Goal: Information Seeking & Learning: Understand process/instructions

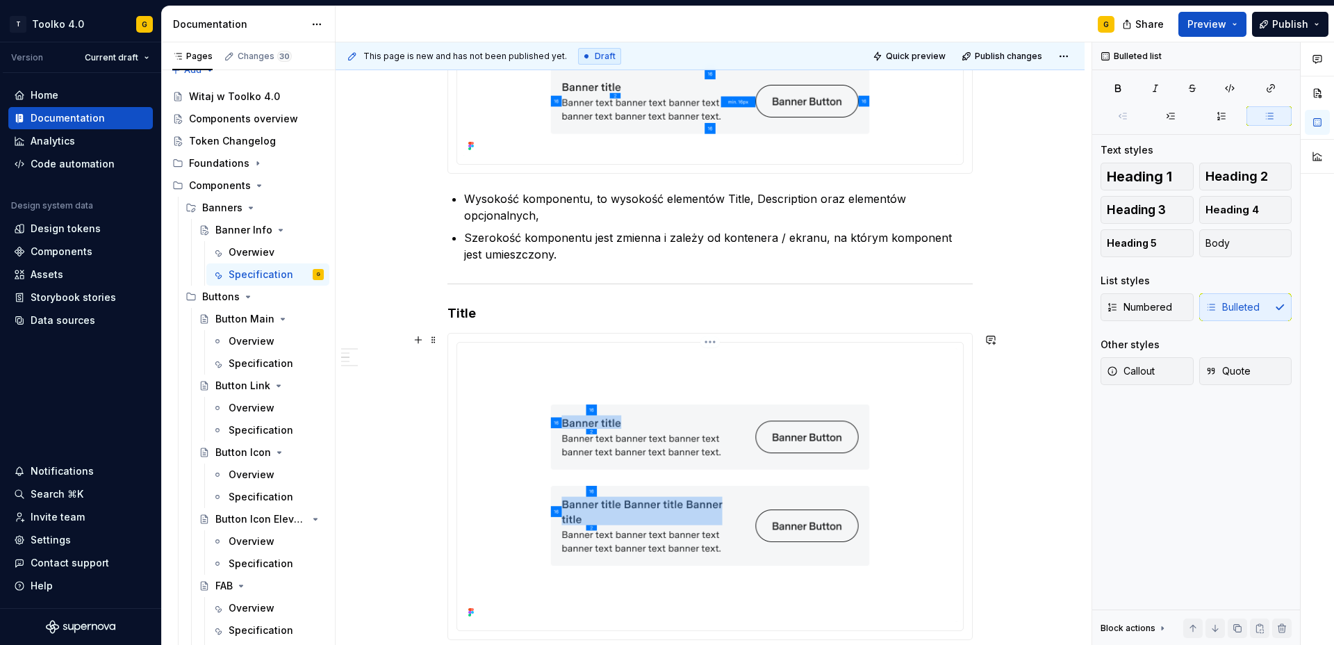
scroll to position [749, 0]
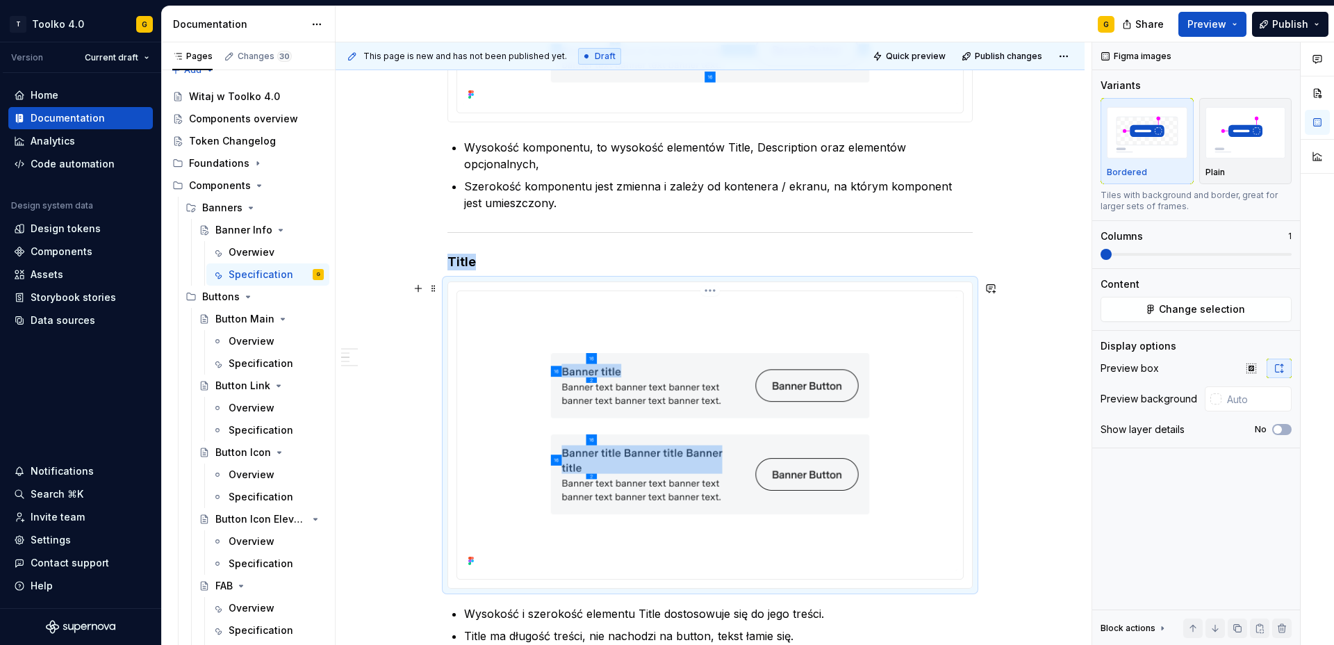
click at [664, 393] on img at bounding box center [710, 434] width 495 height 274
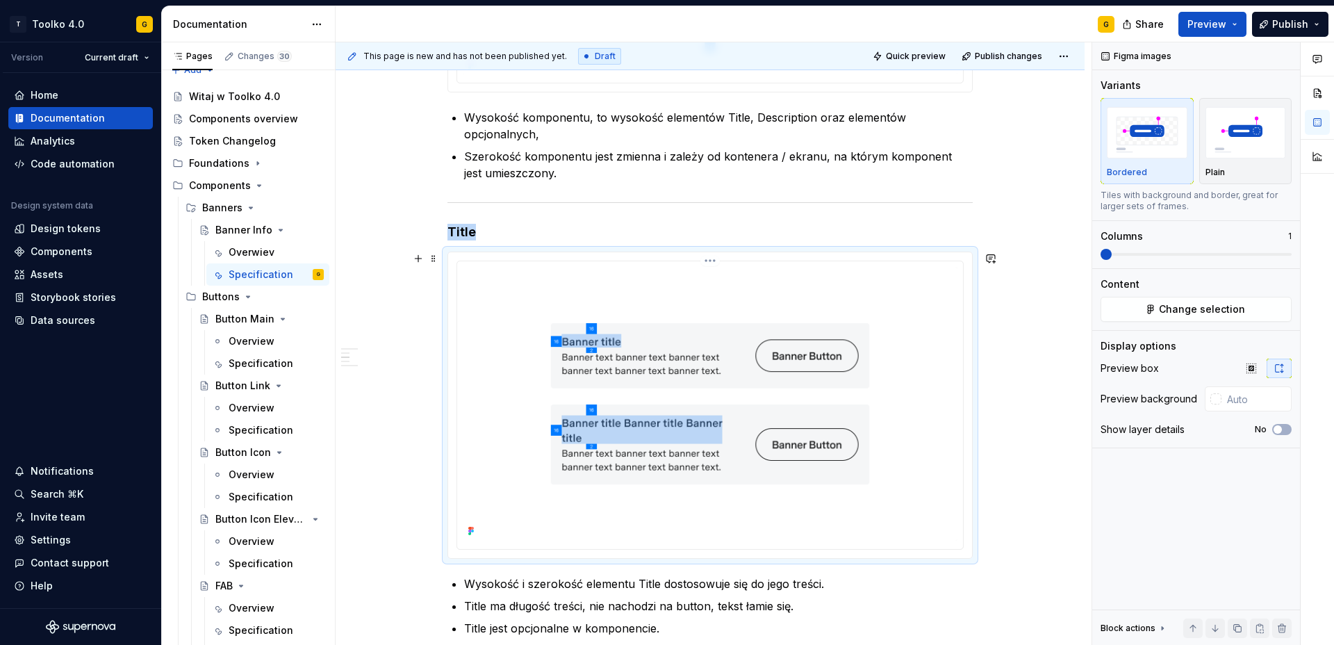
scroll to position [780, 0]
click at [733, 477] on img at bounding box center [710, 403] width 495 height 274
click at [1155, 303] on button "Change selection" at bounding box center [1196, 309] width 191 height 25
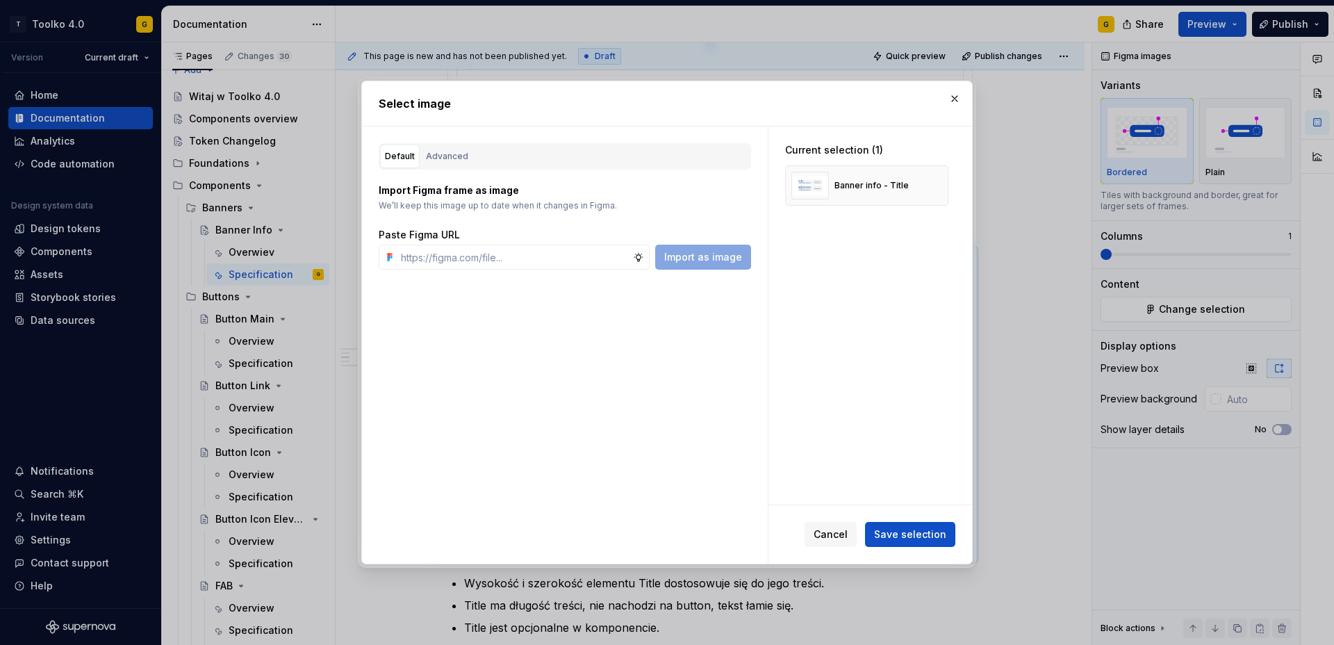
type textarea "*"
click at [934, 184] on button "button" at bounding box center [932, 185] width 19 height 19
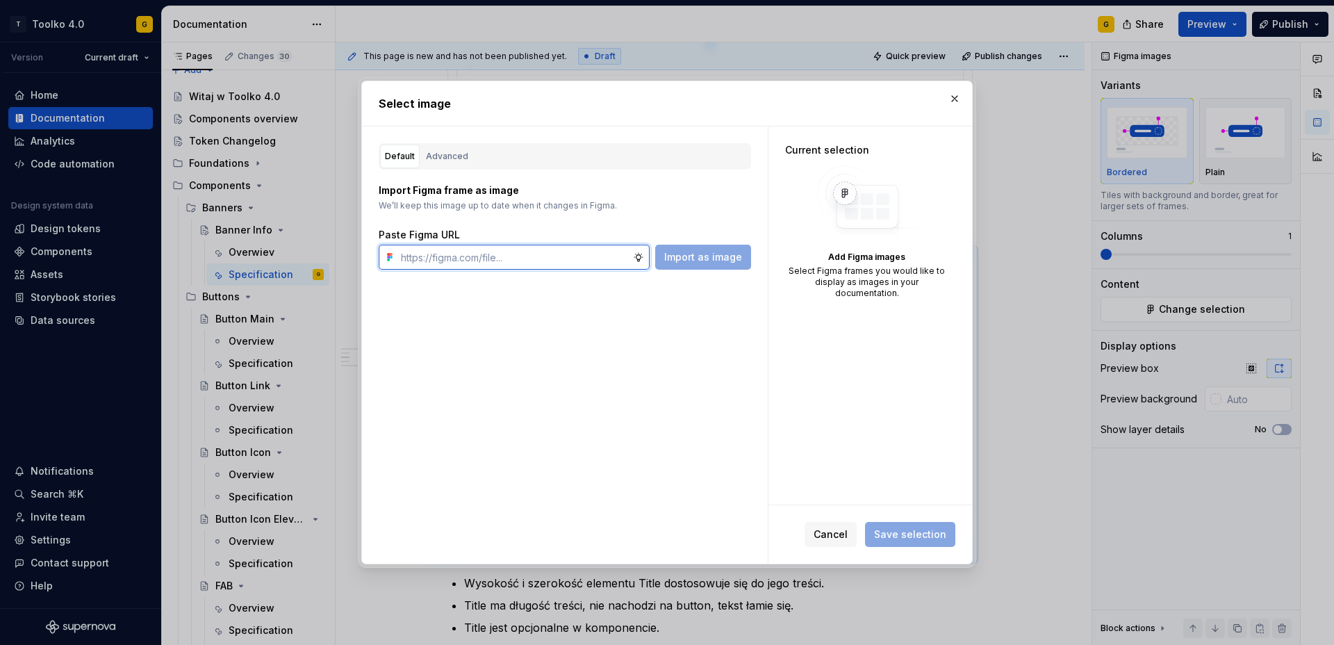
click at [514, 249] on input "text" at bounding box center [514, 257] width 238 height 25
paste input "[URL][DOMAIN_NAME]"
type input "[URL][DOMAIN_NAME]"
click at [727, 266] on button "Import as image" at bounding box center [703, 257] width 96 height 25
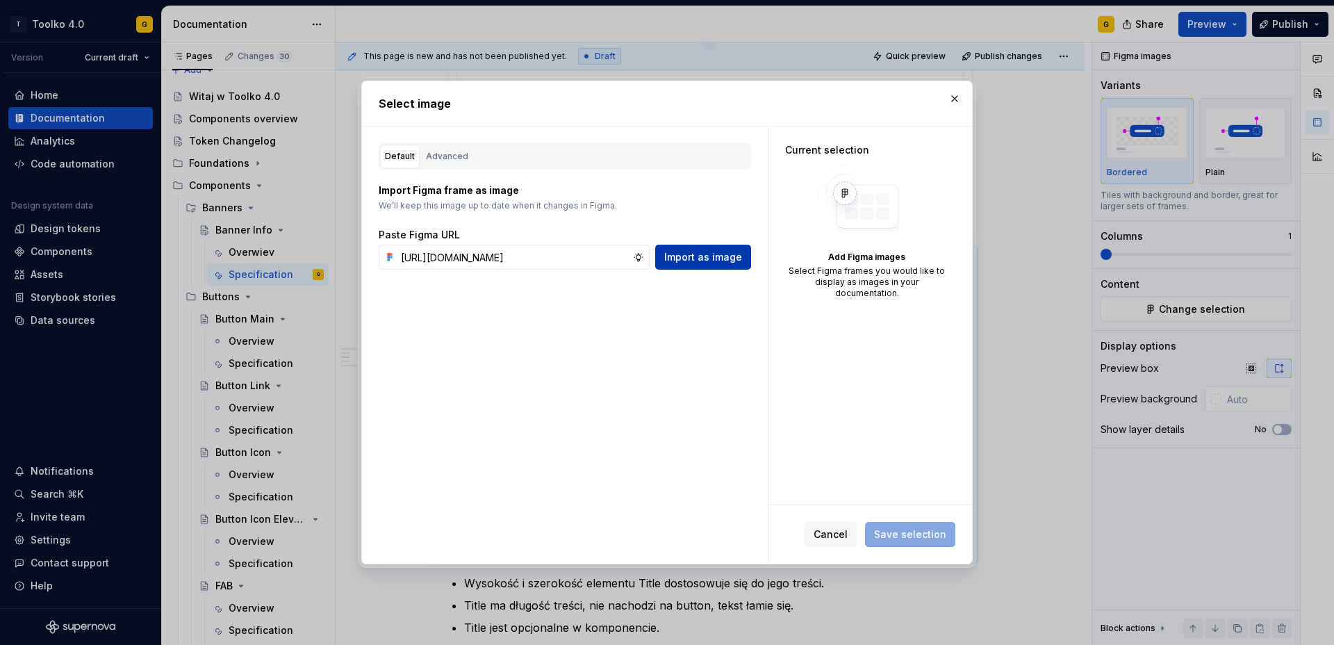
scroll to position [0, 0]
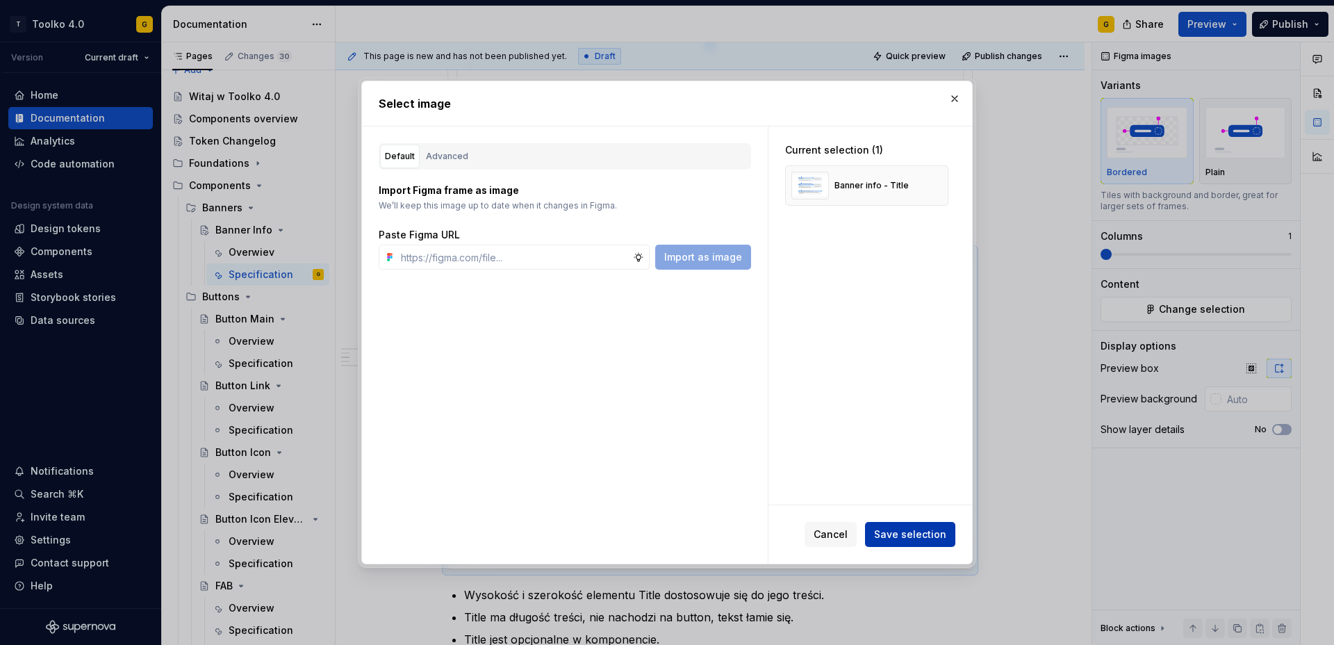
click at [903, 534] on span "Save selection" at bounding box center [910, 534] width 72 height 14
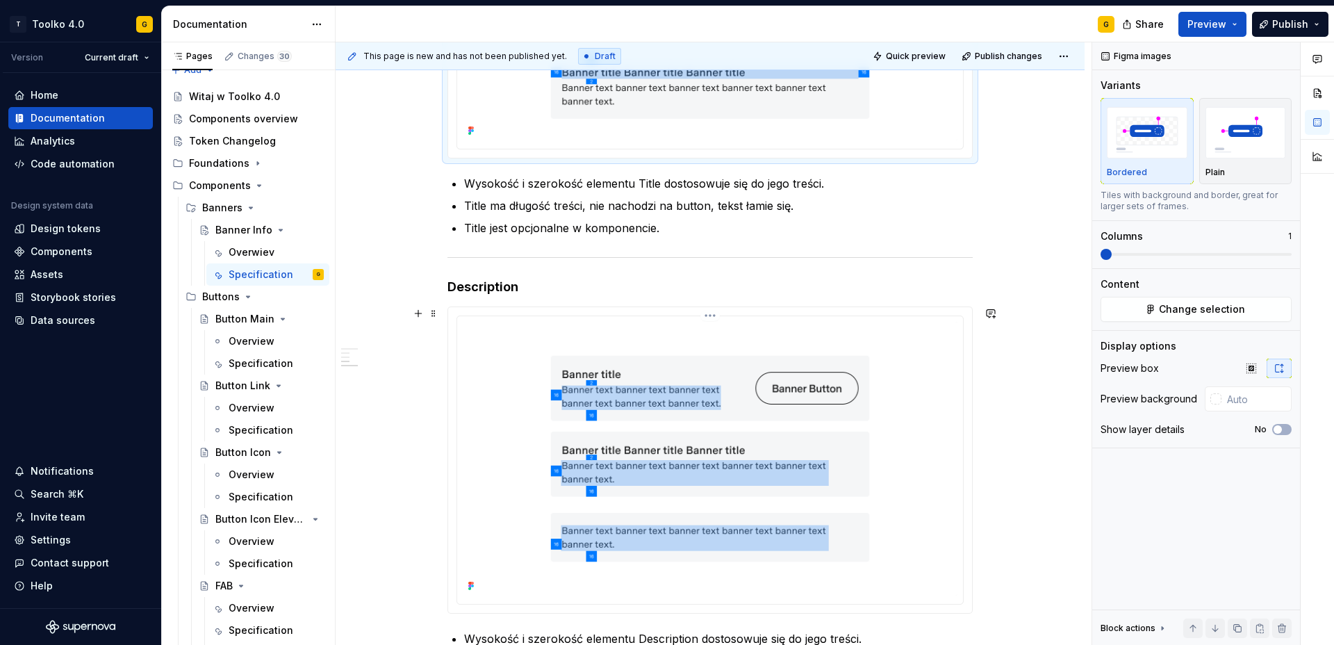
scroll to position [1314, 0]
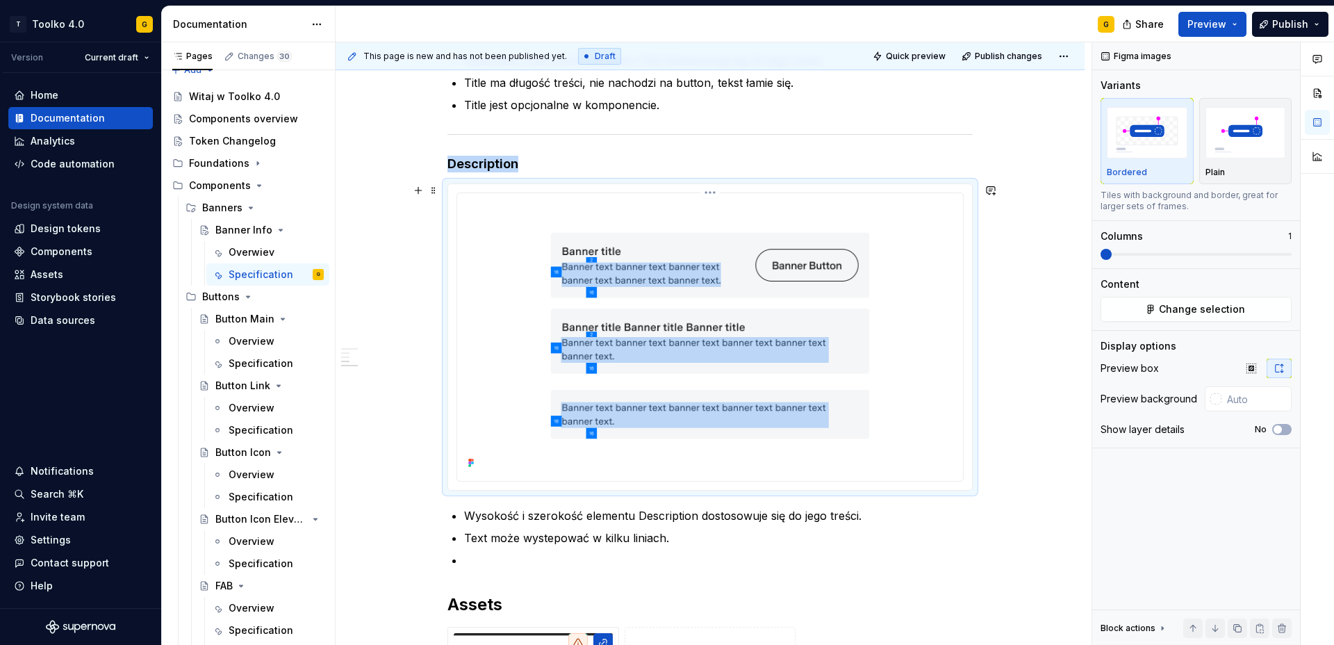
click at [798, 373] on img at bounding box center [710, 336] width 495 height 274
click at [1217, 298] on button "Change selection" at bounding box center [1196, 309] width 191 height 25
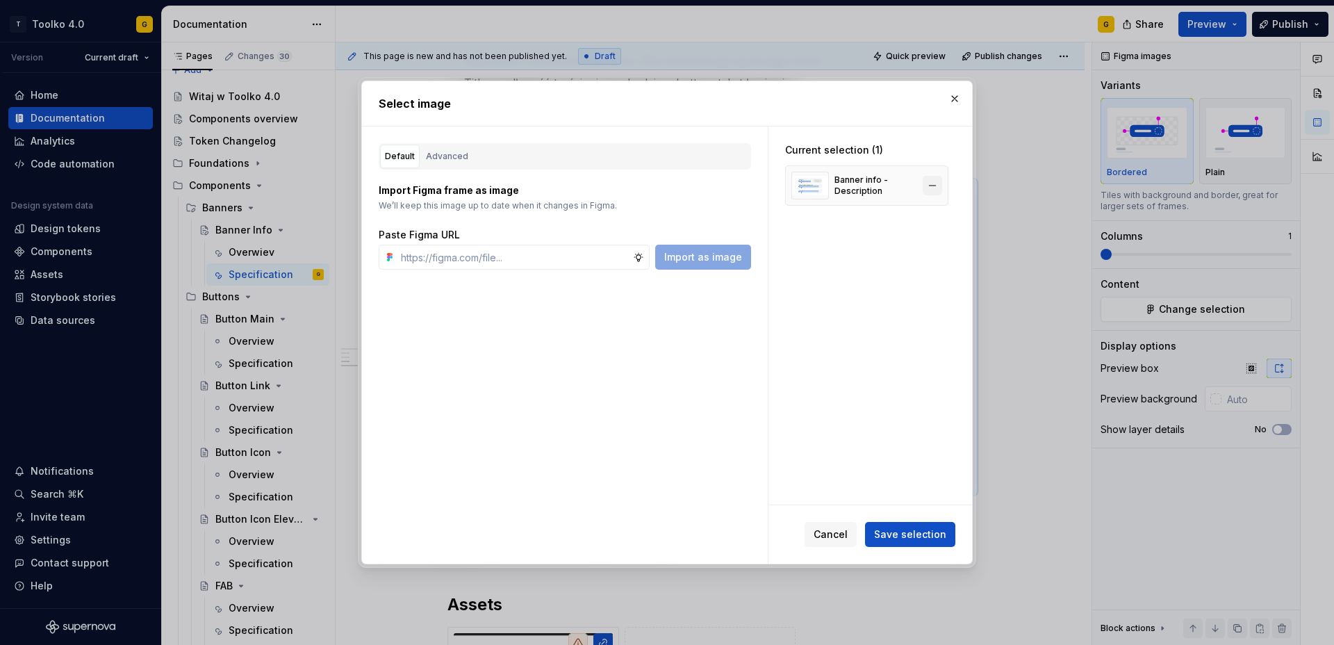
click at [940, 187] on button "button" at bounding box center [932, 185] width 19 height 19
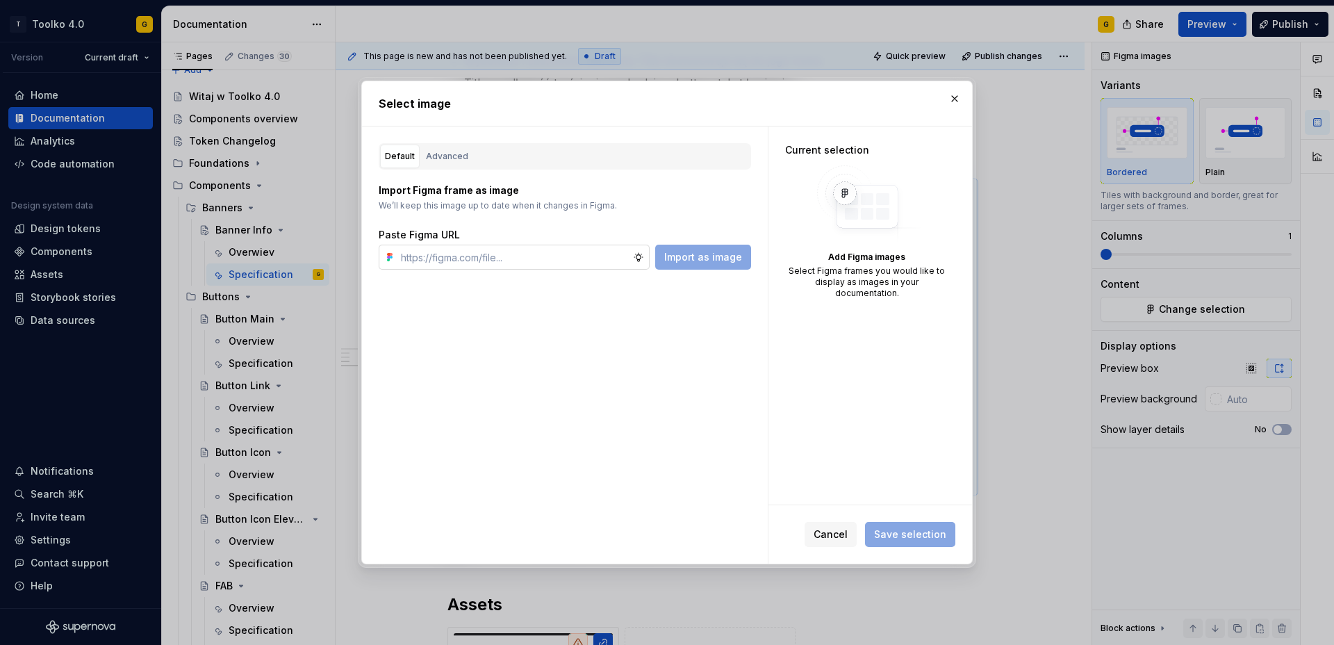
click at [493, 252] on input "text" at bounding box center [514, 257] width 238 height 25
paste input "[URL][DOMAIN_NAME]"
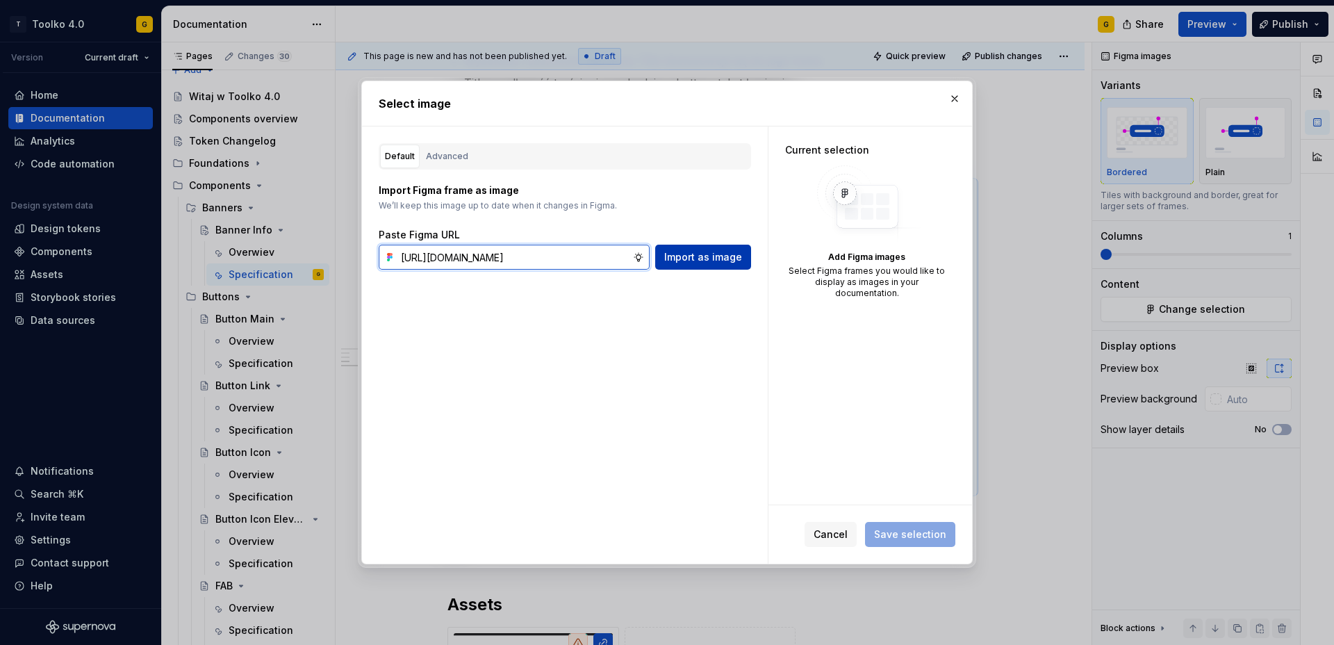
type input "[URL][DOMAIN_NAME]"
click at [710, 264] on button "Import as image" at bounding box center [703, 257] width 96 height 25
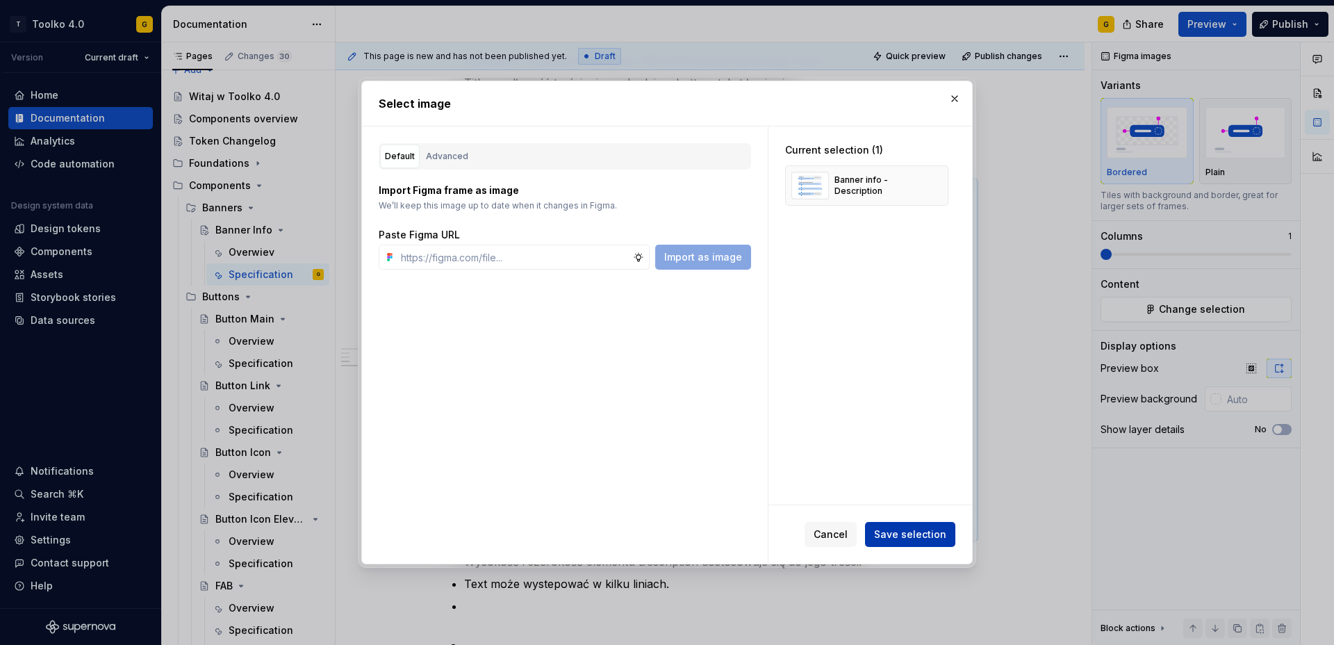
click at [920, 535] on span "Save selection" at bounding box center [910, 534] width 72 height 14
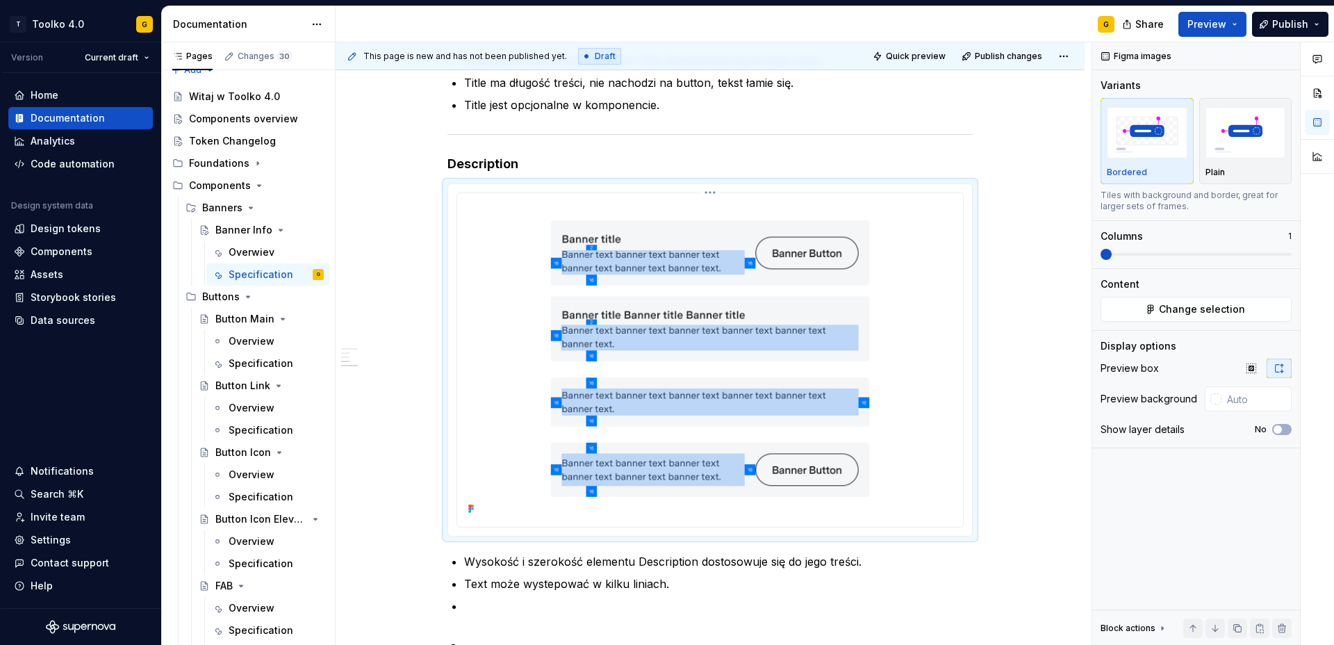
type textarea "*"
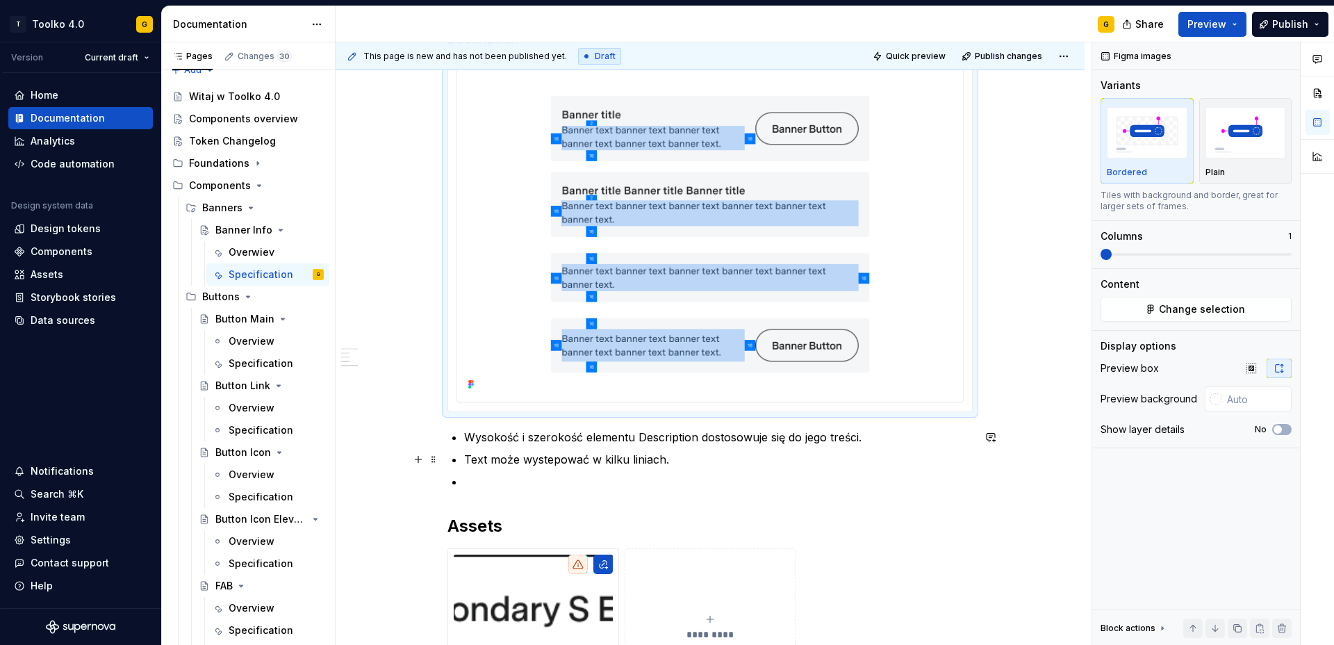
scroll to position [1417, 0]
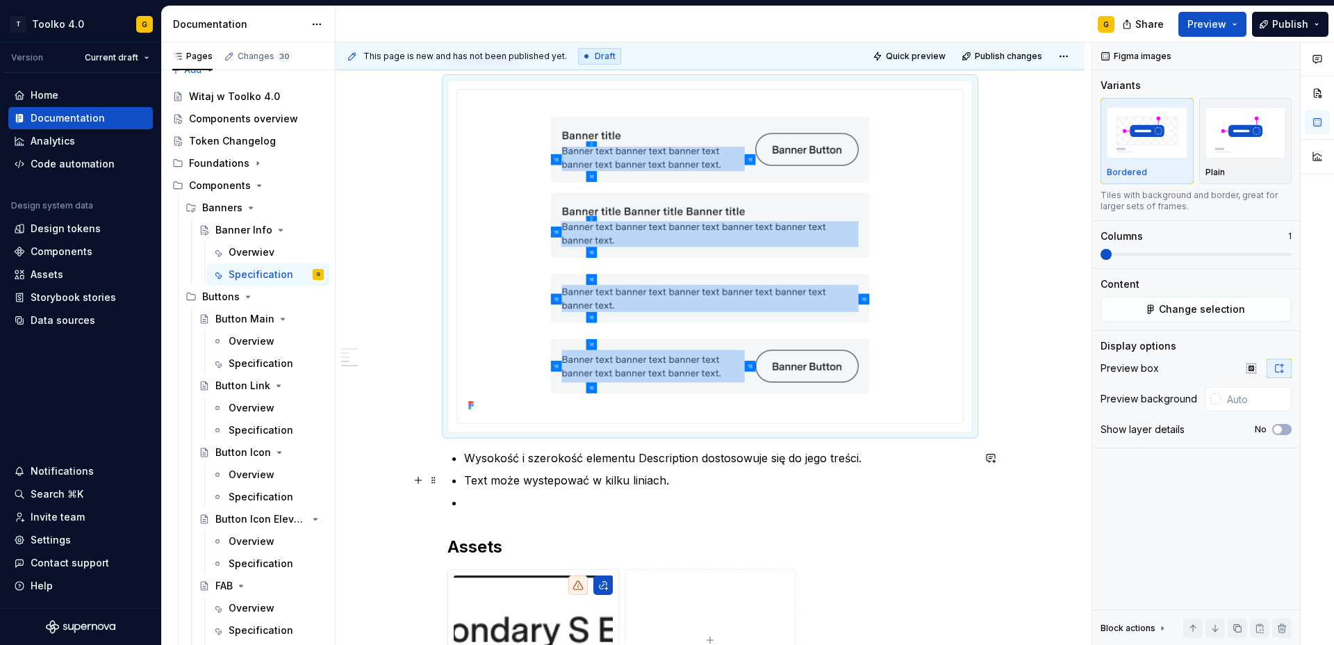
click at [551, 481] on p "Text może wystepować w kilku liniach." at bounding box center [718, 480] width 509 height 17
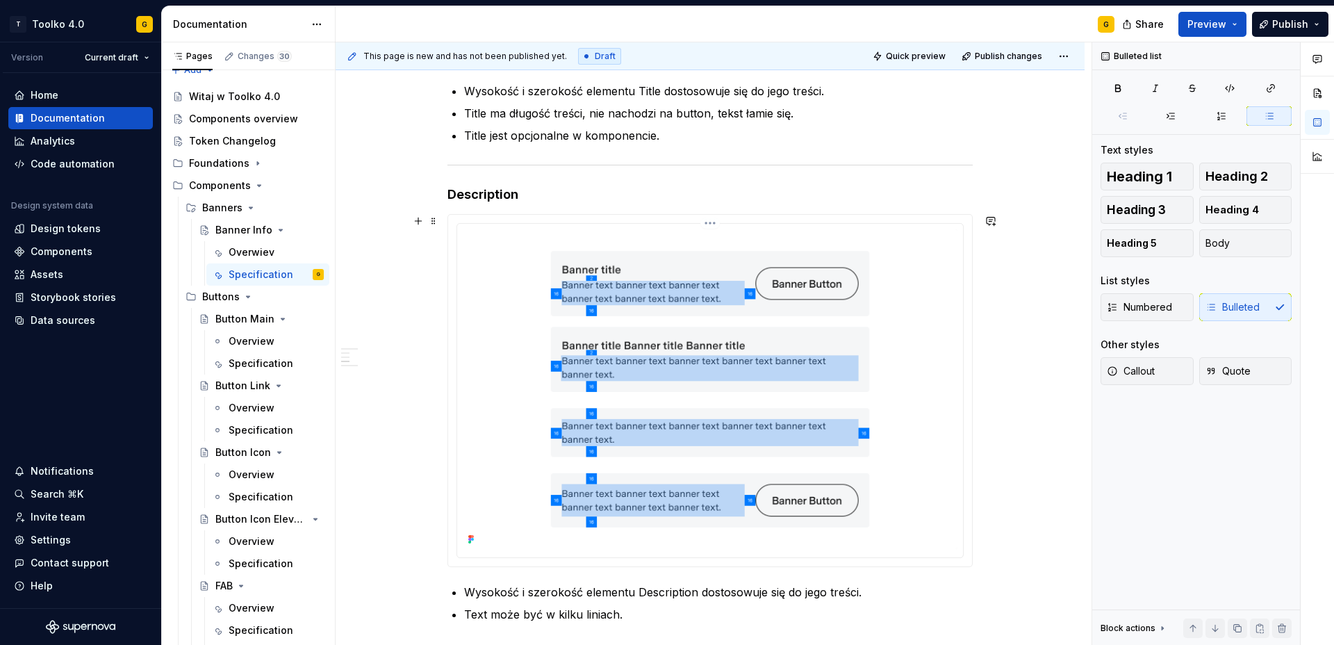
scroll to position [1280, 0]
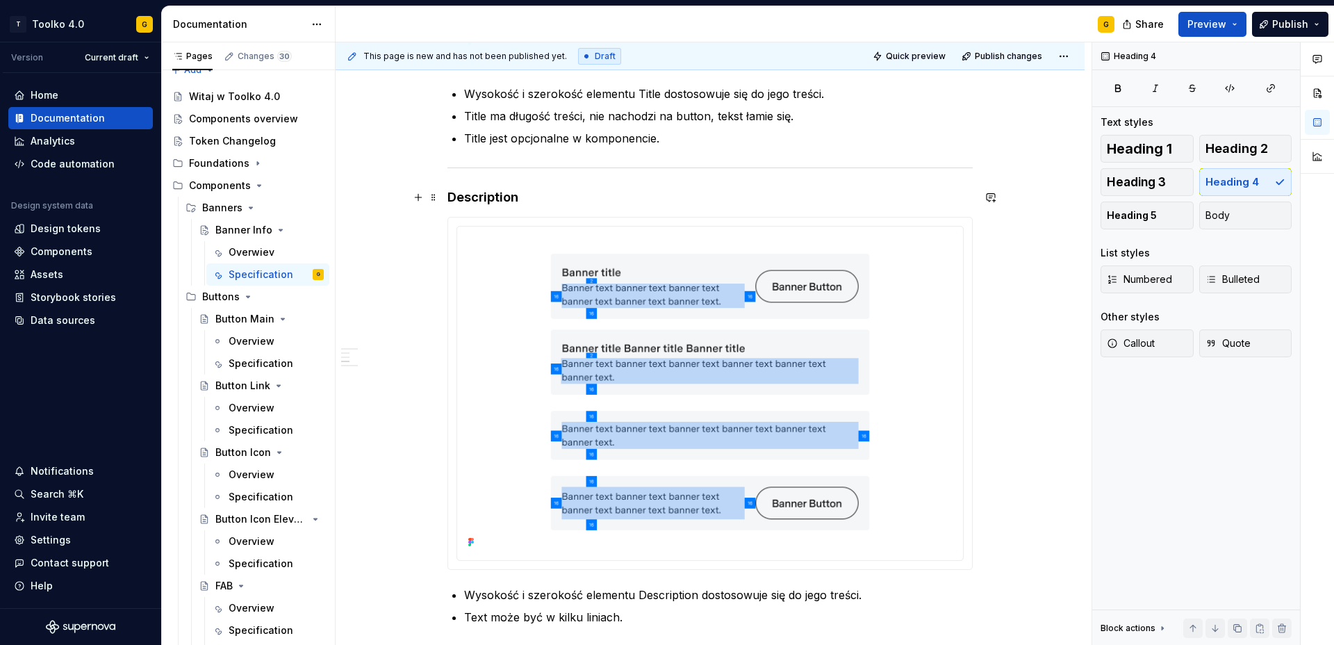
click at [491, 193] on h4 "Description" at bounding box center [709, 197] width 525 height 17
copy h4 "Description"
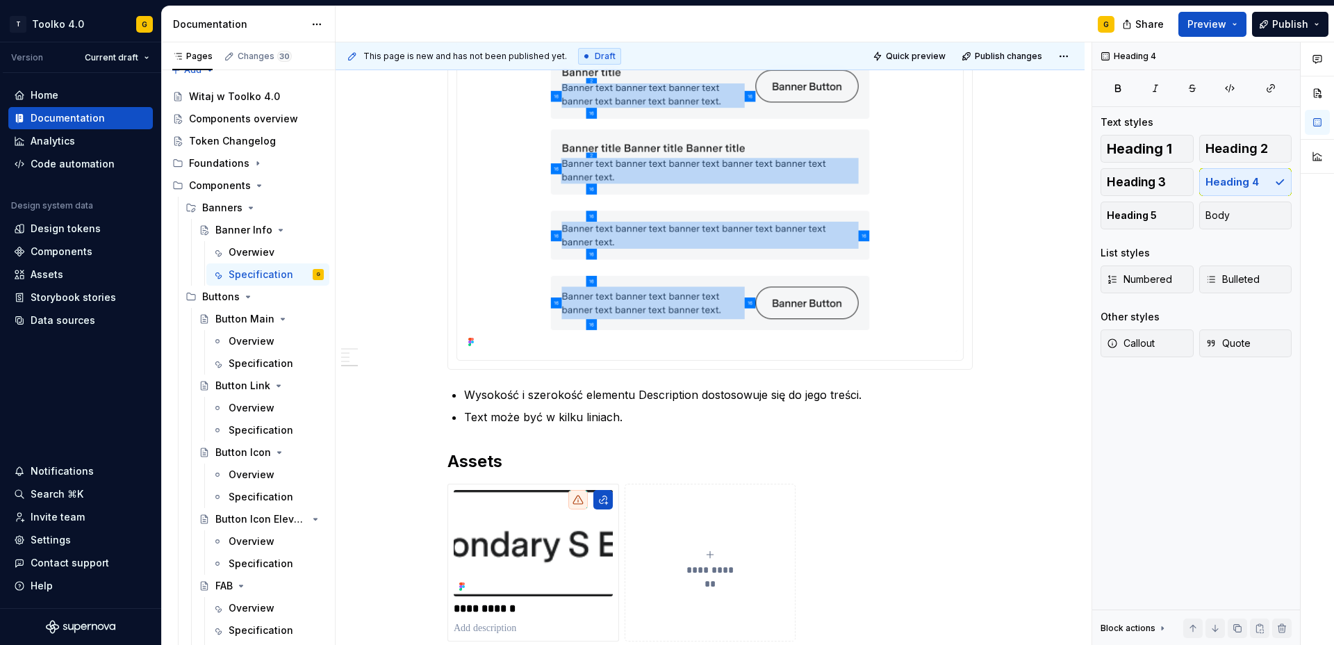
scroll to position [1481, 0]
click at [638, 415] on p "Text może być w kilku liniach." at bounding box center [718, 416] width 509 height 17
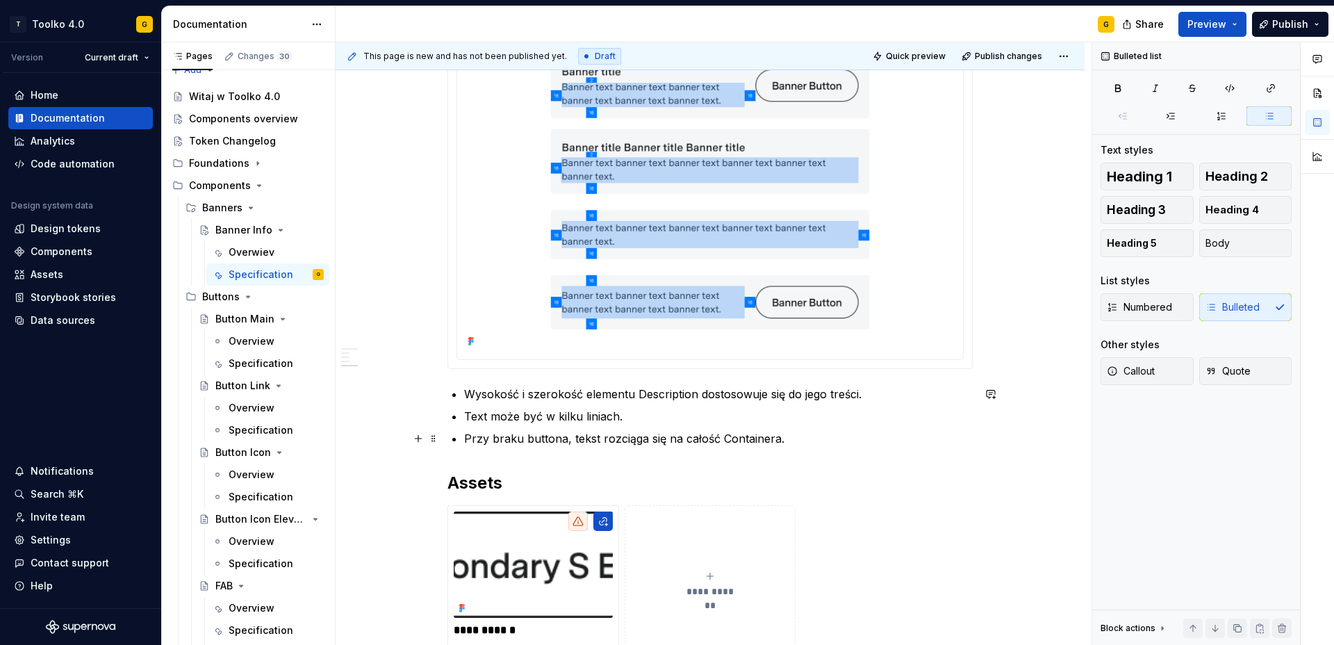
click at [793, 436] on p "Przy braku buttona, tekst rozciąga się na całość Containera." at bounding box center [718, 438] width 509 height 17
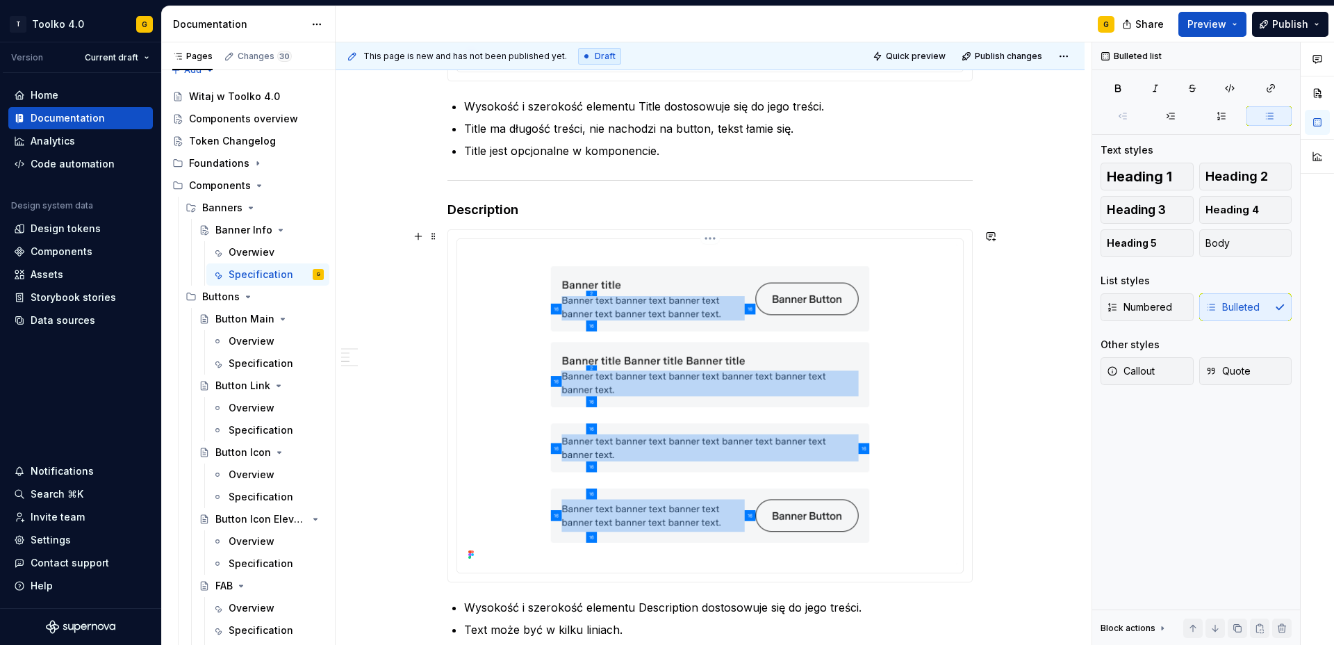
scroll to position [1210, 0]
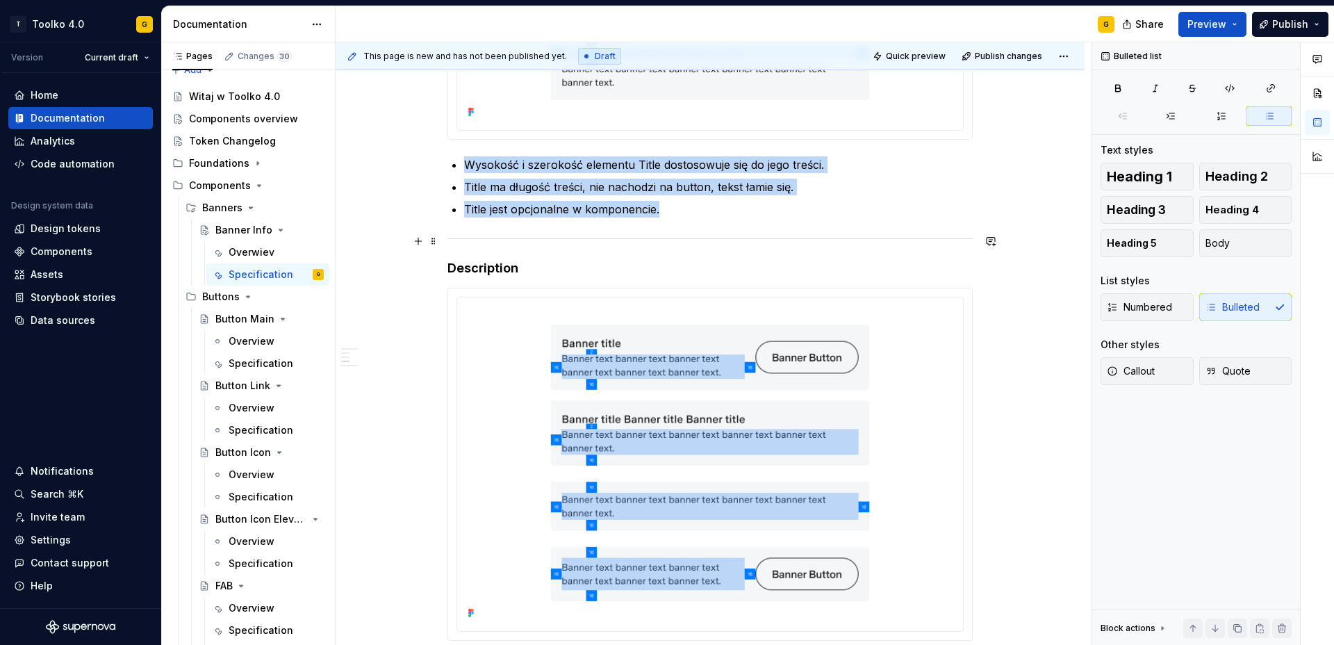
click at [521, 238] on hr at bounding box center [709, 238] width 525 height 1
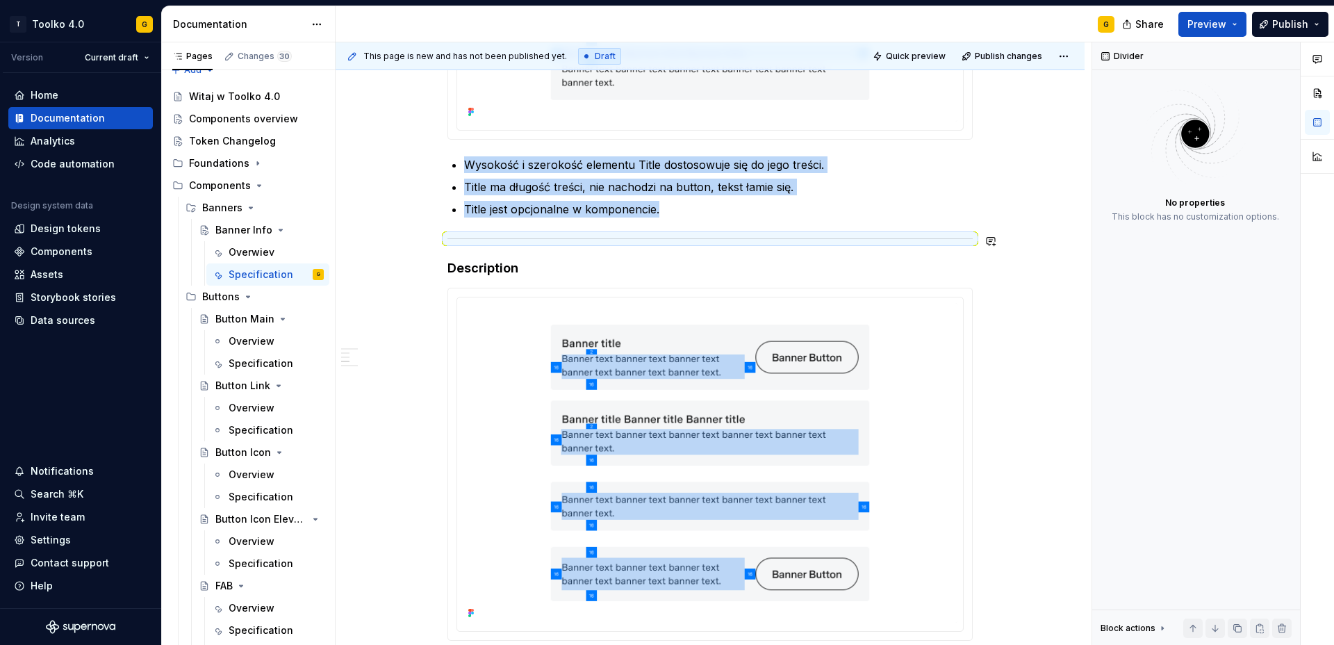
copy ul "Wysokość i szerokość elementu Title dostosowuje się do jego treści. Title ma dł…"
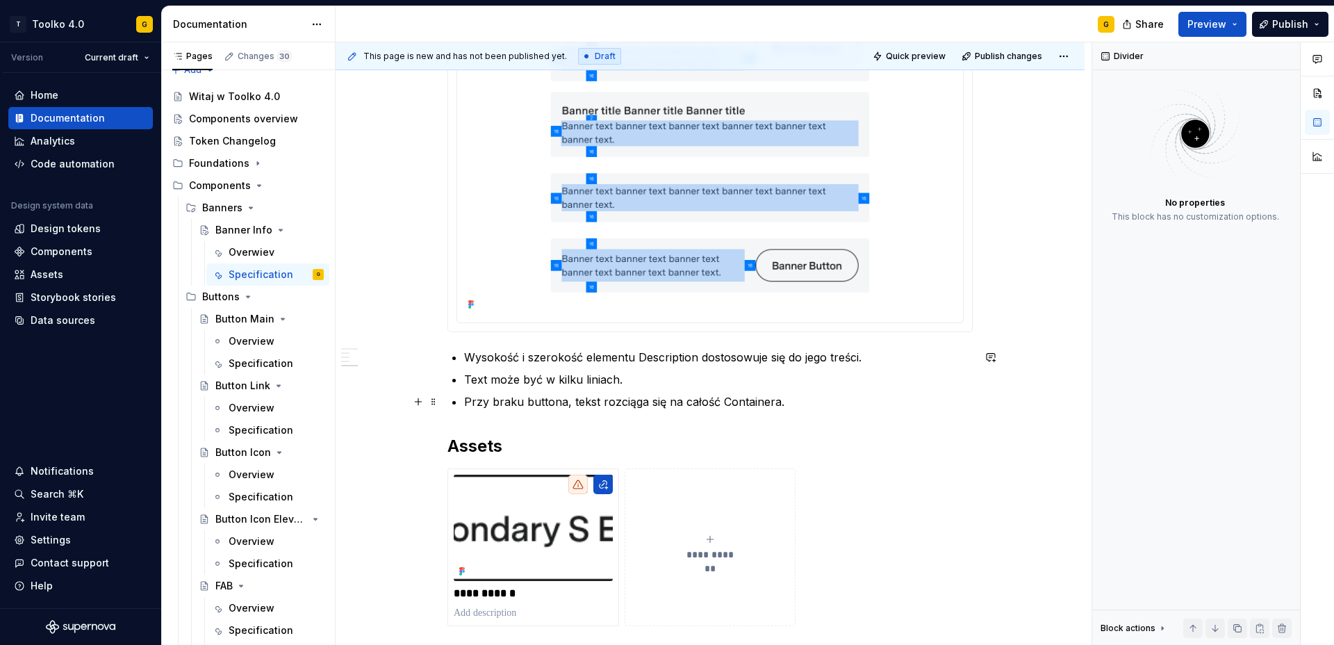
scroll to position [1559, 0]
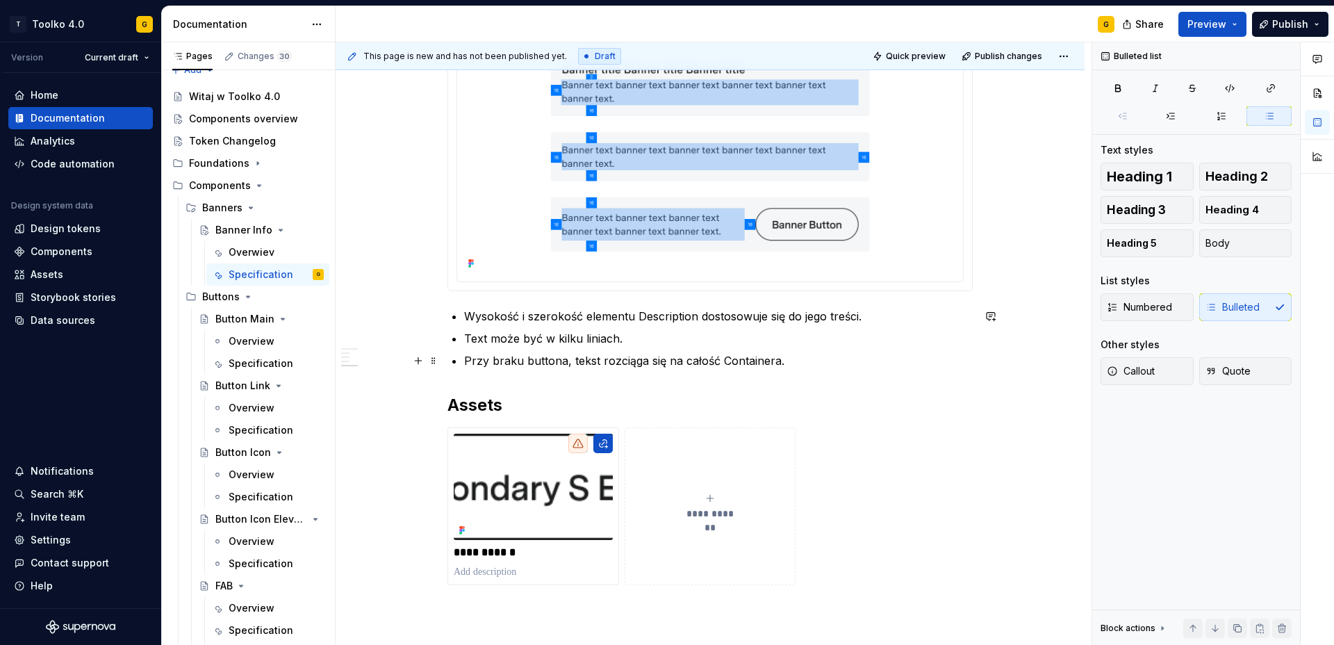
click at [806, 360] on p "Przy braku buttona, tekst rozciąga się na całość Containera." at bounding box center [718, 360] width 509 height 17
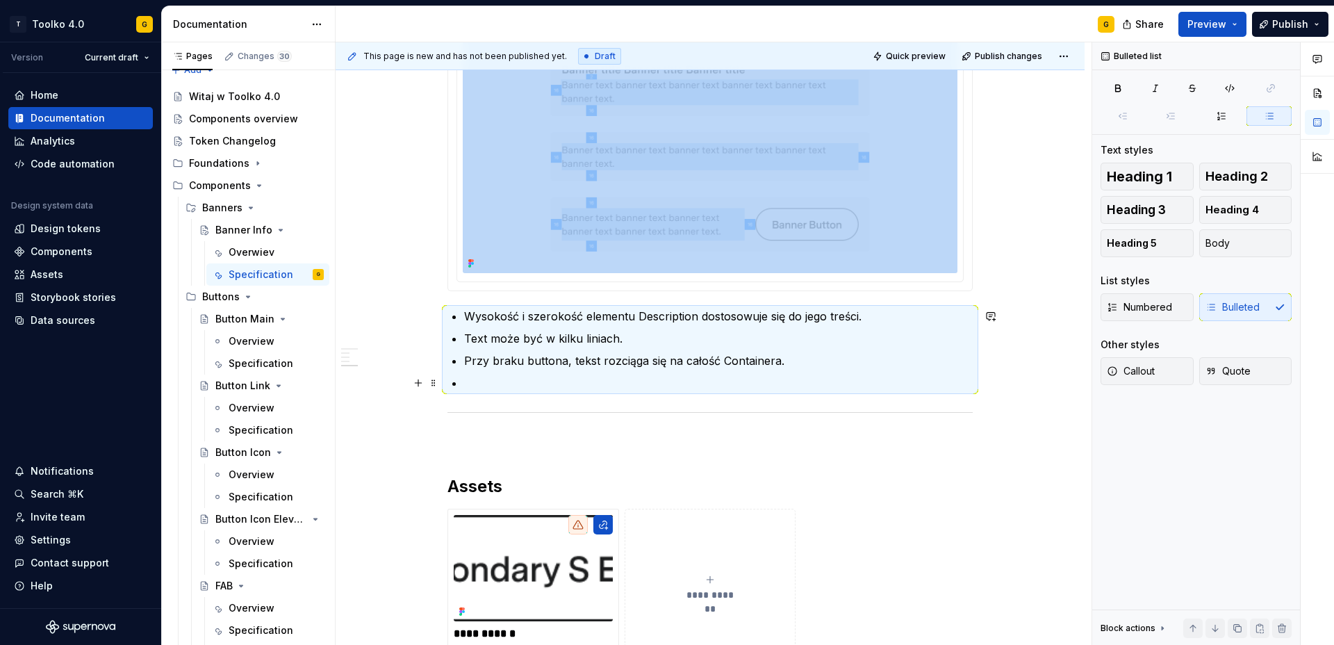
click at [472, 384] on p at bounding box center [718, 382] width 509 height 17
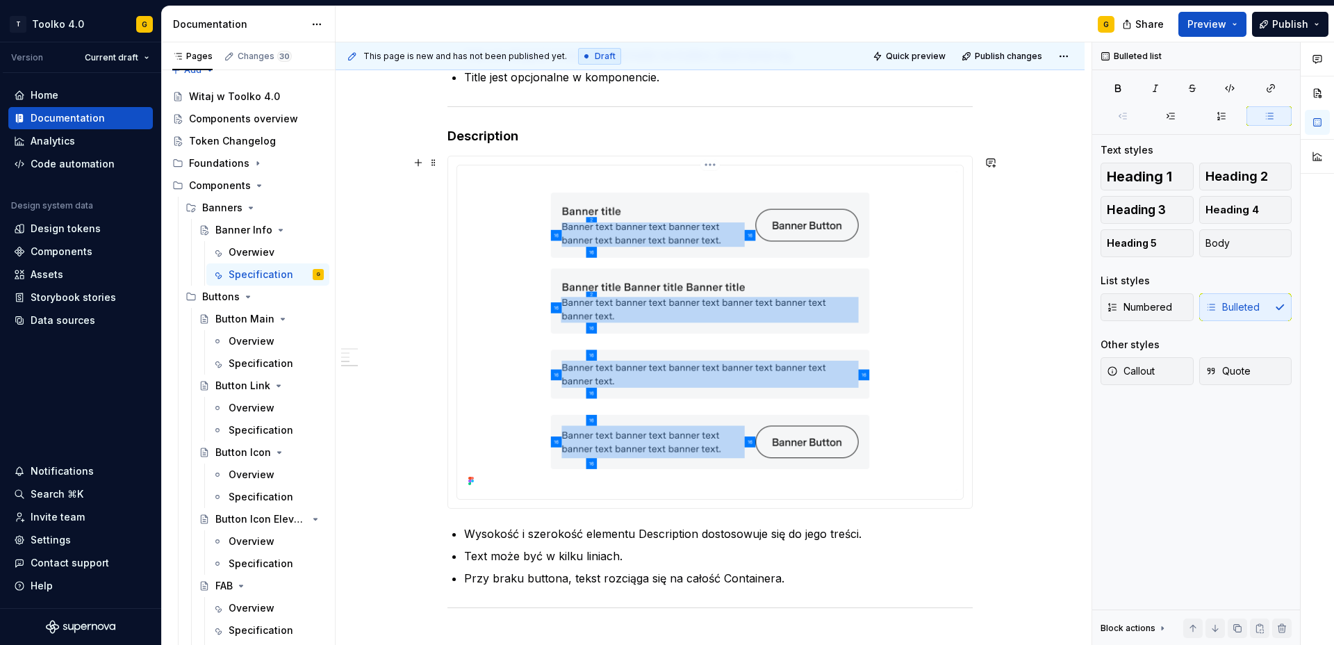
scroll to position [1261, 0]
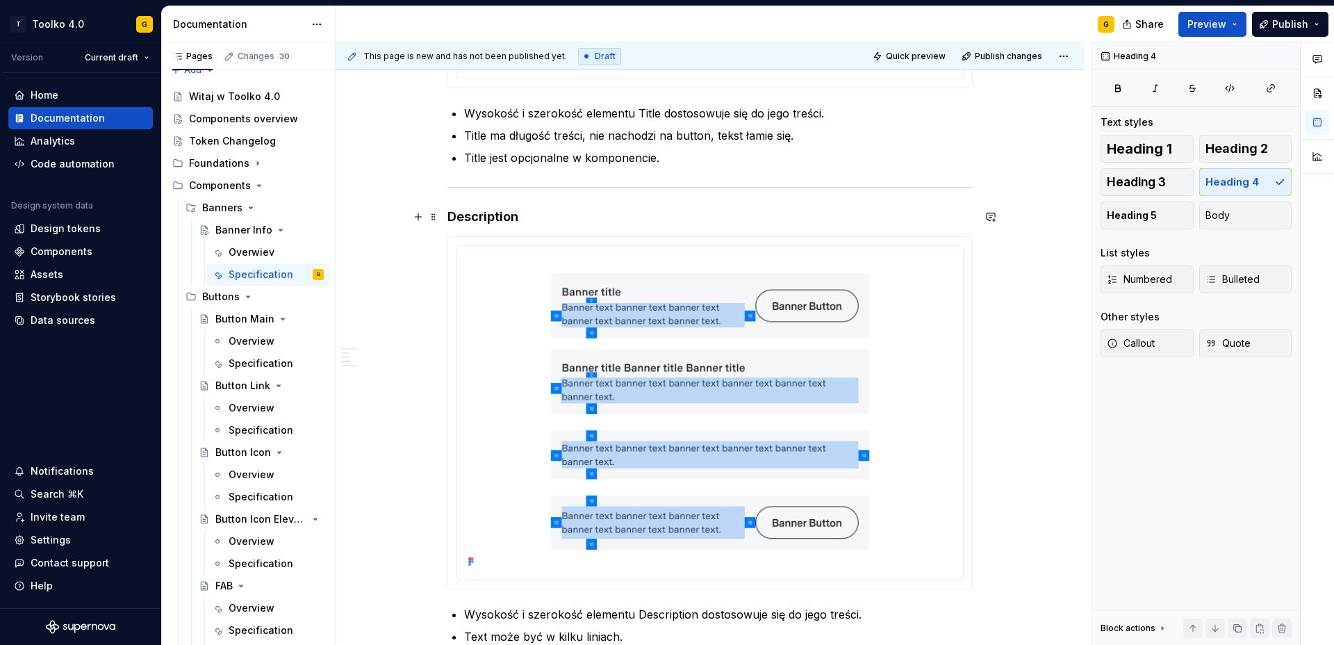
click at [476, 212] on h4 "Description" at bounding box center [709, 216] width 525 height 17
copy h4 "Description"
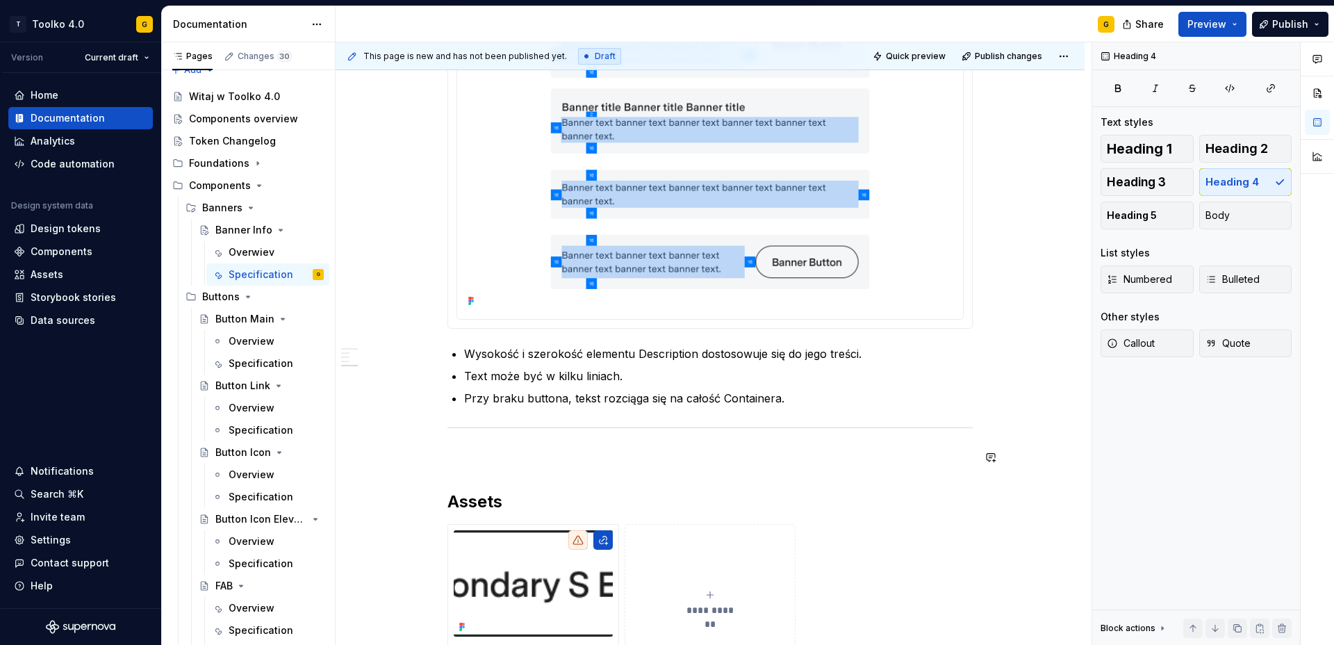
scroll to position [1524, 0]
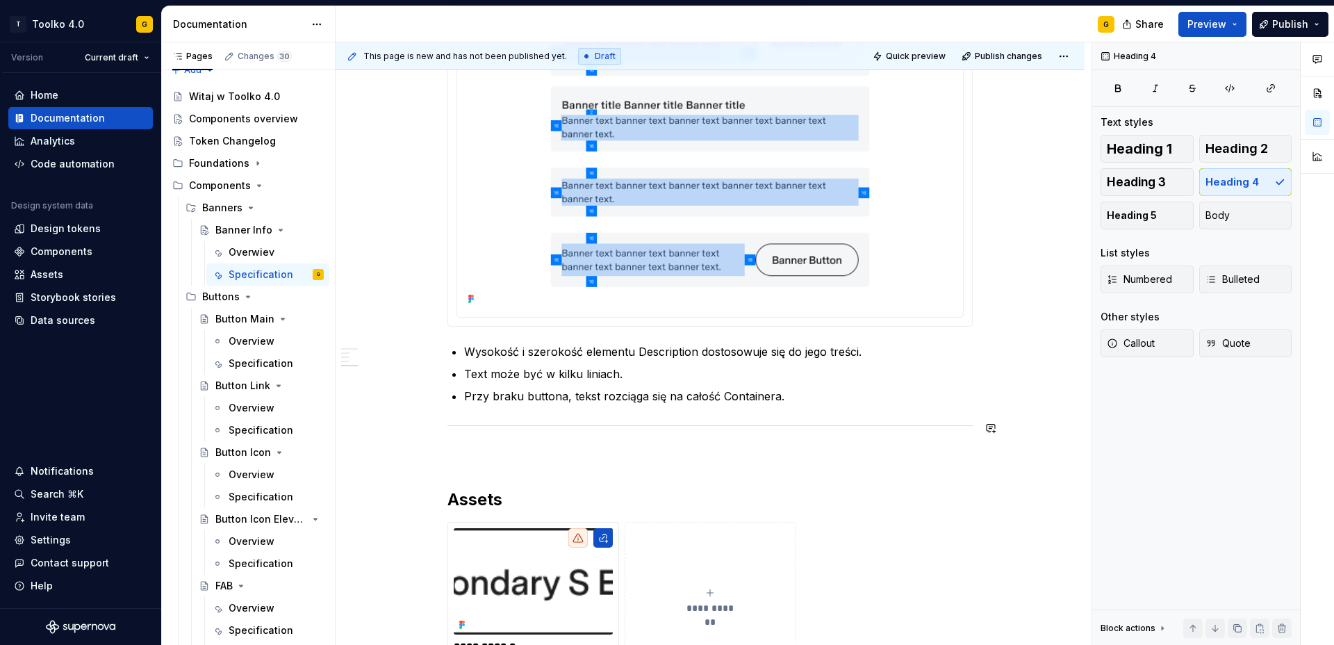
click at [478, 455] on p "Description" at bounding box center [709, 455] width 525 height 17
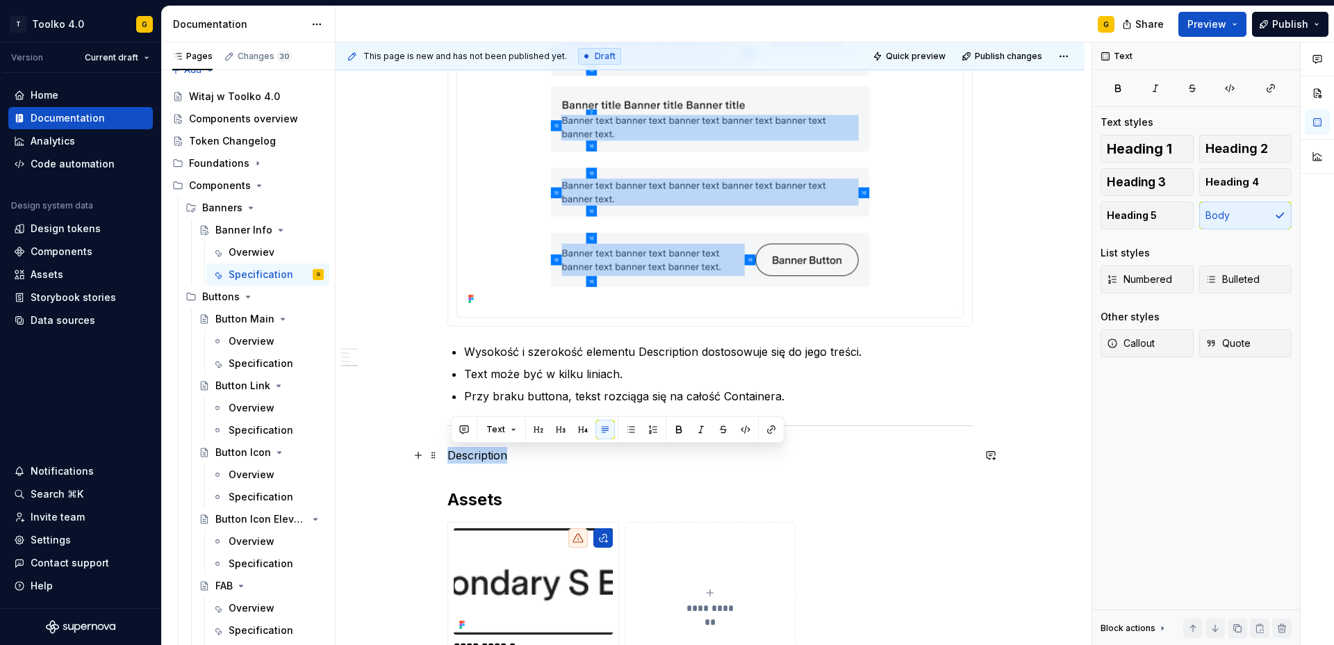
click at [478, 455] on p "Description" at bounding box center [709, 455] width 525 height 17
click at [475, 457] on p "Button" at bounding box center [709, 455] width 525 height 17
click at [1233, 183] on span "Heading 4" at bounding box center [1231, 182] width 53 height 14
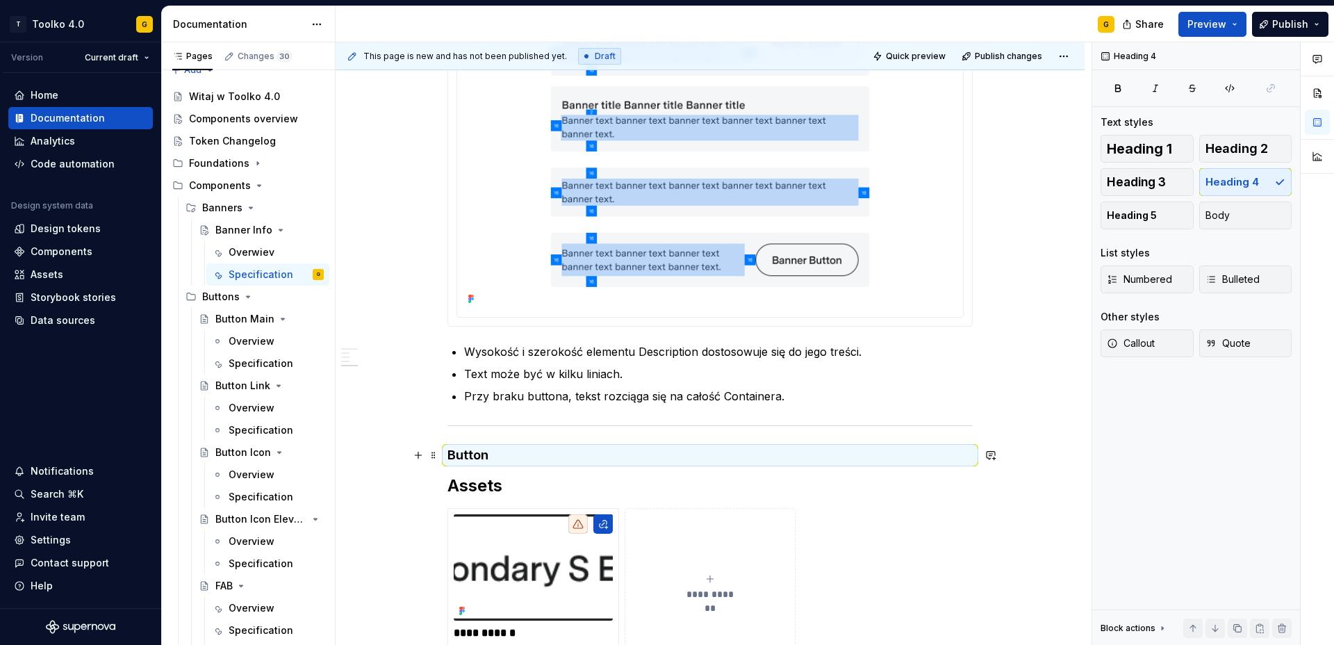
click at [539, 454] on h4 "Button" at bounding box center [709, 455] width 525 height 17
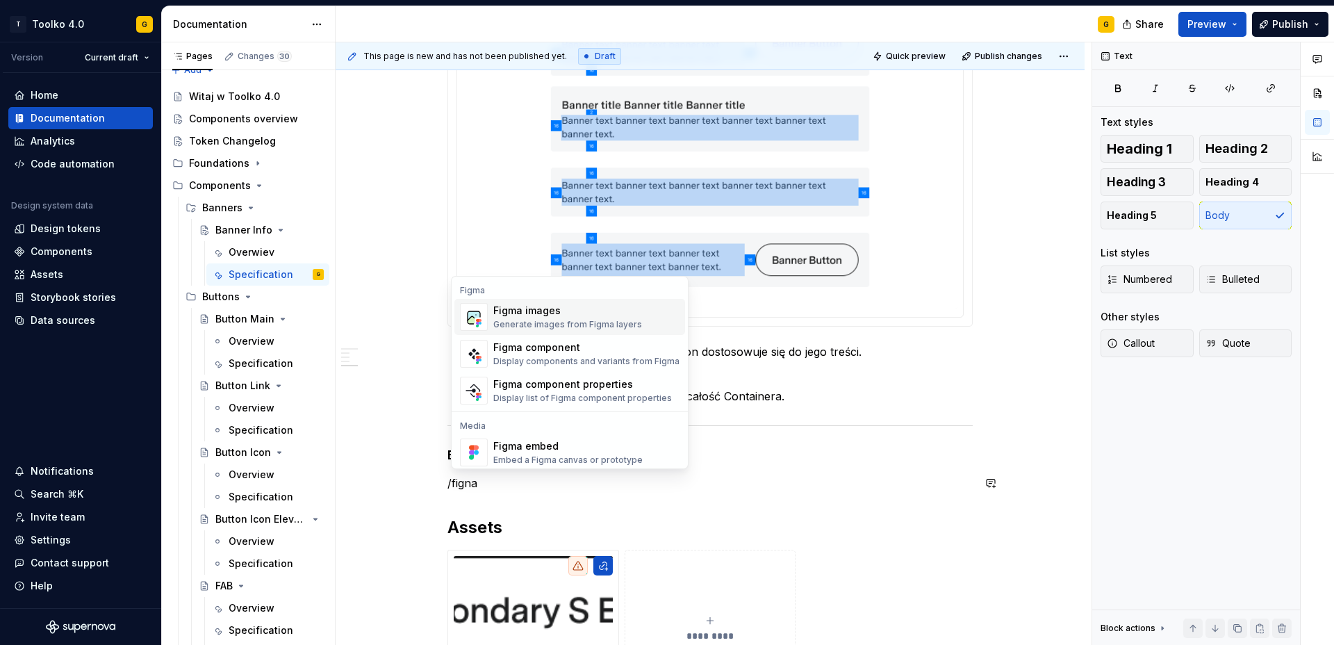
click at [575, 311] on div "Figma images" at bounding box center [567, 311] width 149 height 14
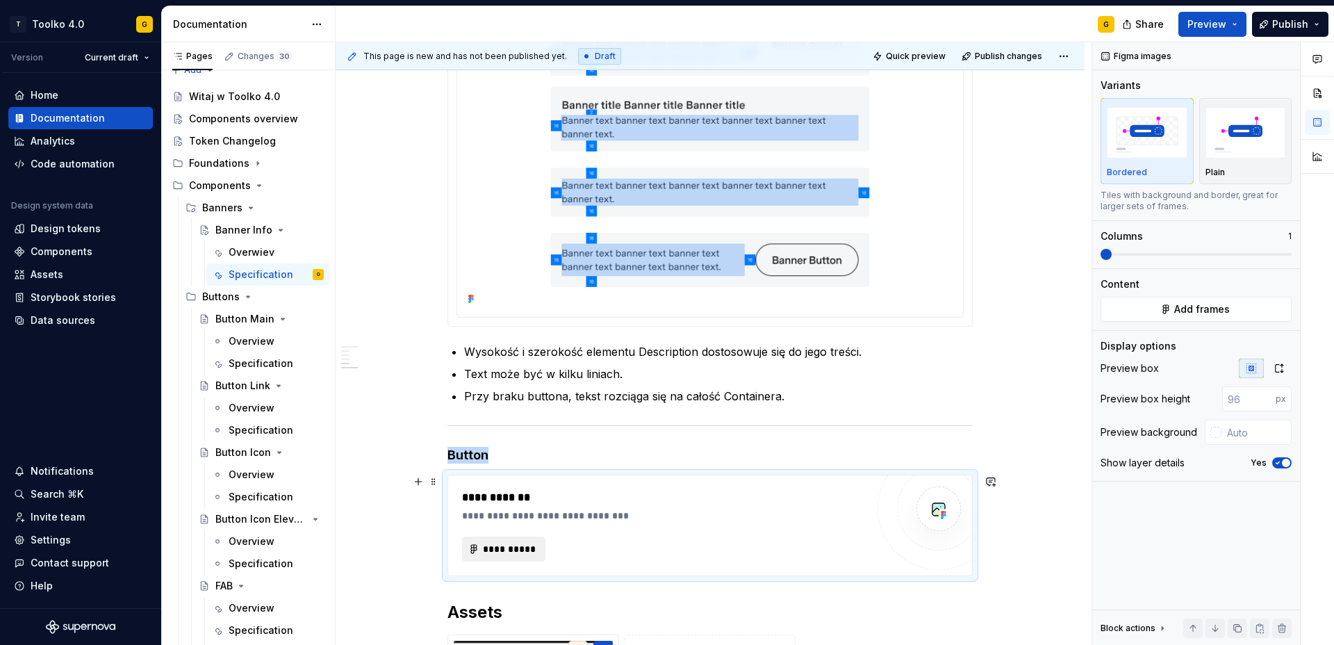
click at [526, 548] on span "**********" at bounding box center [509, 549] width 54 height 14
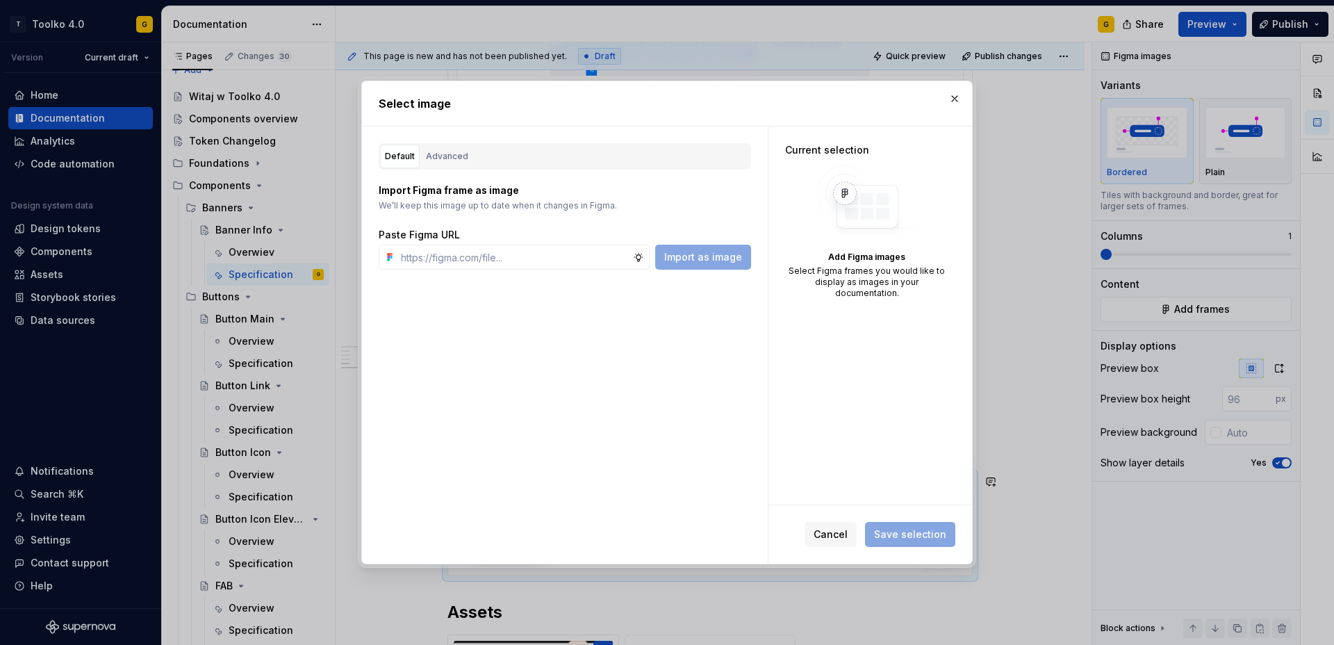
type textarea "*"
type input "[URL][DOMAIN_NAME]"
type textarea "*"
click at [702, 261] on span "Import as image" at bounding box center [703, 257] width 78 height 14
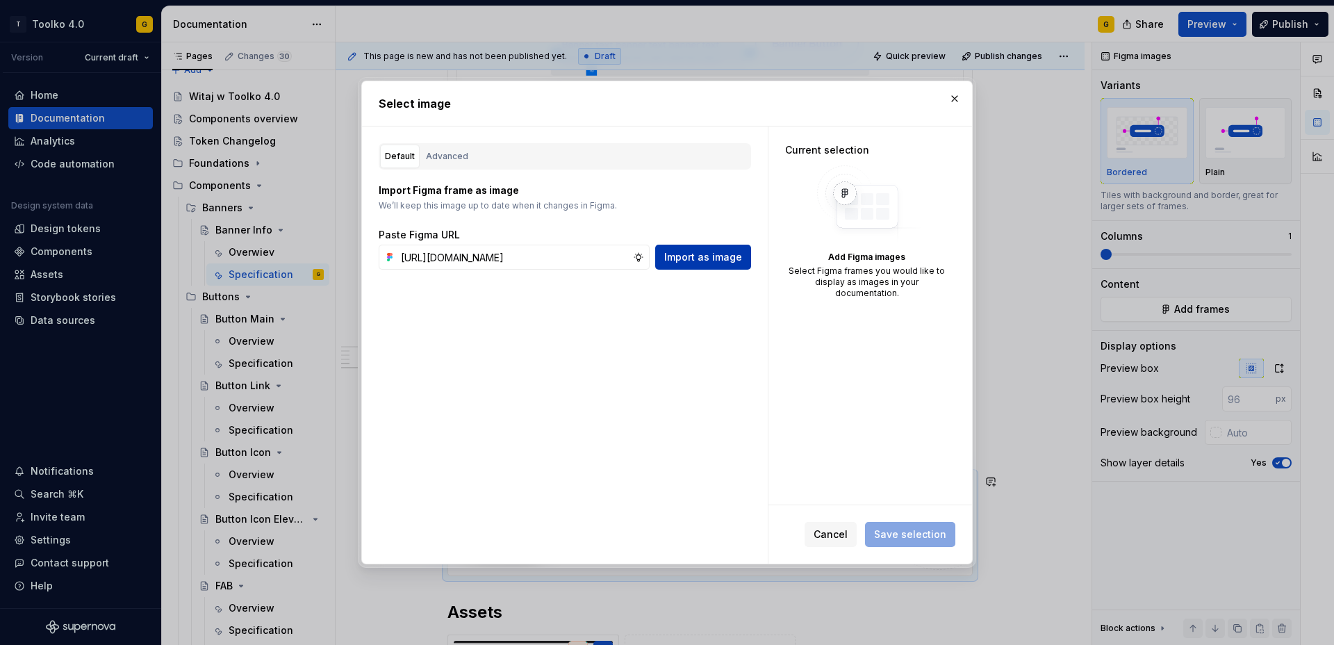
scroll to position [0, 0]
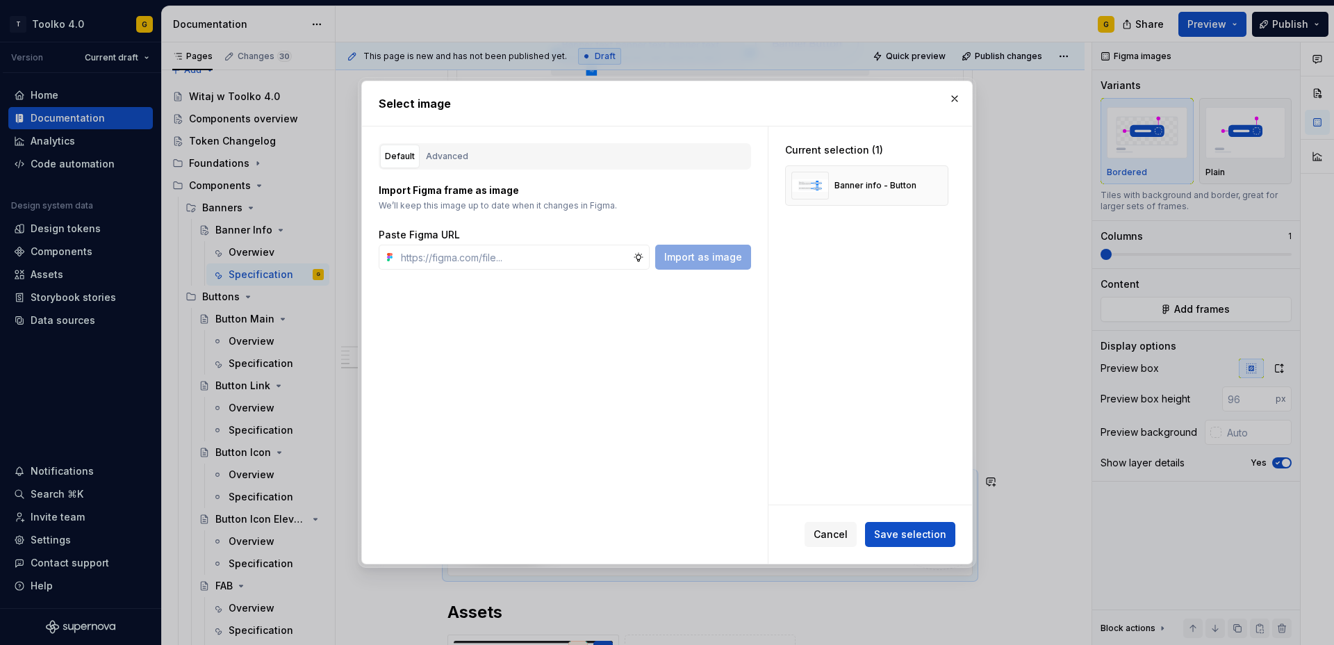
click at [911, 540] on span "Save selection" at bounding box center [910, 534] width 72 height 14
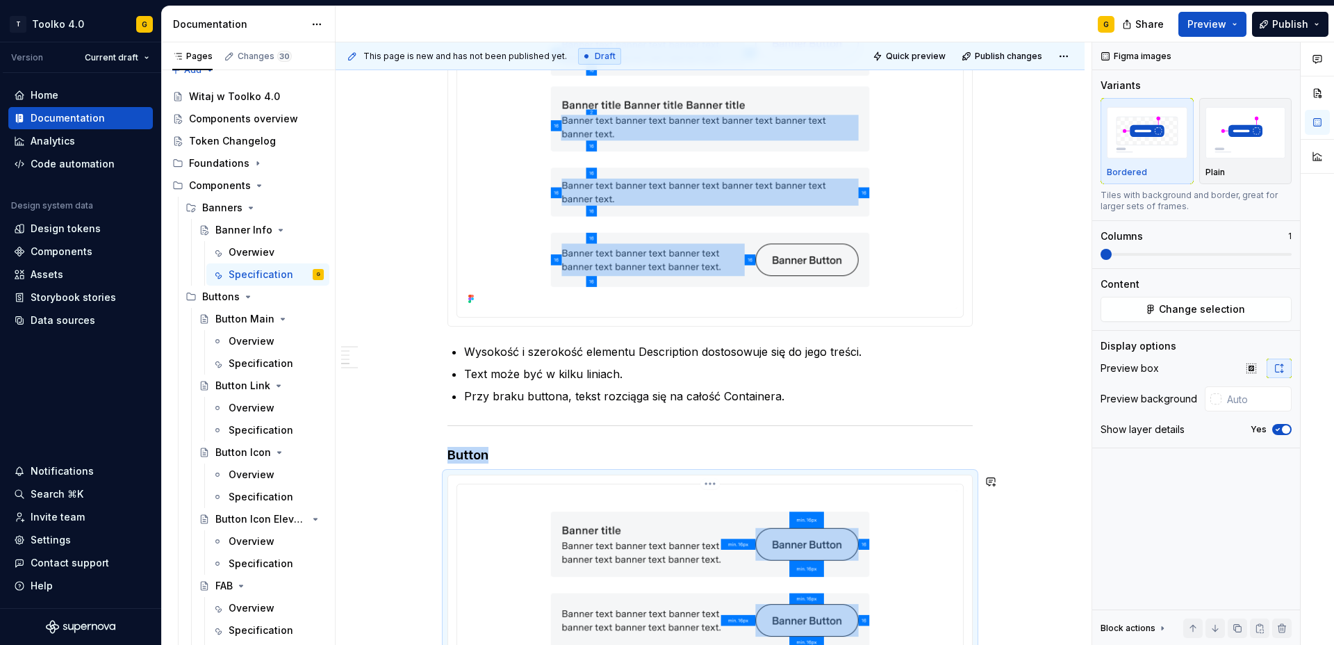
scroll to position [1601, 0]
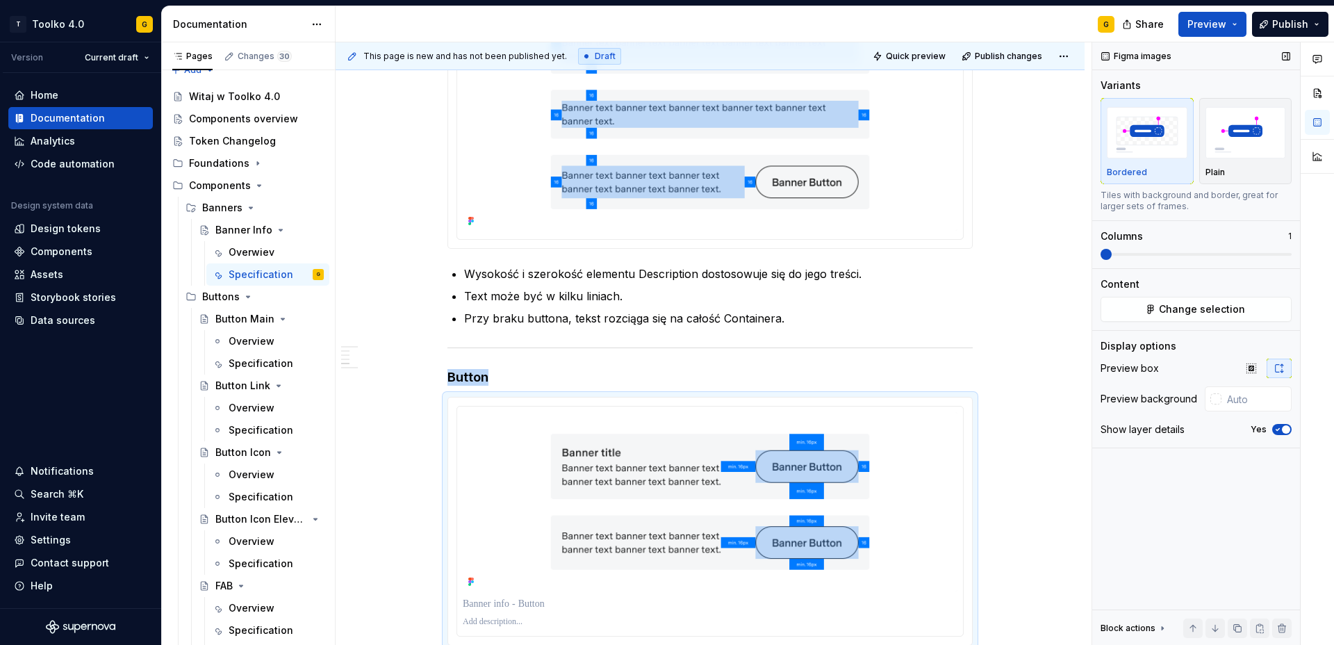
click at [1283, 429] on span "button" at bounding box center [1286, 429] width 8 height 8
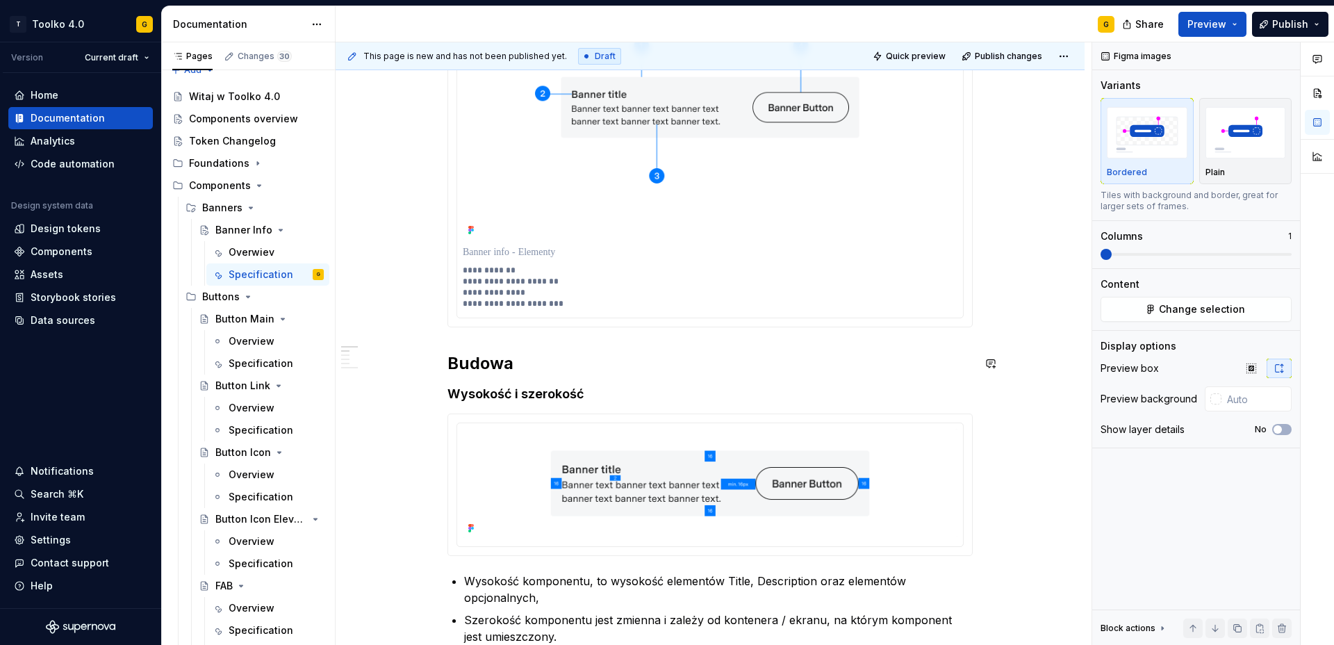
scroll to position [156, 0]
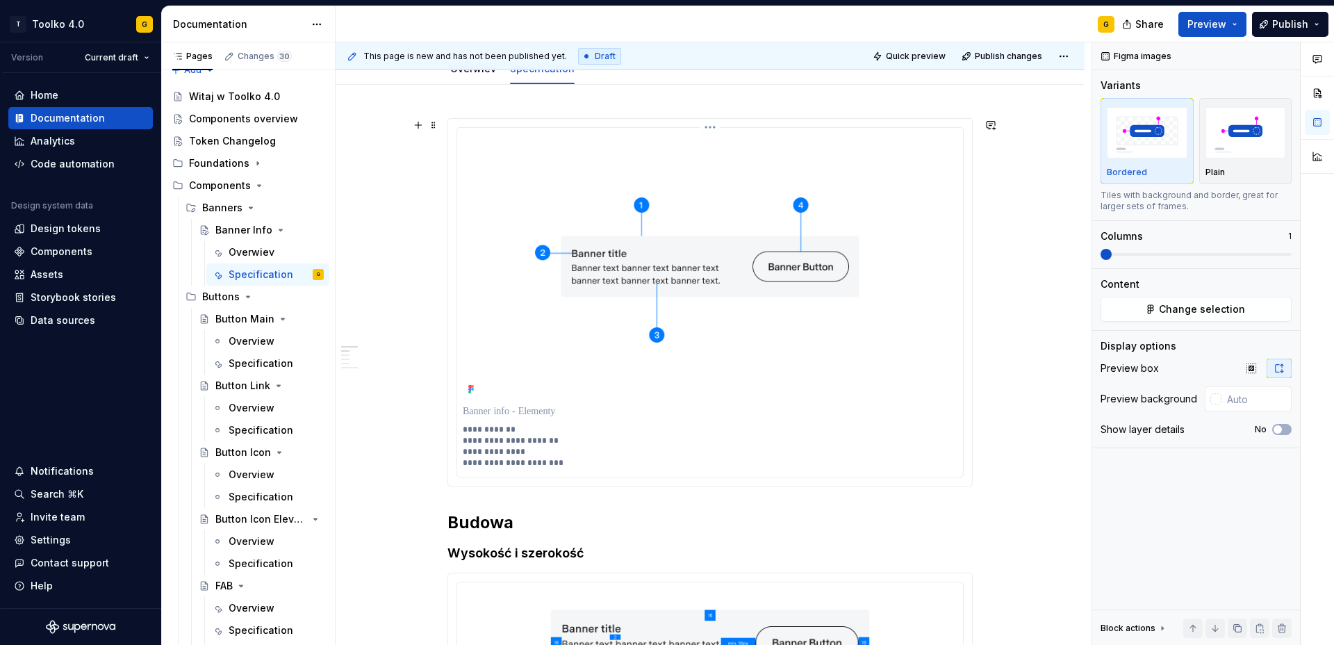
type textarea "*"
click at [524, 437] on p "**********" at bounding box center [710, 446] width 495 height 44
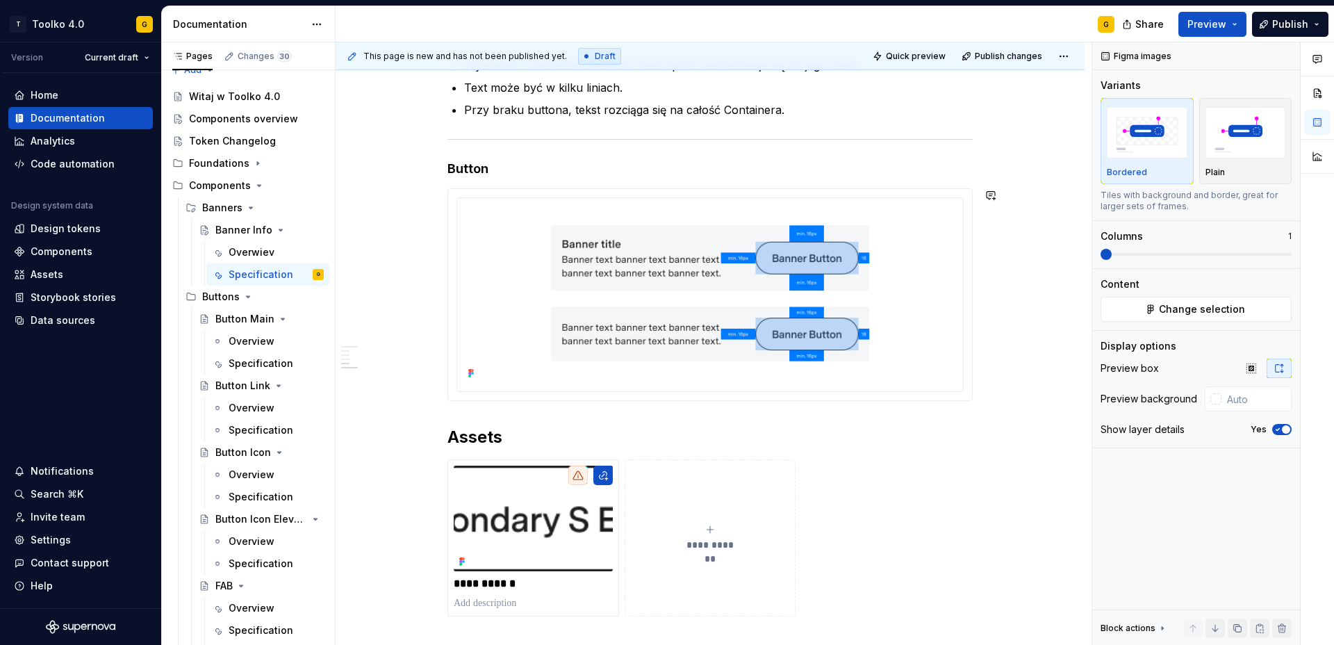
scroll to position [1811, 0]
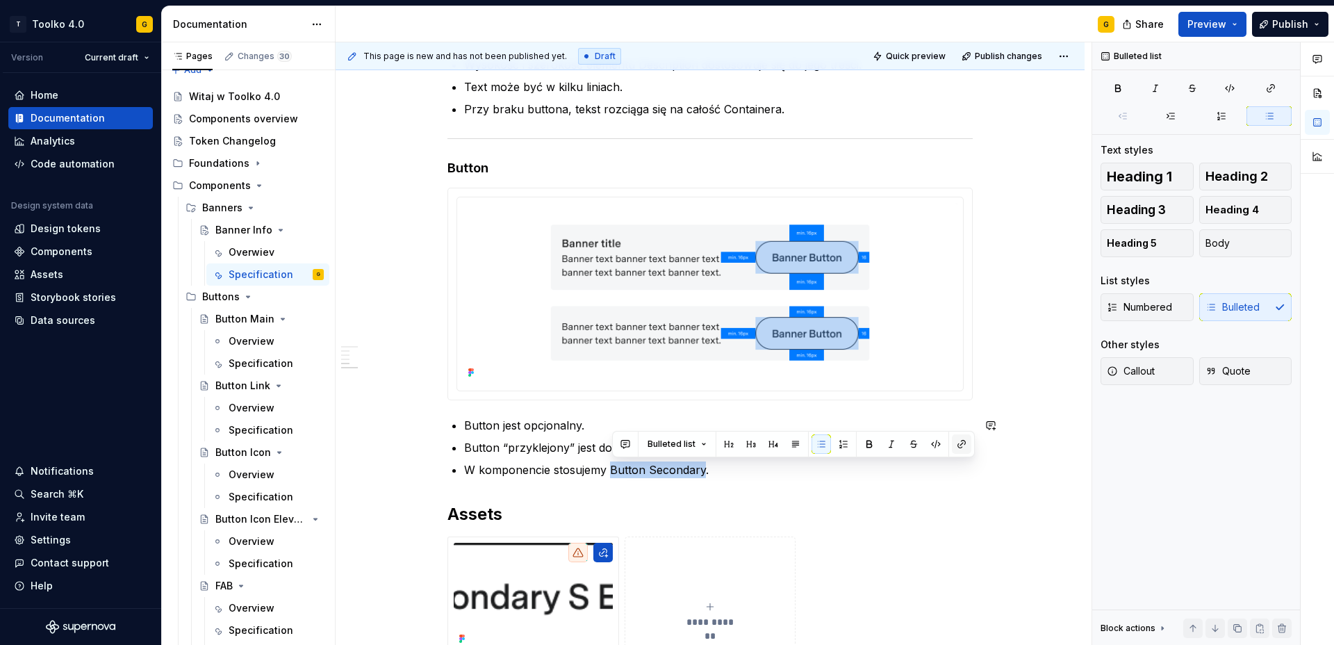
click at [963, 446] on button "button" at bounding box center [961, 443] width 19 height 19
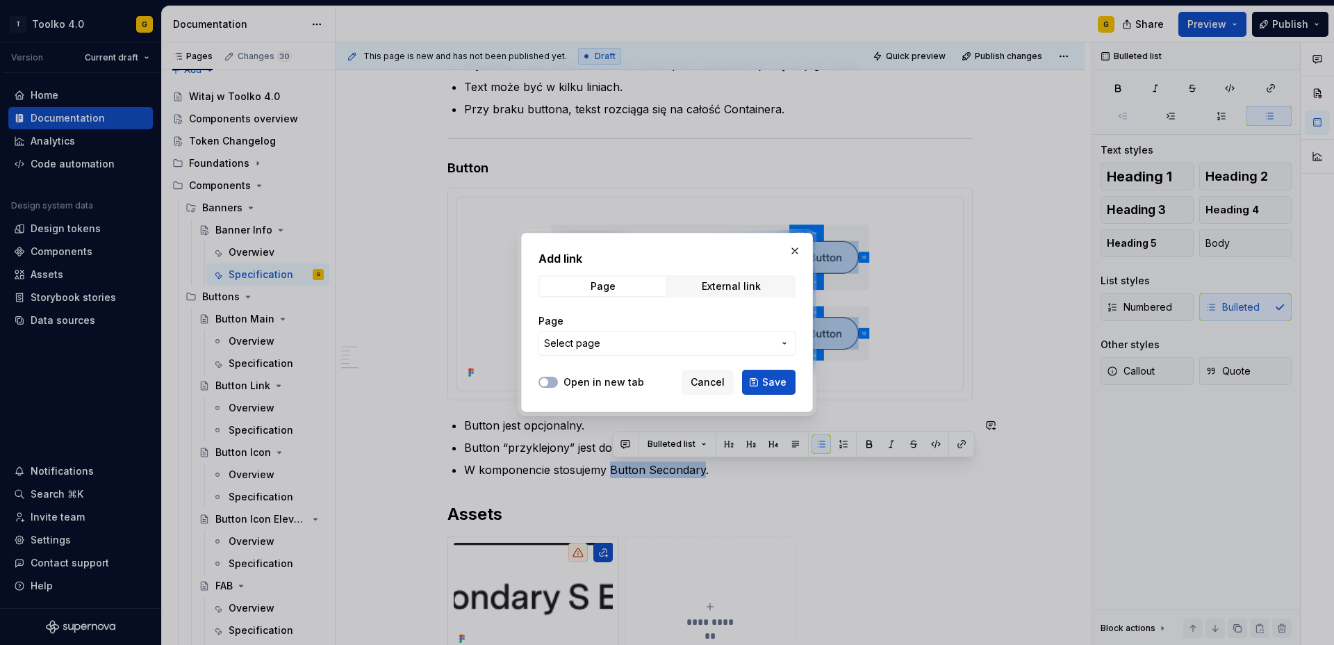
click at [666, 340] on span "Select page" at bounding box center [658, 343] width 229 height 14
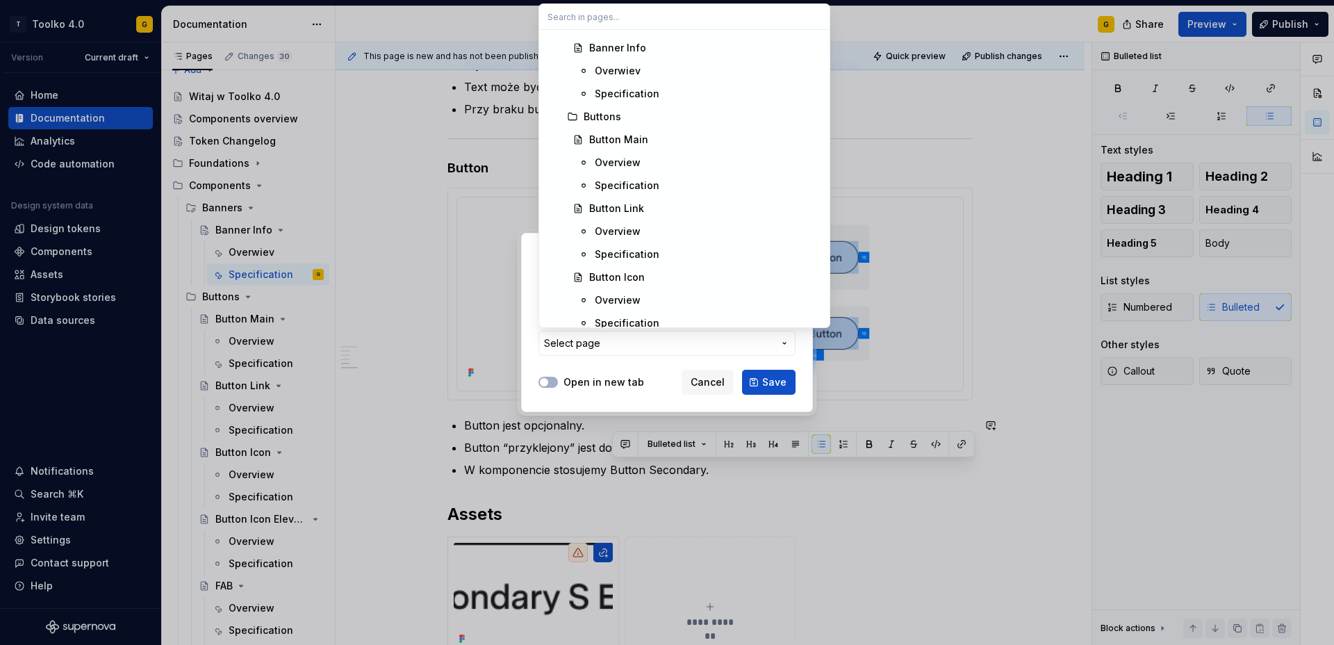
scroll to position [673, 0]
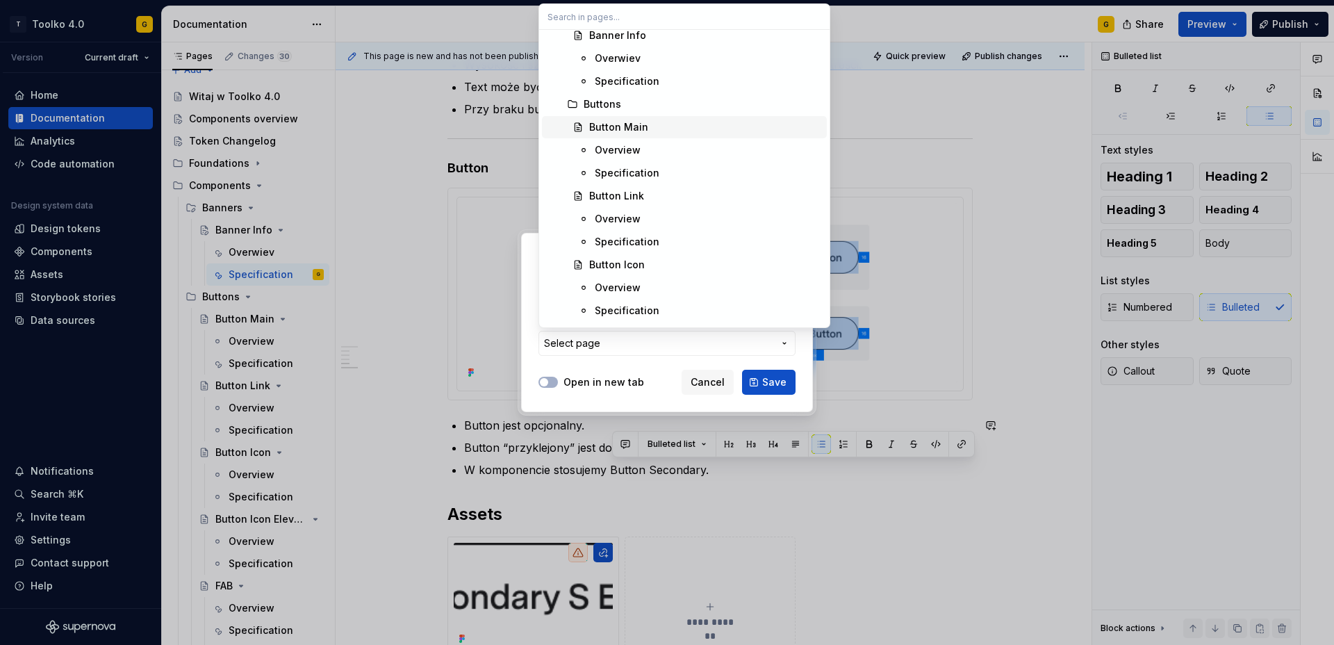
click at [633, 127] on div "Button Main" at bounding box center [618, 127] width 59 height 14
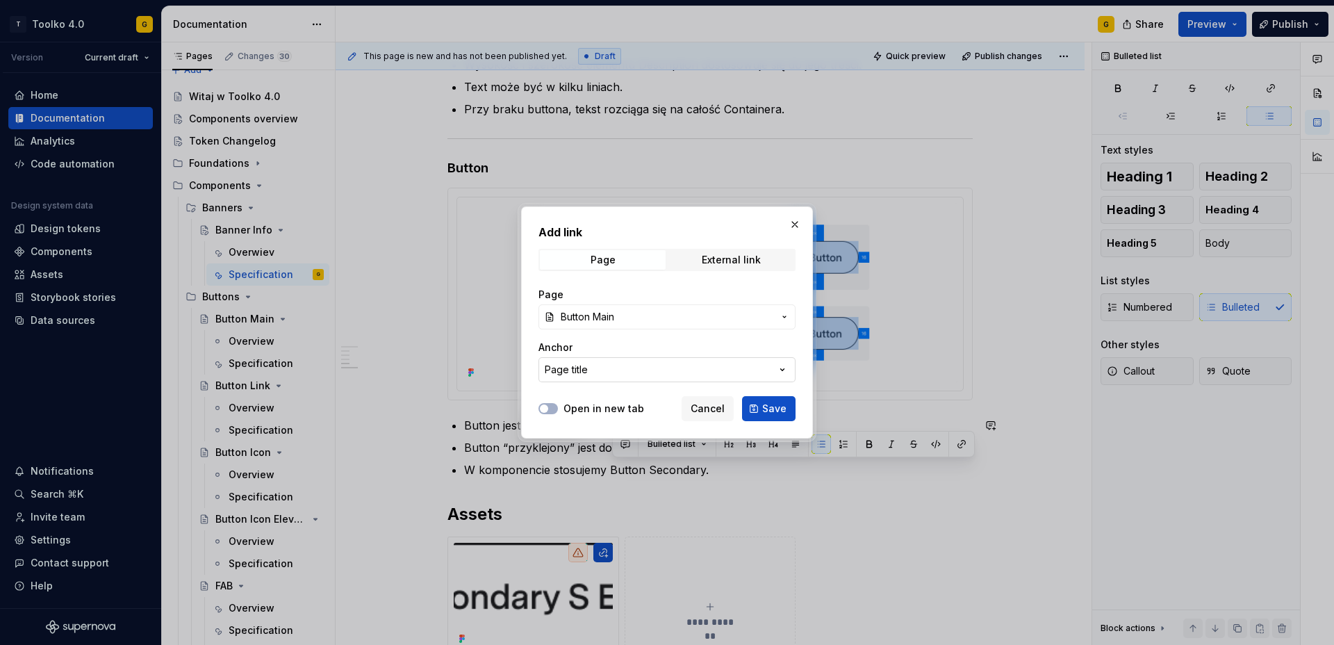
click at [715, 370] on button "Page title" at bounding box center [666, 369] width 257 height 25
click at [715, 370] on div "Add link Page External link Page Button Main Anchor Page title Open in new tab …" at bounding box center [667, 322] width 1334 height 645
click at [761, 405] on button "Save" at bounding box center [768, 408] width 53 height 25
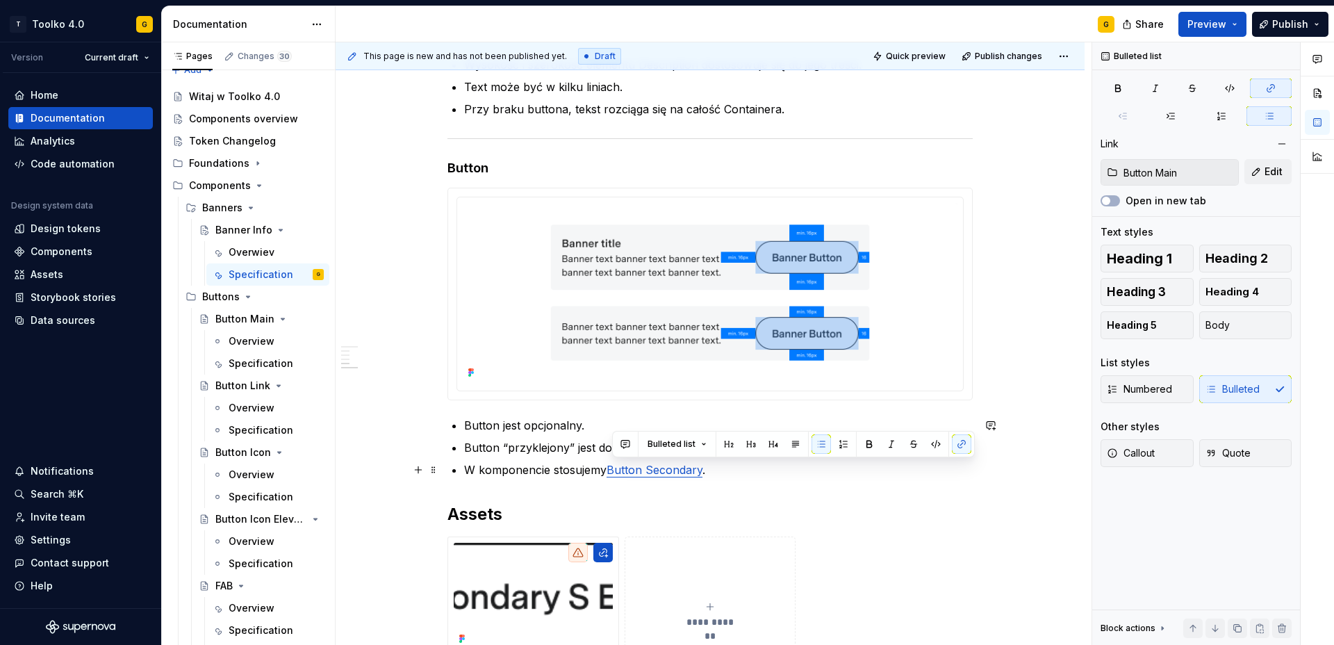
click at [755, 474] on p "W komponencie stosujemy Button Secondary ." at bounding box center [718, 469] width 509 height 17
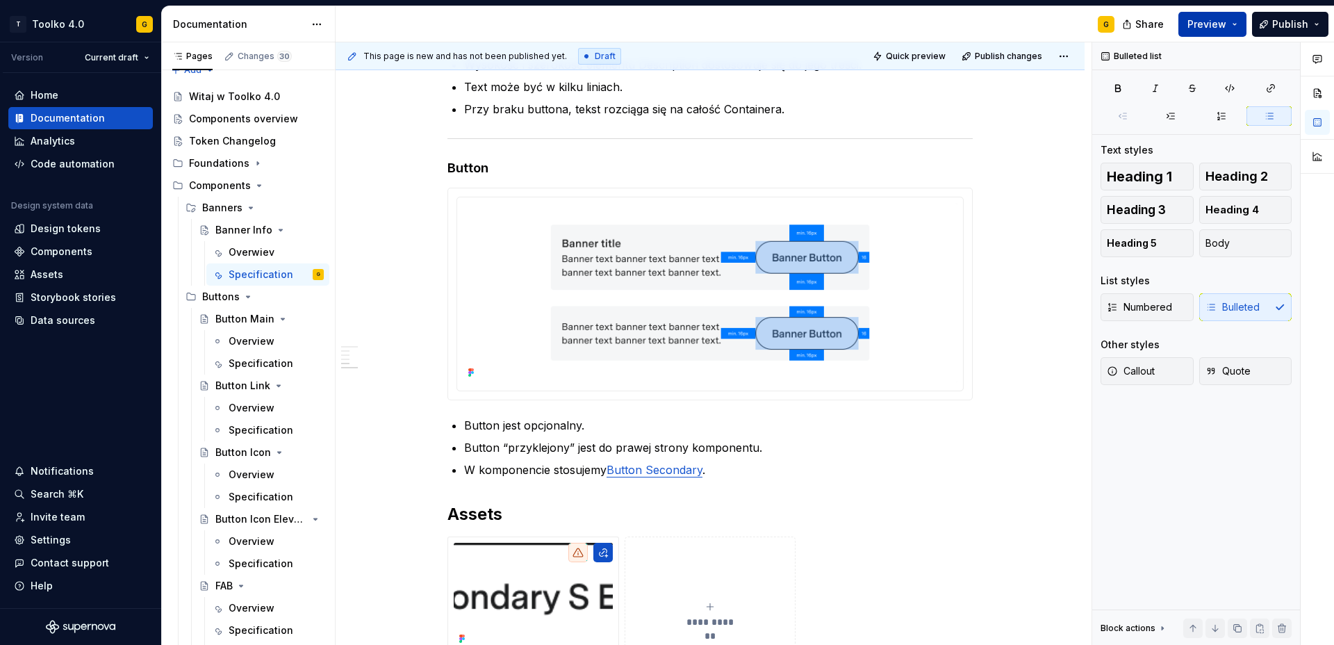
click at [1208, 22] on span "Preview" at bounding box center [1206, 24] width 39 height 14
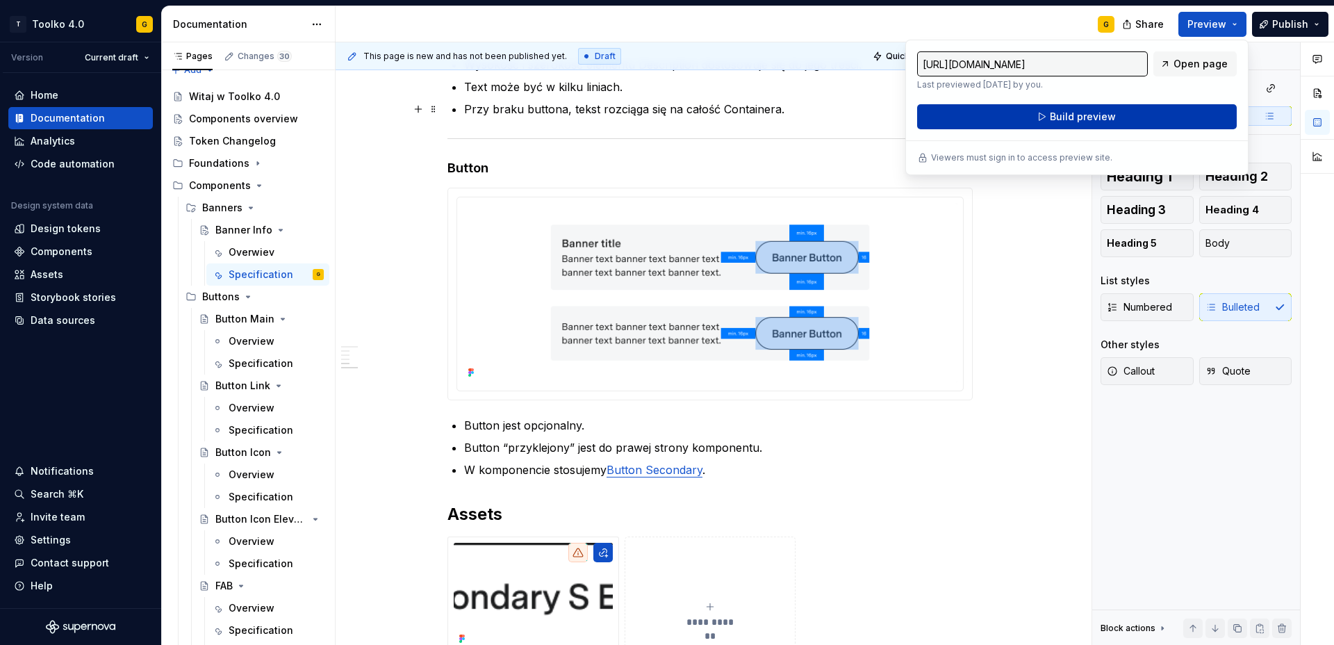
click at [1030, 110] on button "Build preview" at bounding box center [1077, 116] width 320 height 25
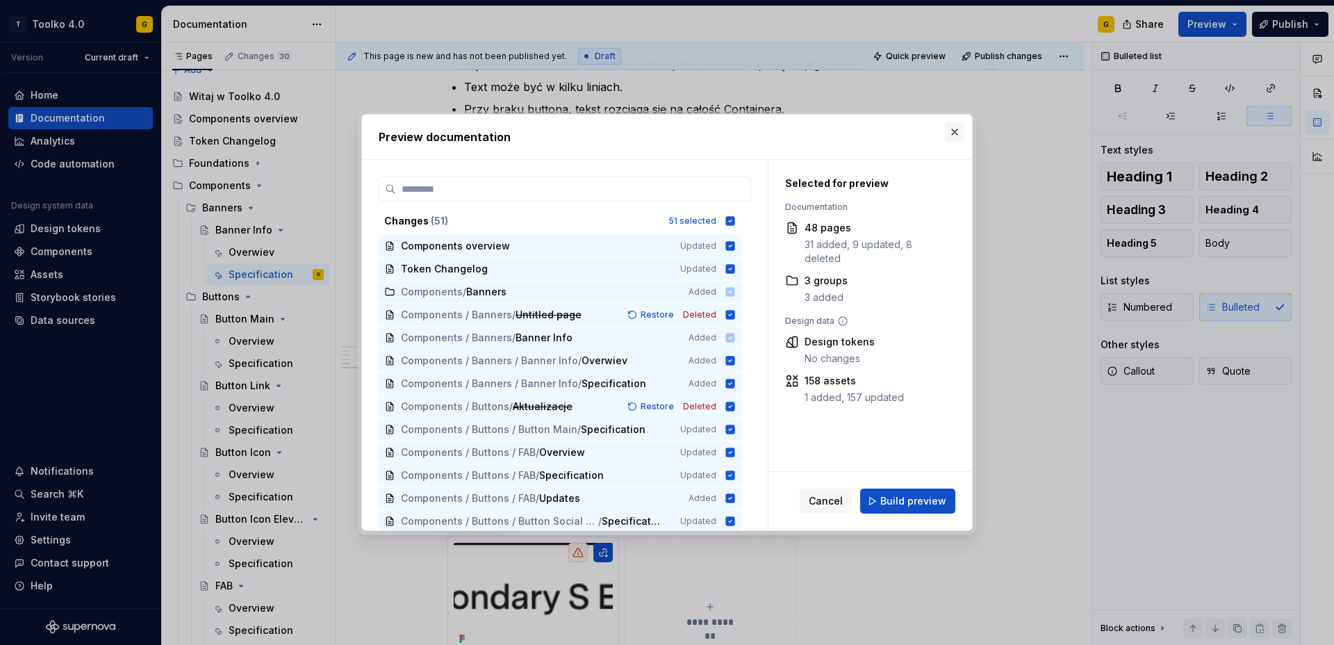
click at [952, 133] on button "button" at bounding box center [954, 131] width 19 height 19
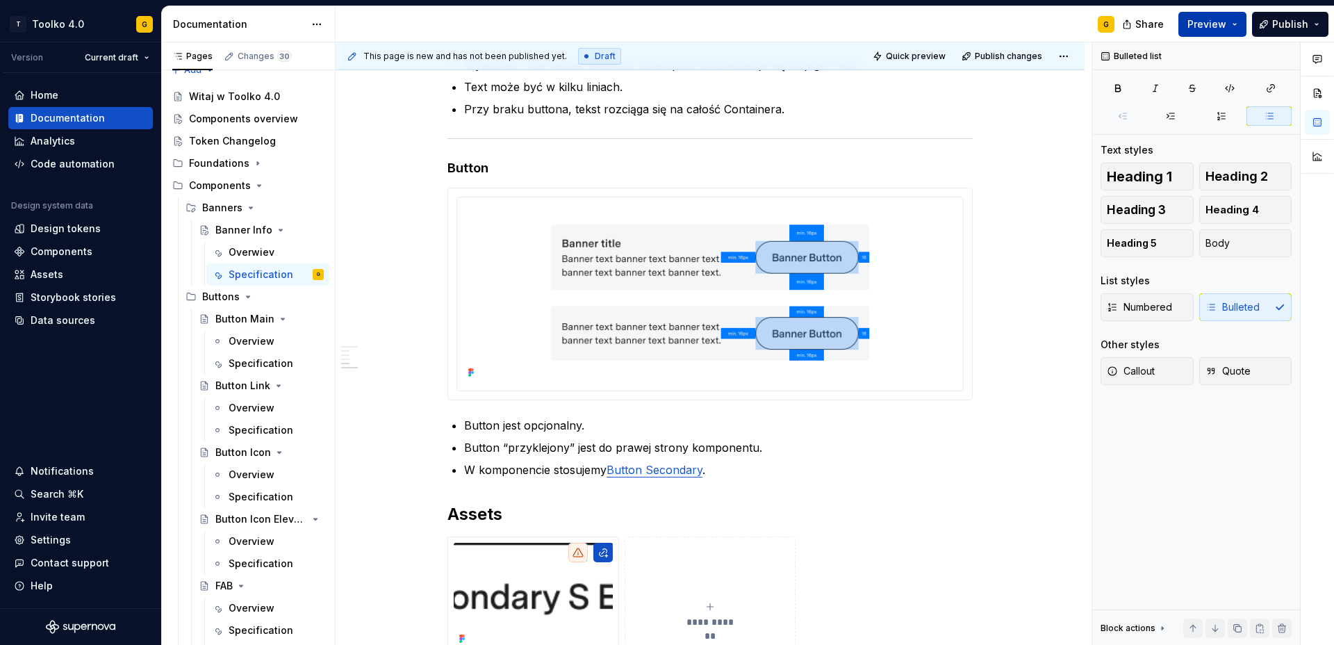
click at [1233, 19] on button "Preview" at bounding box center [1212, 24] width 68 height 25
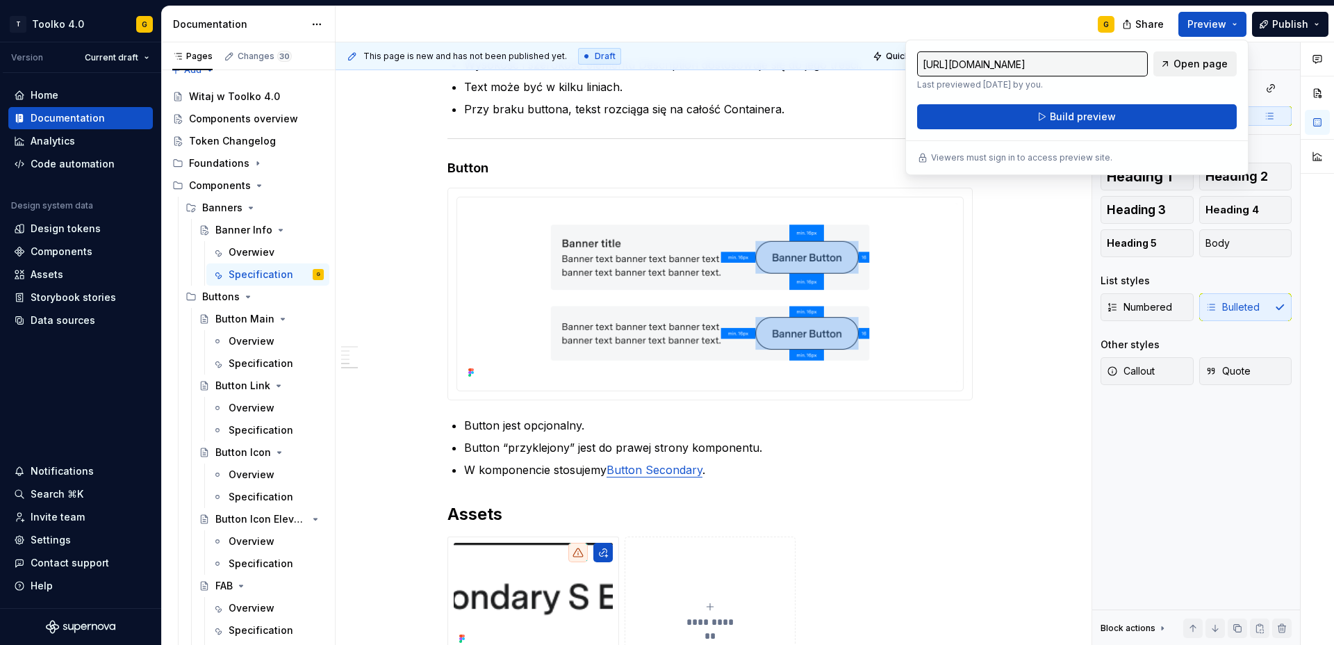
click at [1205, 60] on span "Open page" at bounding box center [1200, 64] width 54 height 14
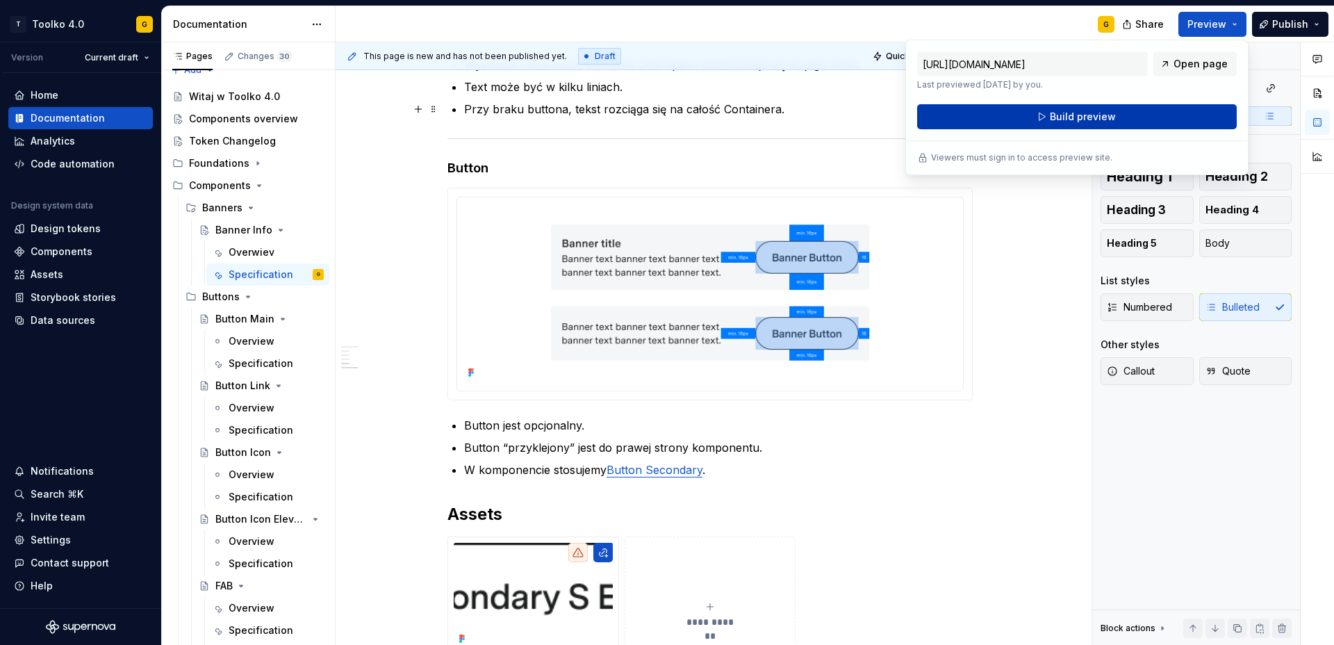
click at [1039, 116] on button "Build preview" at bounding box center [1077, 116] width 320 height 25
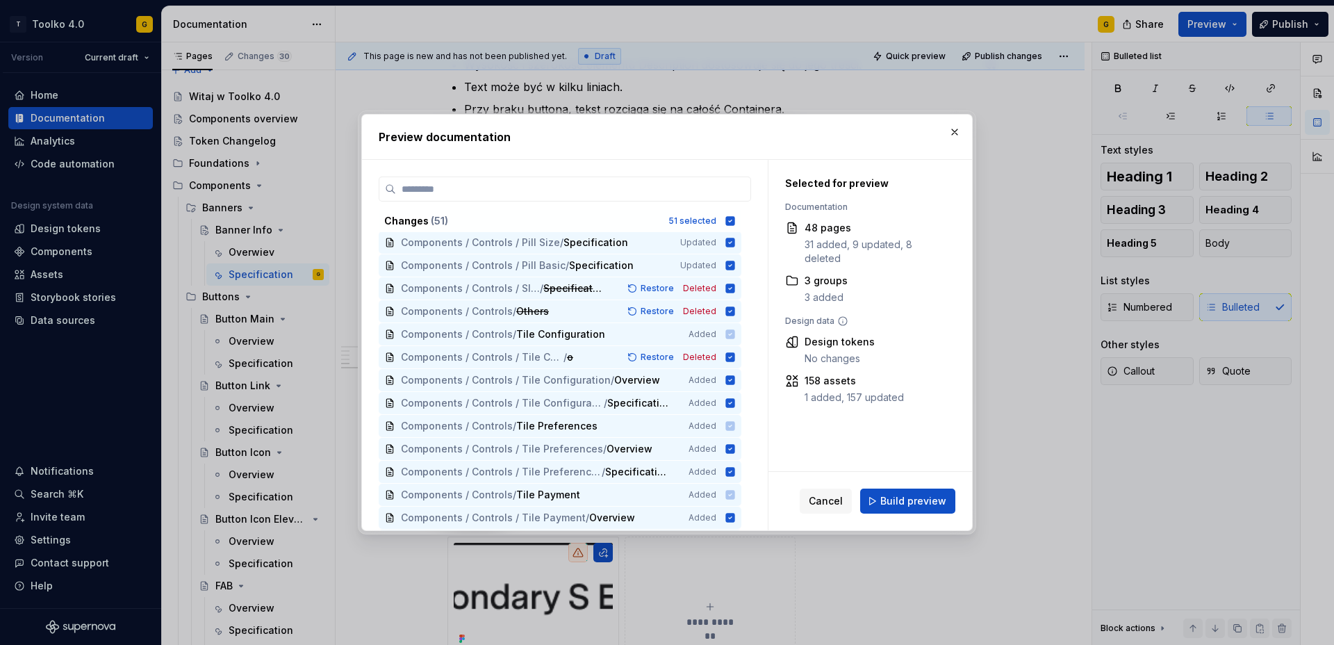
scroll to position [0, 0]
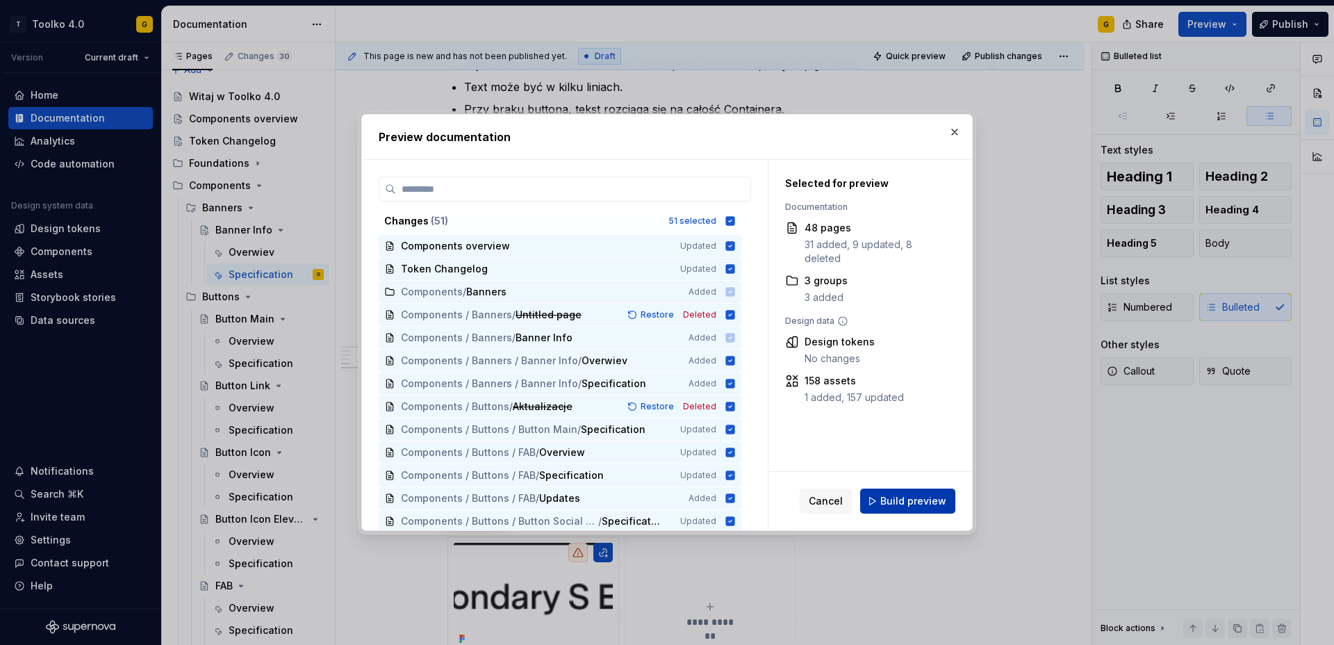
click at [928, 500] on span "Build preview" at bounding box center [913, 501] width 66 height 14
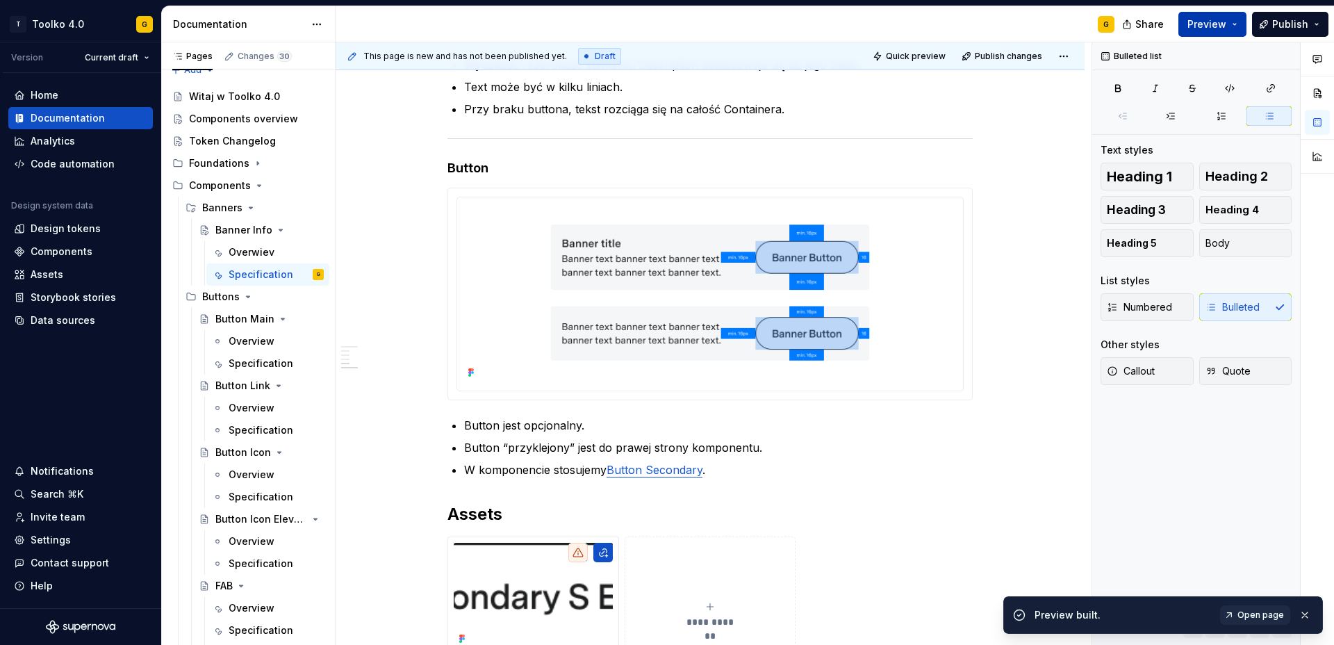
click at [1203, 28] on span "Preview" at bounding box center [1206, 24] width 39 height 14
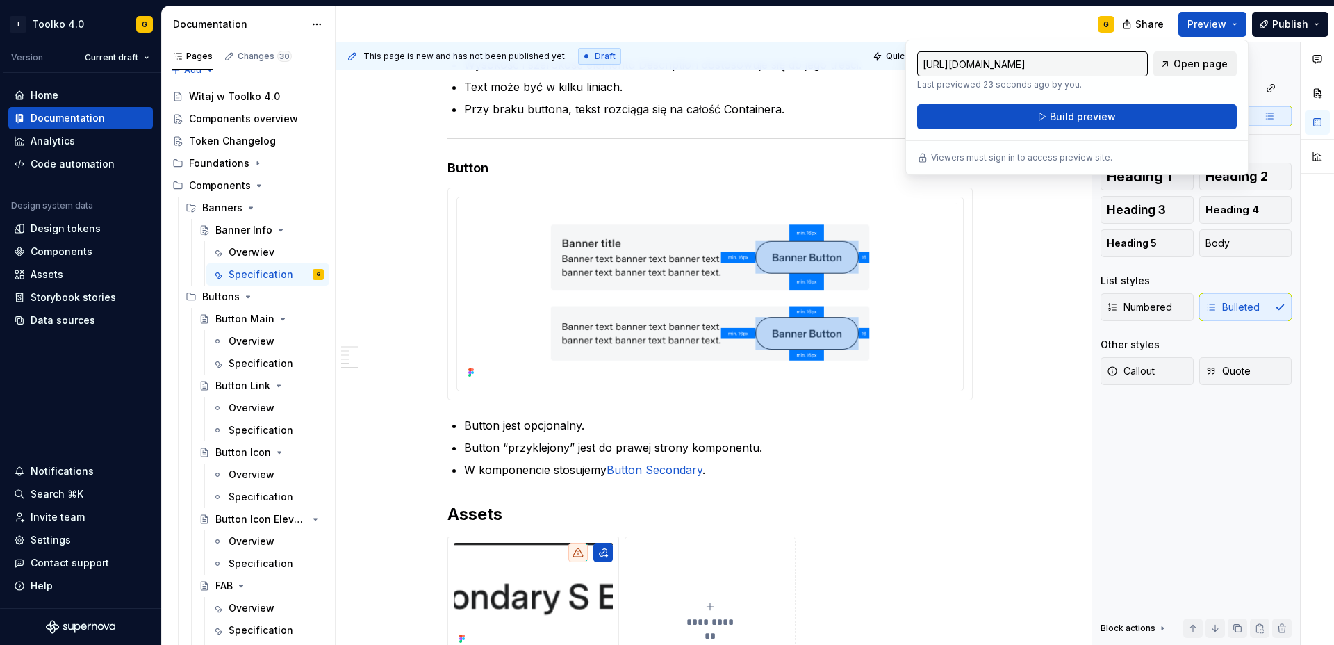
click at [1199, 61] on span "Open page" at bounding box center [1200, 64] width 54 height 14
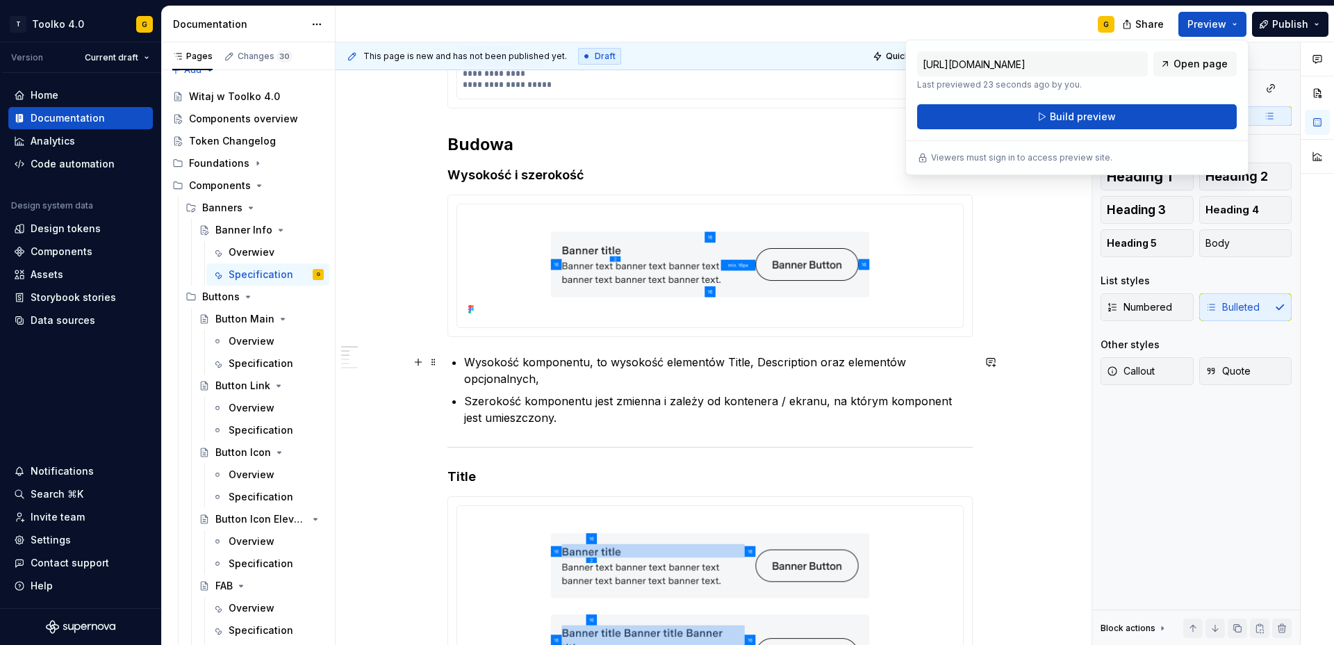
scroll to position [536, 0]
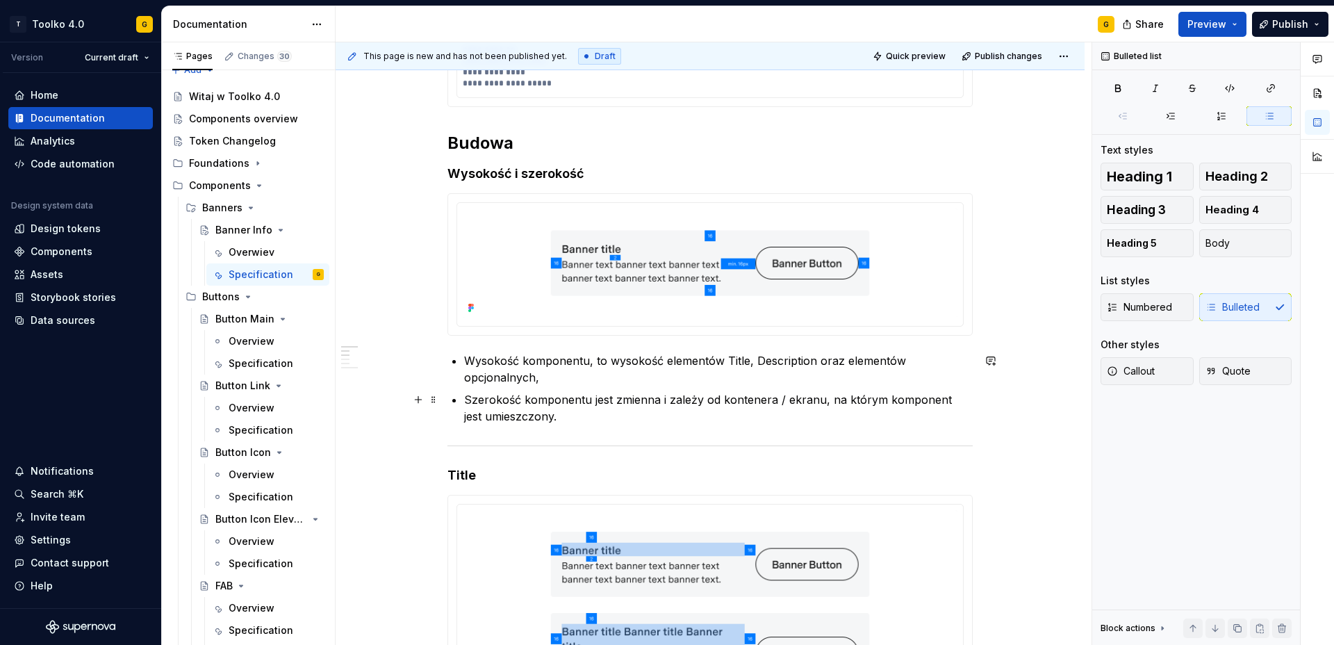
click at [558, 411] on p "Szerokość komponentu jest zmienna i zależy od kontenera / ekranu, na którym kom…" at bounding box center [718, 407] width 509 height 33
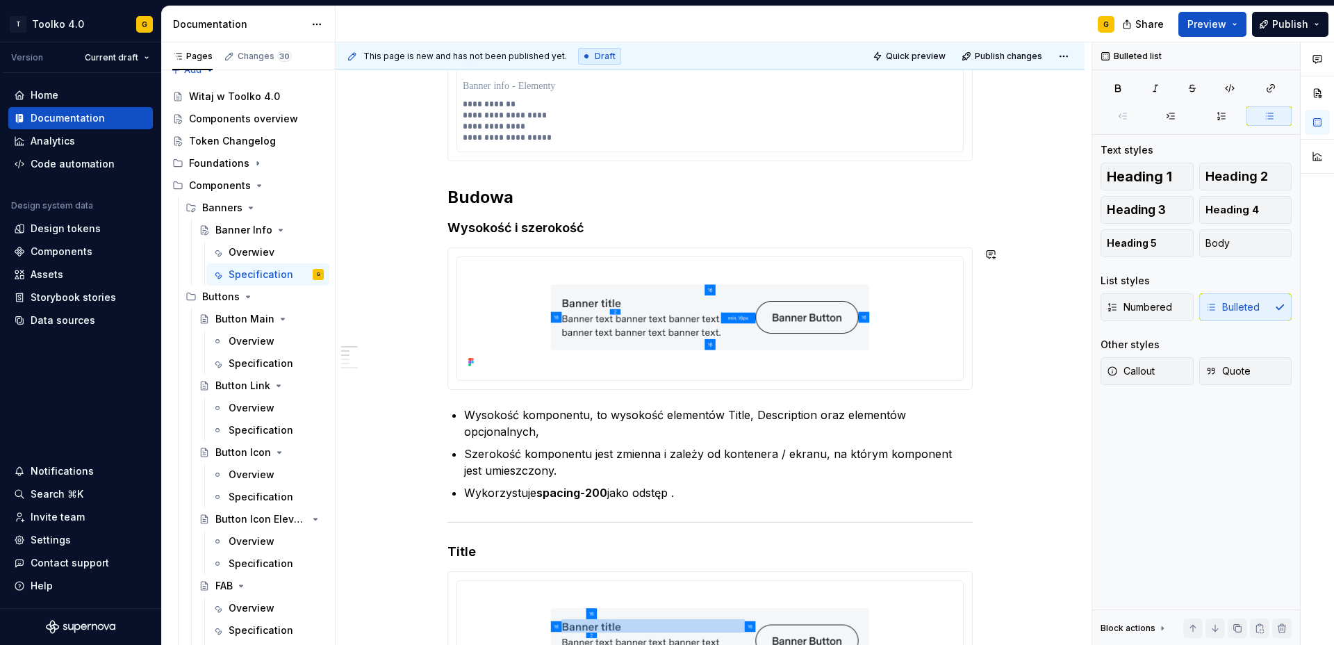
scroll to position [482, 0]
click at [536, 494] on p "Wykorzystuje spacing-200 jako odstęp treści od kontenera." at bounding box center [718, 492] width 509 height 17
click at [854, 494] on p "Wykorzystuje stałe spacing-200 jako odstęp treści od kontenera." at bounding box center [718, 492] width 509 height 17
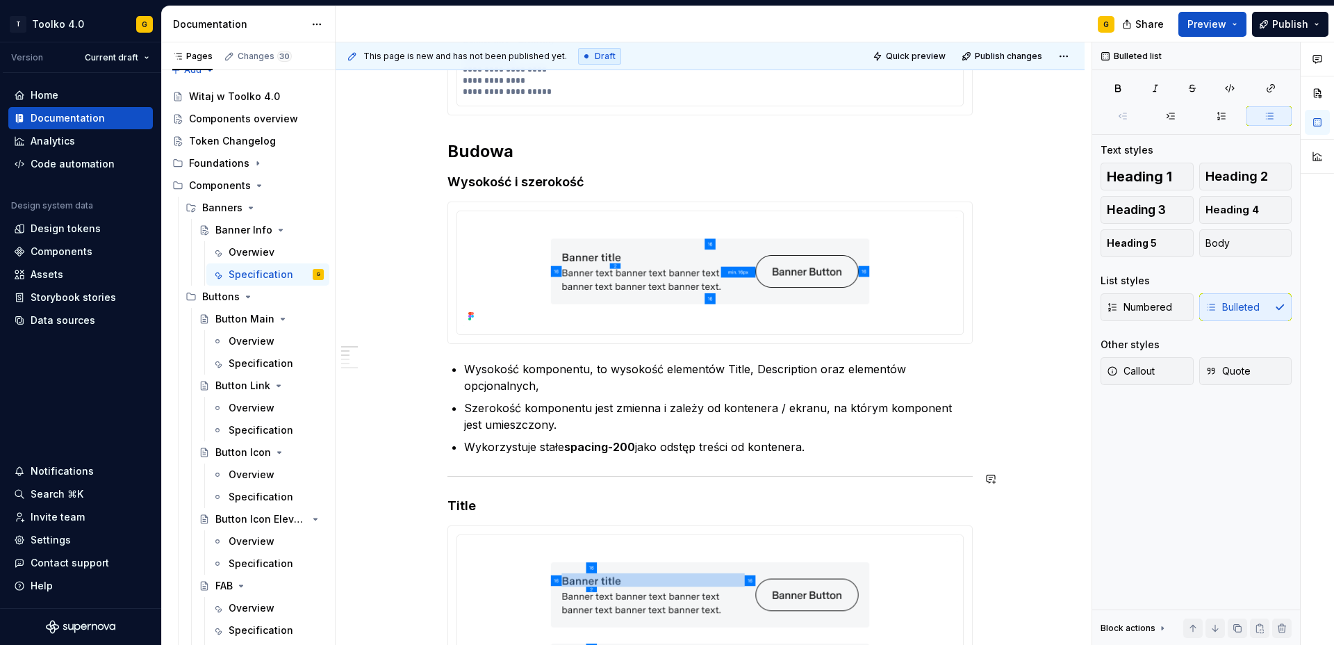
scroll to position [526, 0]
click at [740, 370] on p "Wysokość komponentu, to wysokość elementów Title, Description oraz elementów op…" at bounding box center [718, 378] width 509 height 33
click at [781, 368] on p "Wysokość komponentu, to wysokość elementów Title , Description oraz elementów o…" at bounding box center [718, 378] width 509 height 33
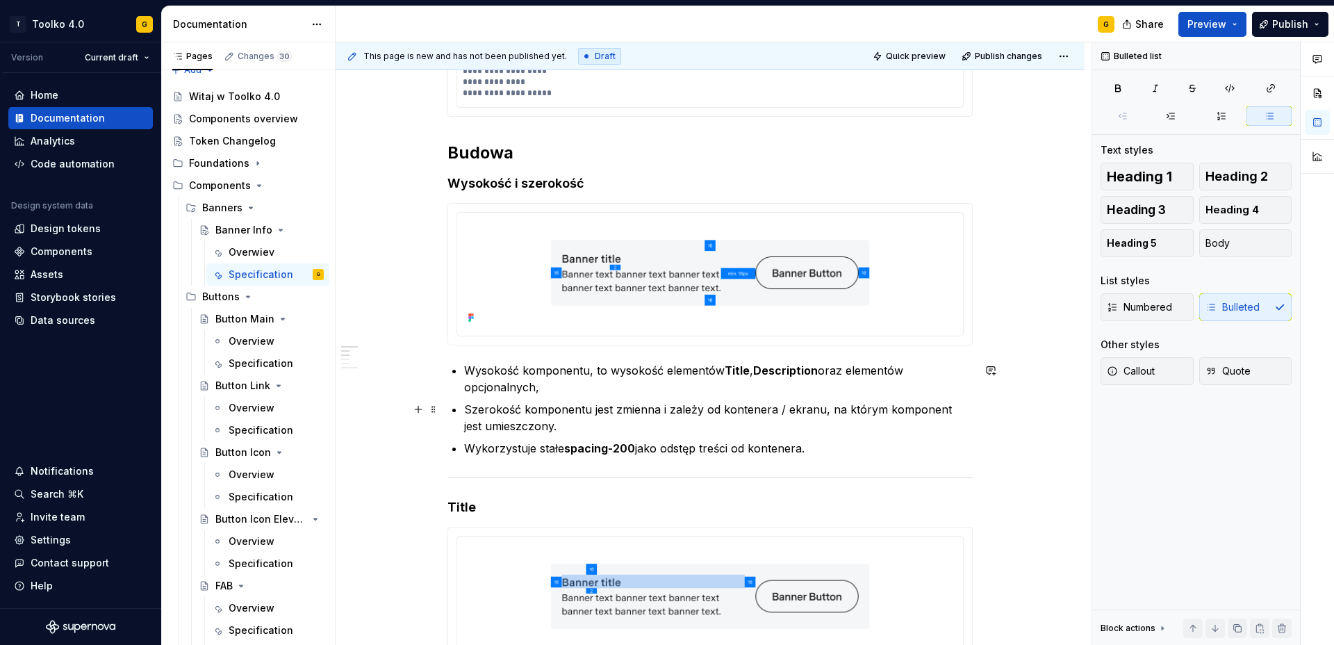
click at [727, 425] on p "Szerokość komponentu jest zmienna i zależy od kontenera / ekranu, na którym kom…" at bounding box center [718, 417] width 509 height 33
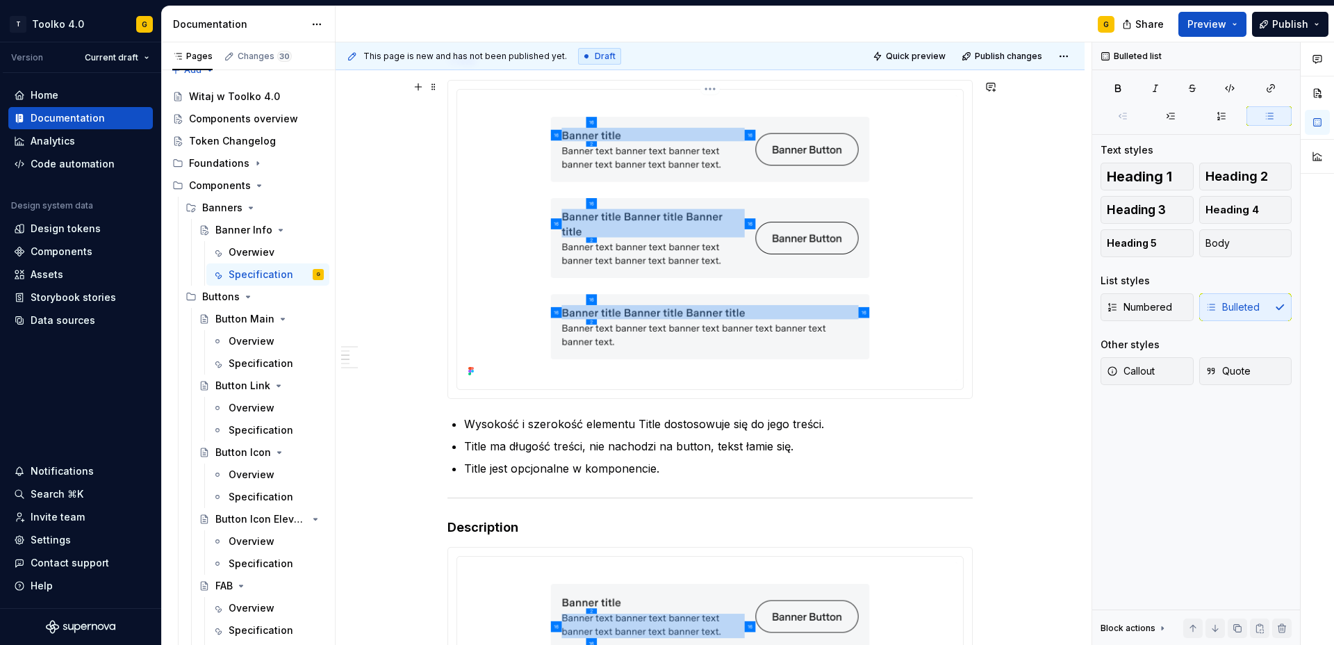
scroll to position [973, 0]
click at [665, 469] on p "Title jest opcjonalne w komponencie." at bounding box center [718, 467] width 509 height 17
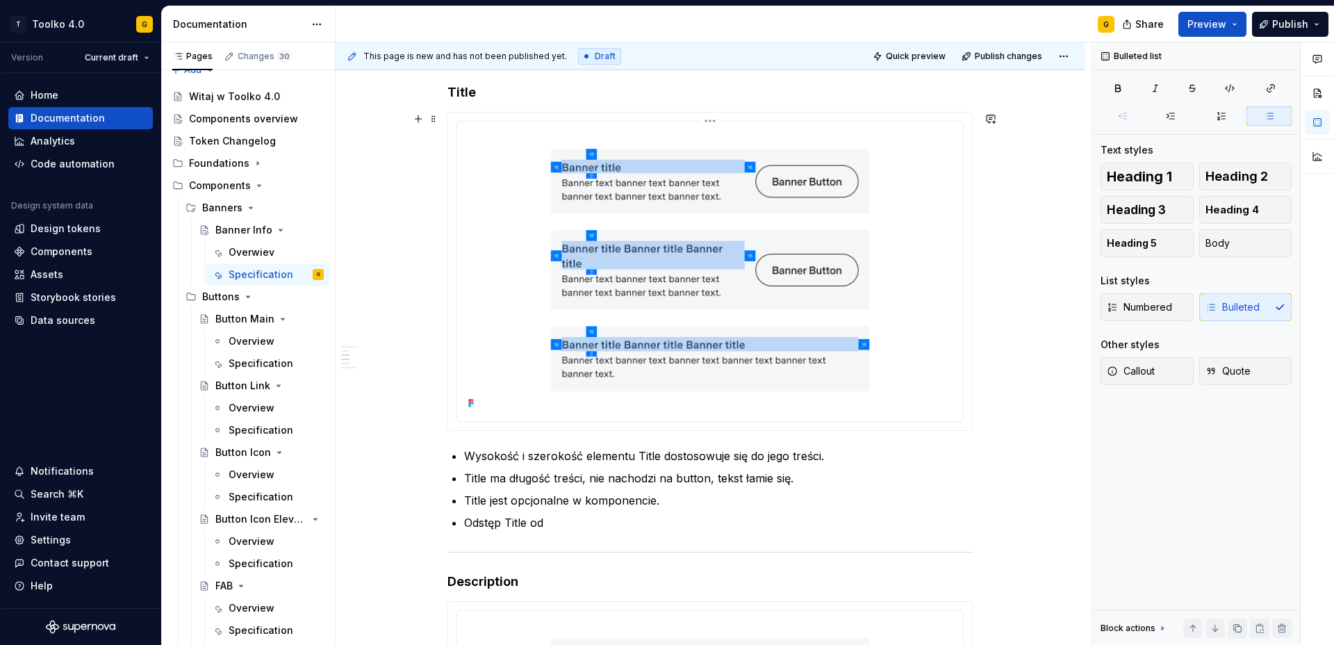
scroll to position [949, 0]
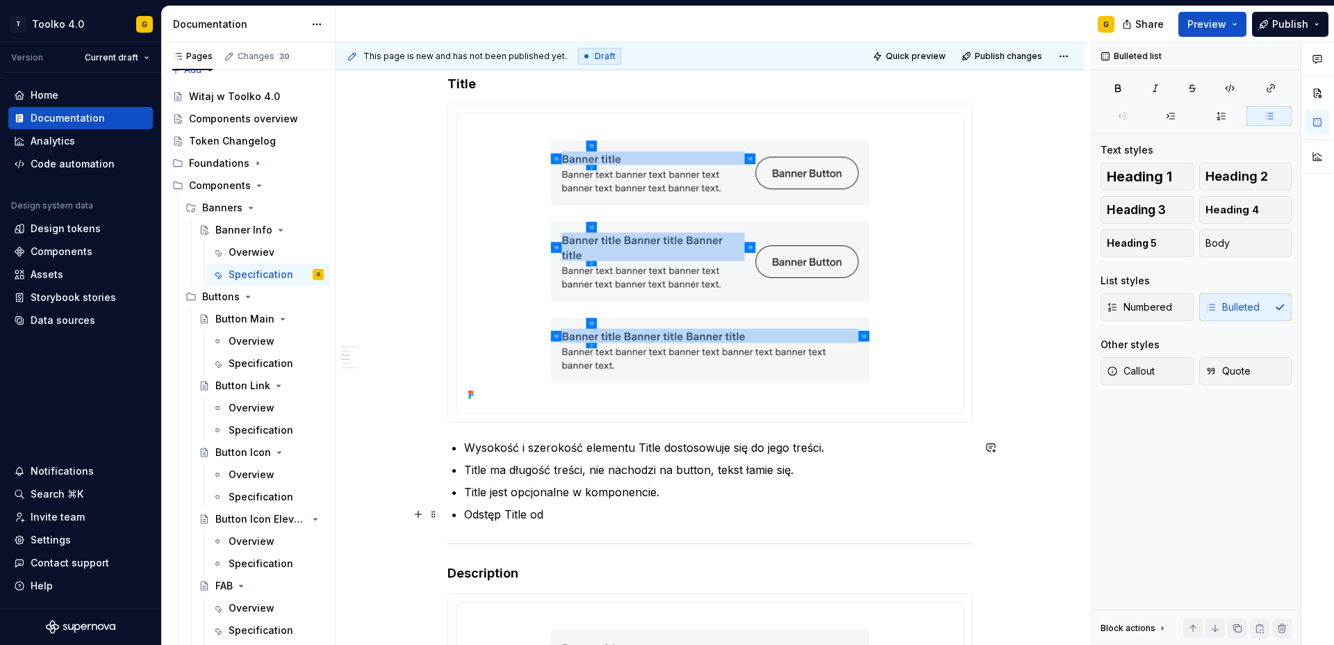
click at [518, 515] on p "Odstęp Title od" at bounding box center [718, 514] width 509 height 17
click at [568, 514] on p "Odstęp Title od" at bounding box center [718, 514] width 509 height 17
click at [754, 511] on p "Odstęp Title od Description wynosi spacing-025 ." at bounding box center [718, 514] width 509 height 17
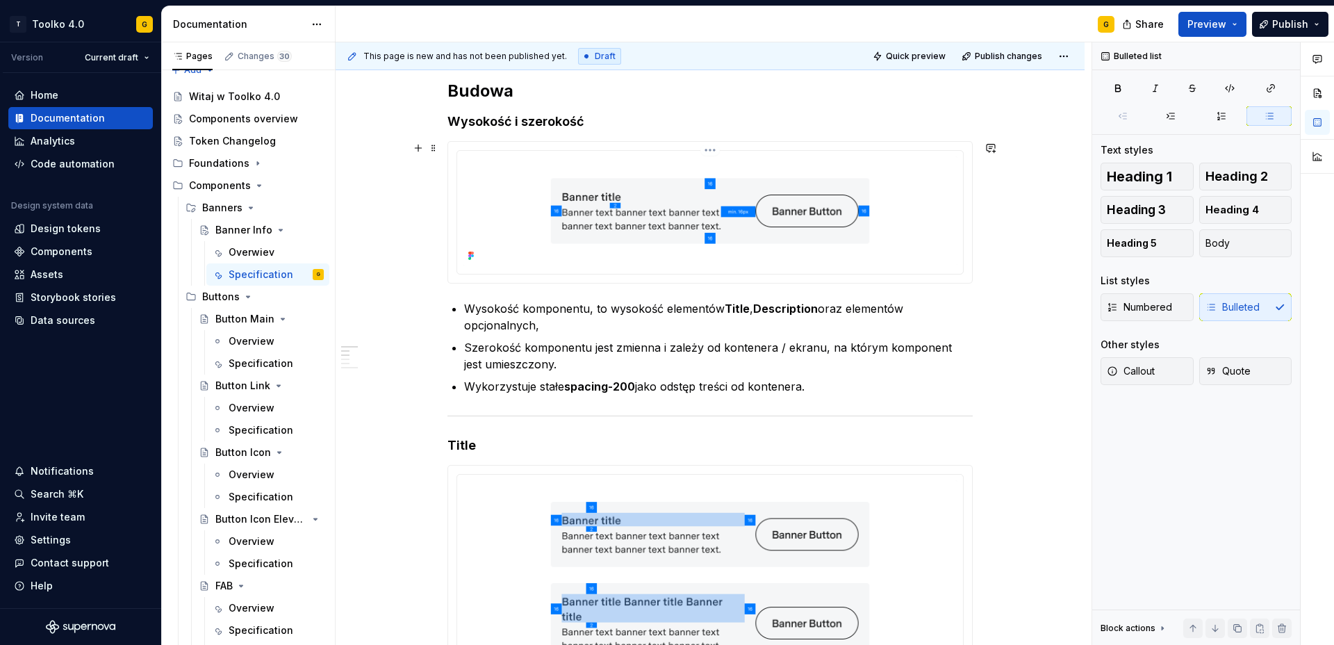
scroll to position [566, 0]
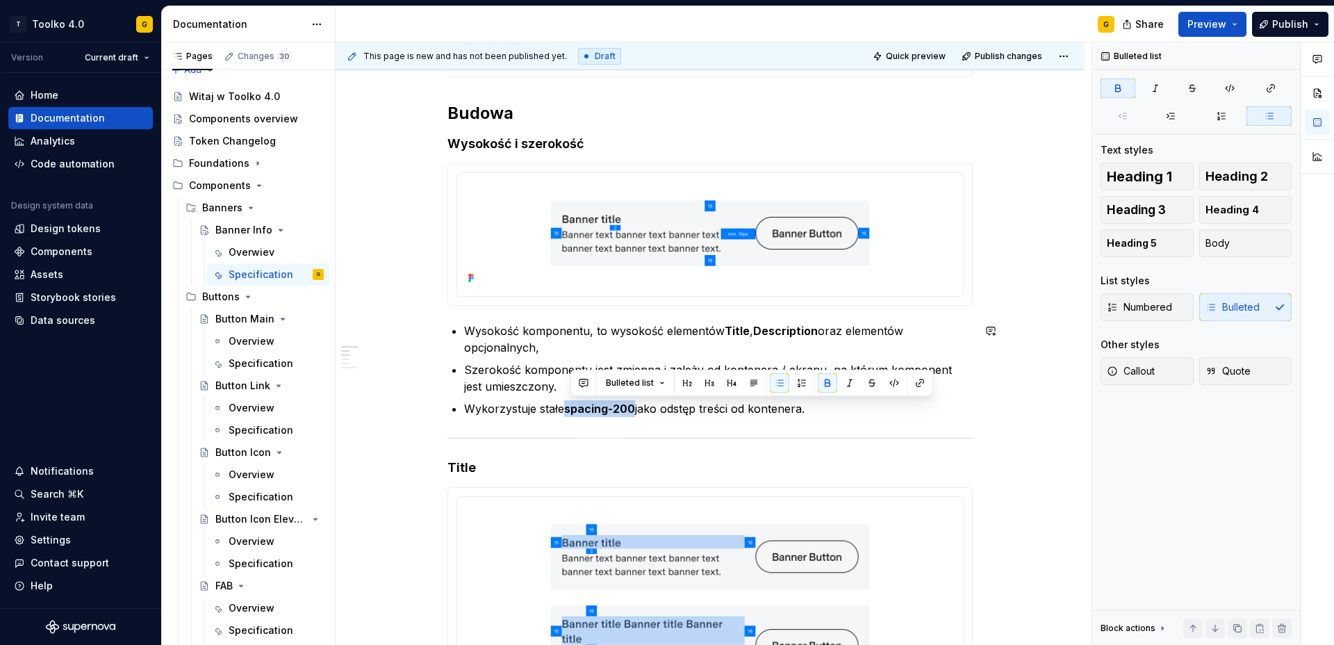
drag, startPoint x: 572, startPoint y: 411, endPoint x: 640, endPoint y: 408, distance: 68.1
click at [635, 408] on strong "spacing-200" at bounding box center [599, 409] width 71 height 14
copy strong "spacing-200"
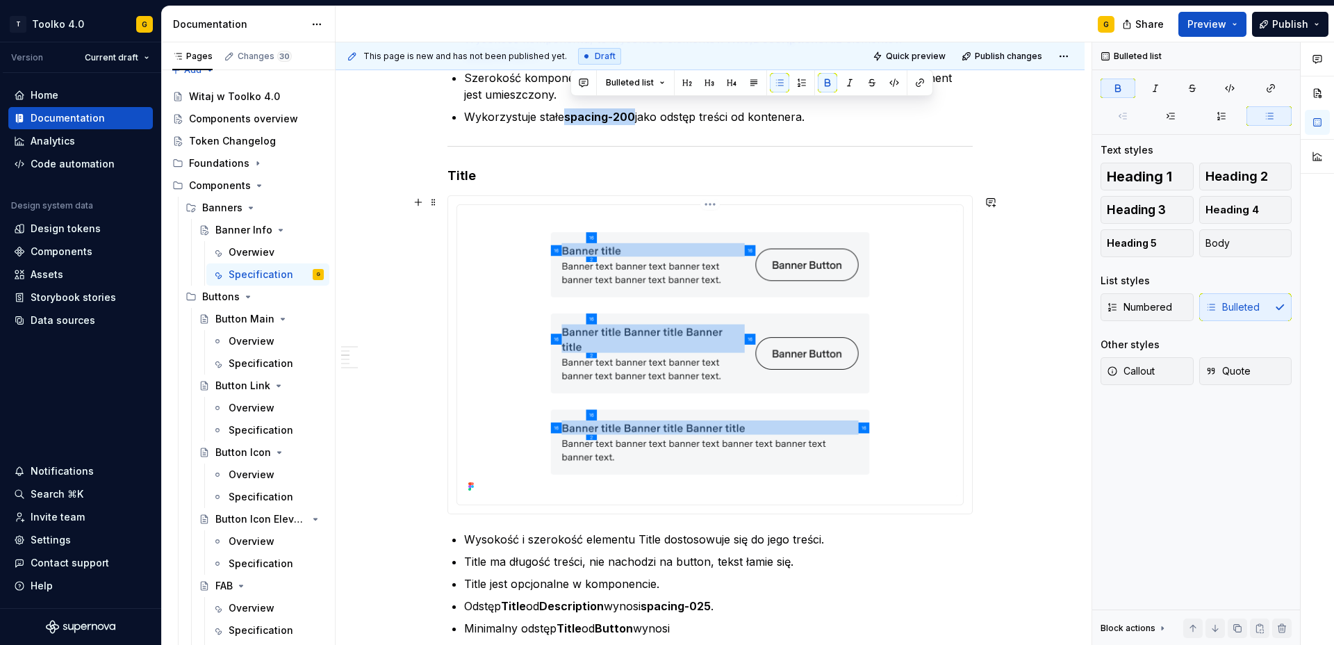
scroll to position [1028, 0]
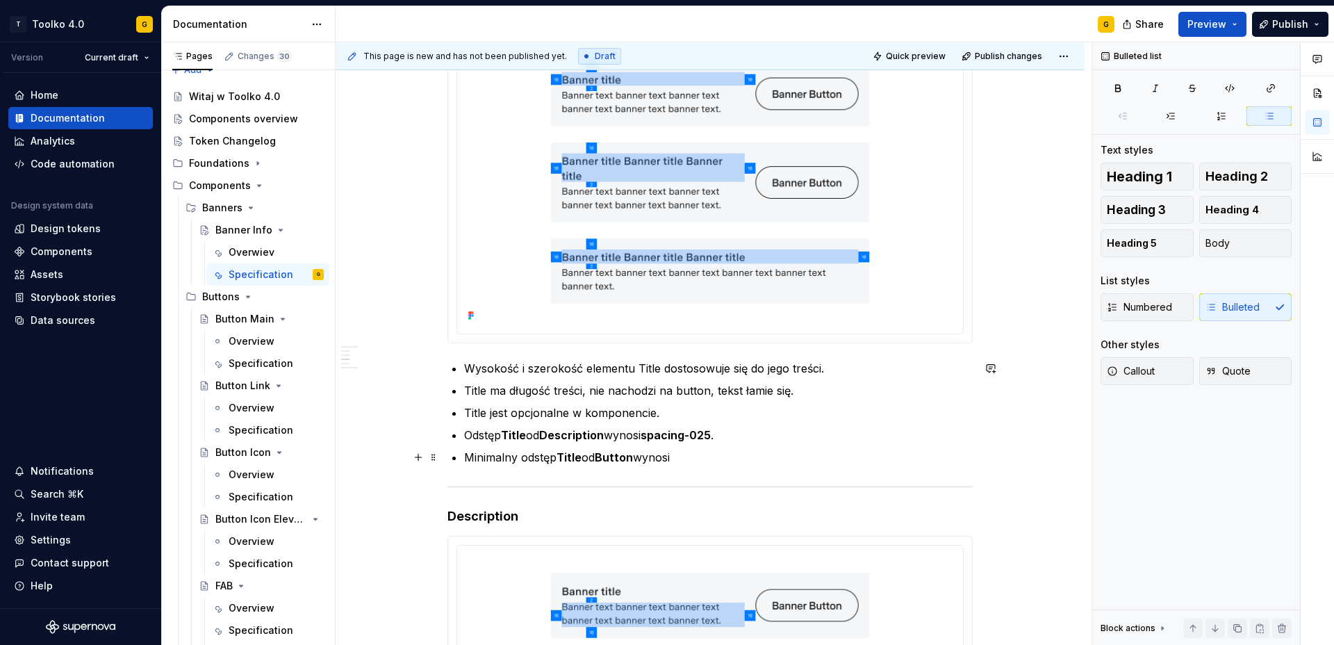
drag, startPoint x: 709, startPoint y: 454, endPoint x: 720, endPoint y: 456, distance: 10.6
click at [709, 454] on p "Minimalny odstęp Title od Button wynosi" at bounding box center [718, 457] width 509 height 17
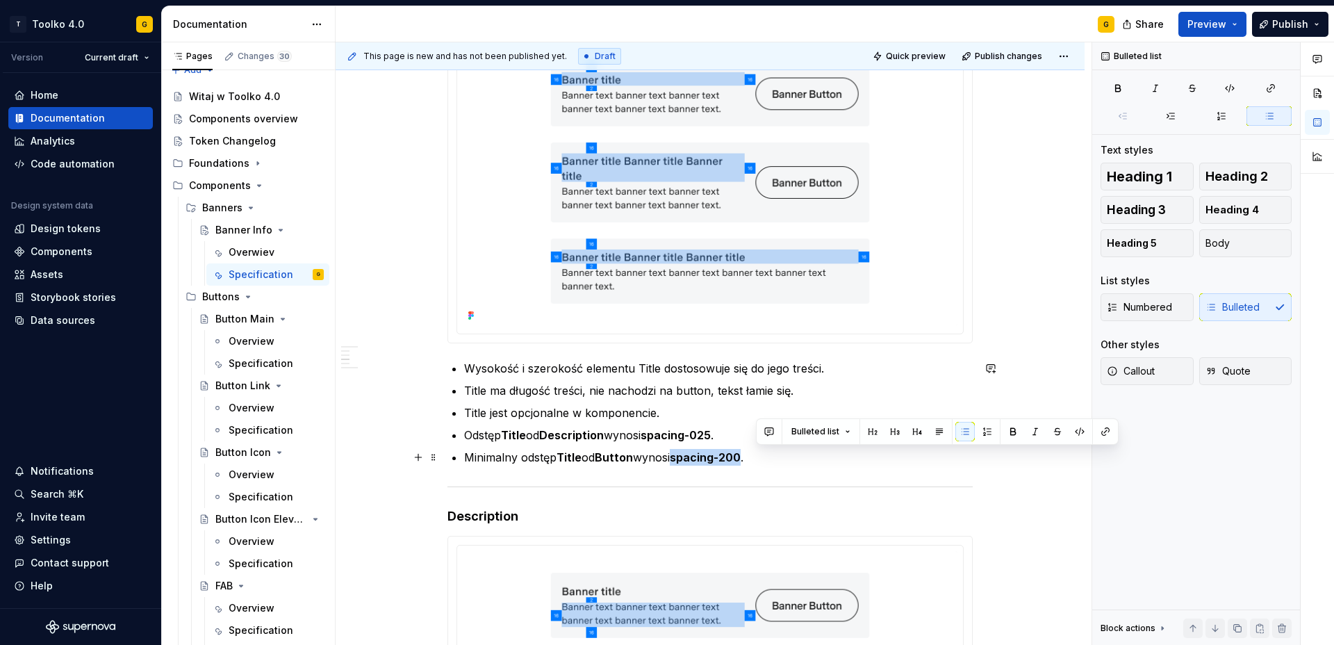
click at [755, 465] on p "Minimalny odstęp Title od Button wynosi spacing-200 ." at bounding box center [718, 457] width 509 height 17
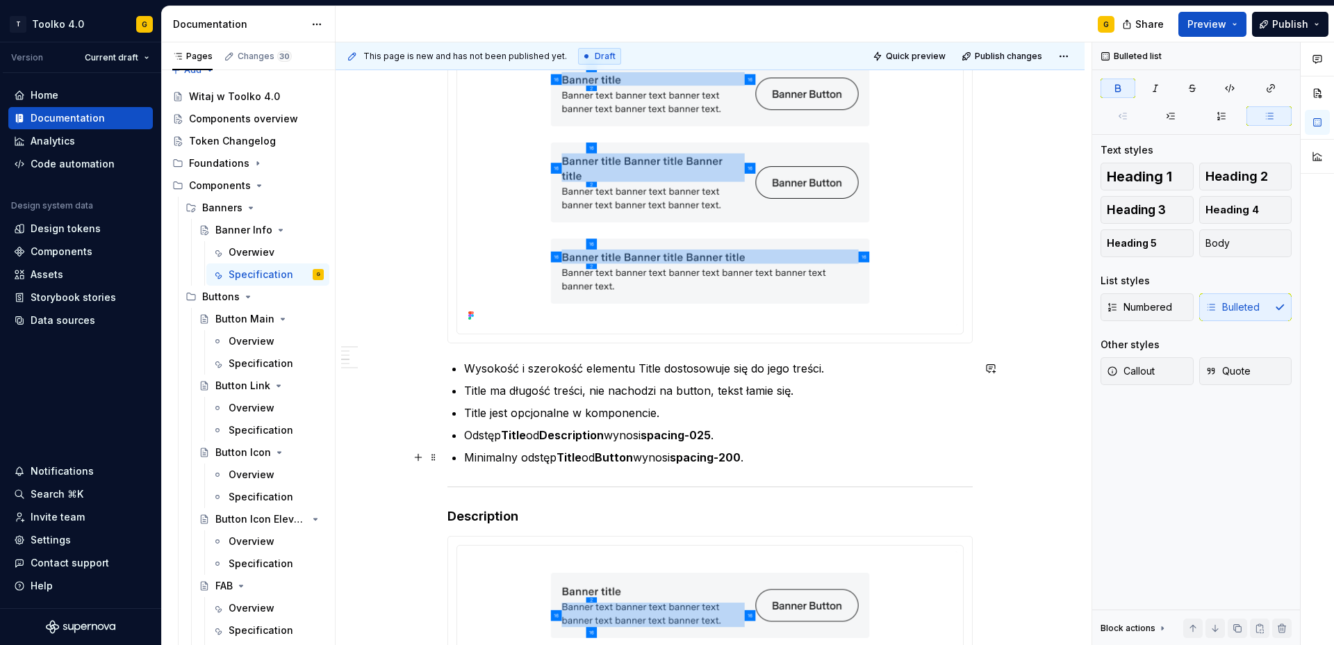
click at [663, 459] on p "Minimalny odstęp Title od Button wynosi spacing-200 ." at bounding box center [718, 457] width 509 height 17
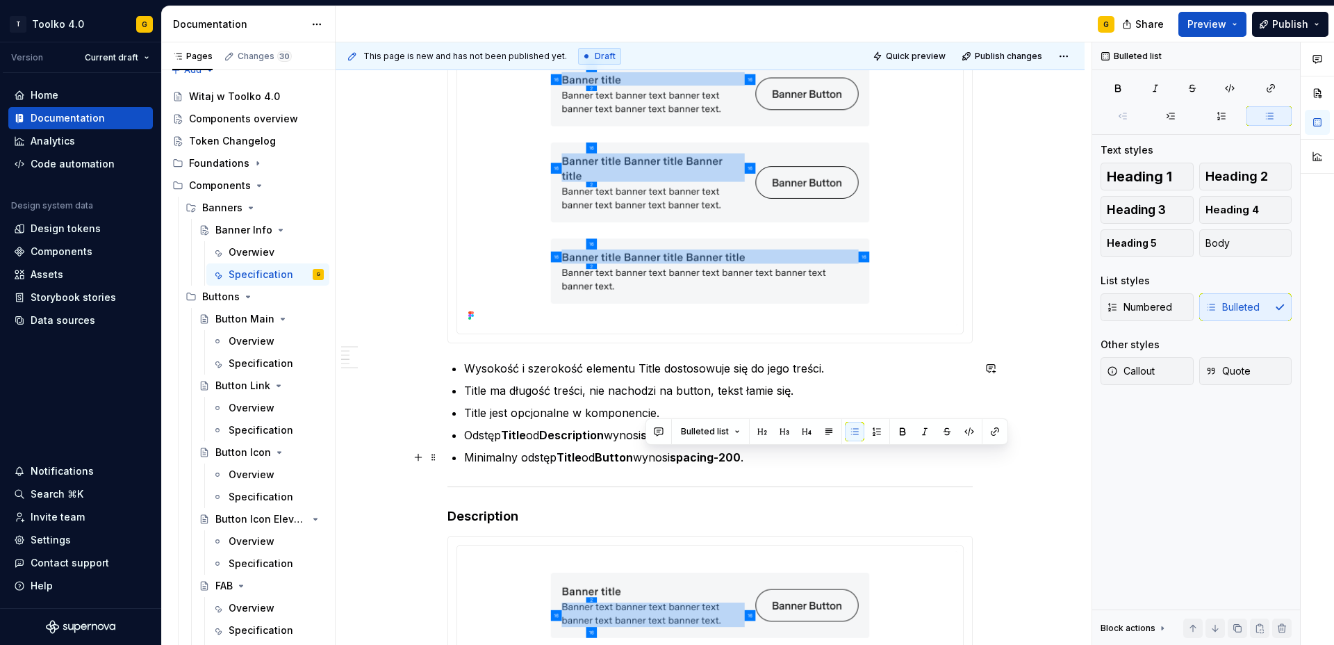
click at [663, 459] on p "Minimalny odstęp Title od Button wynosi spacing-200 ." at bounding box center [718, 457] width 509 height 17
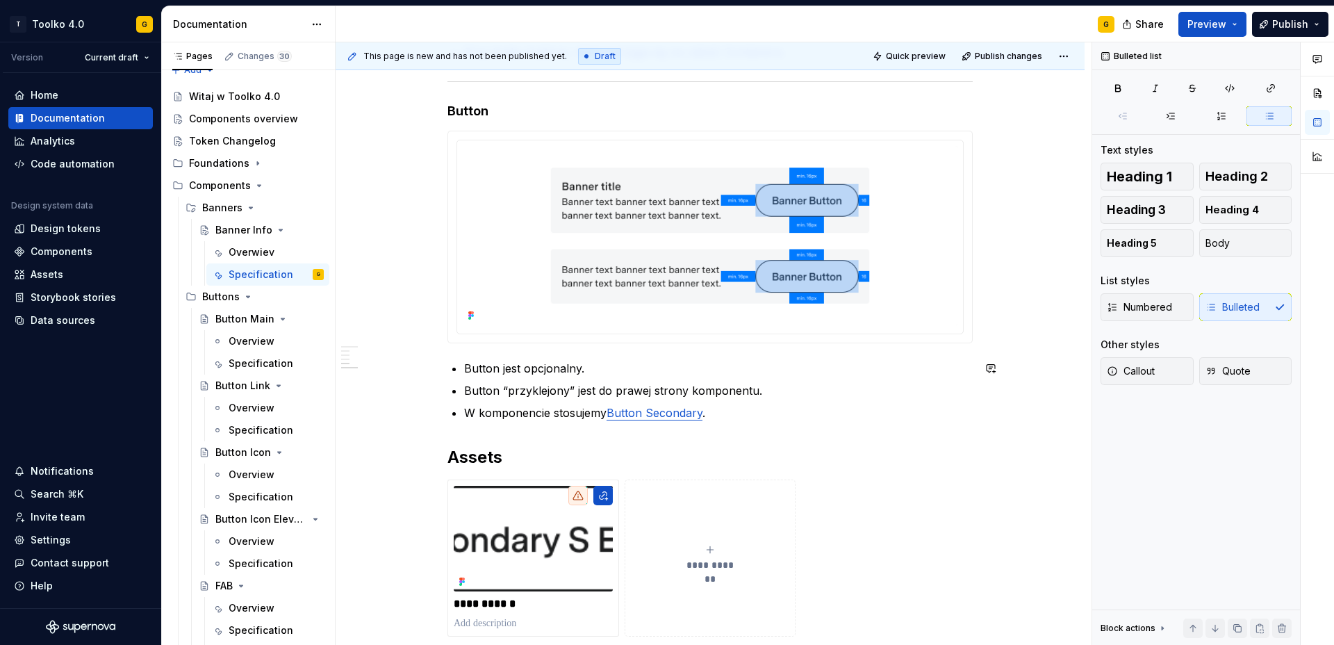
scroll to position [1939, 0]
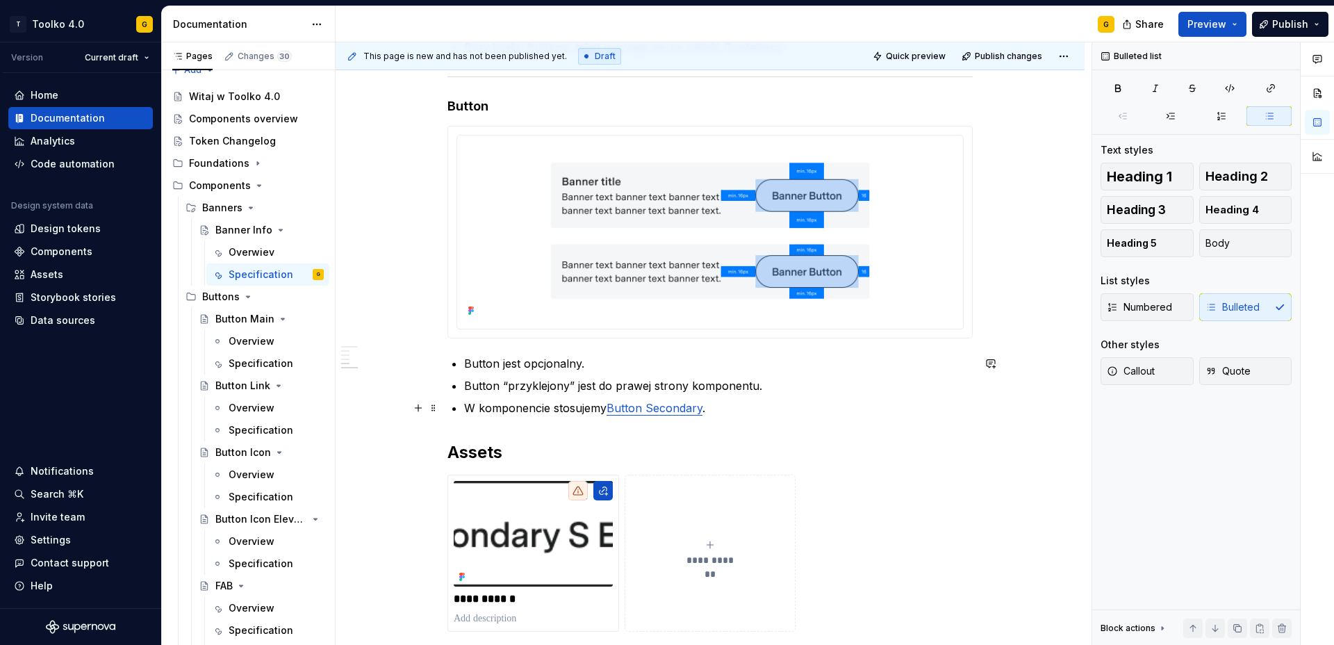
click at [722, 406] on p "W komponencie stosujemy Button Secondary ." at bounding box center [718, 407] width 509 height 17
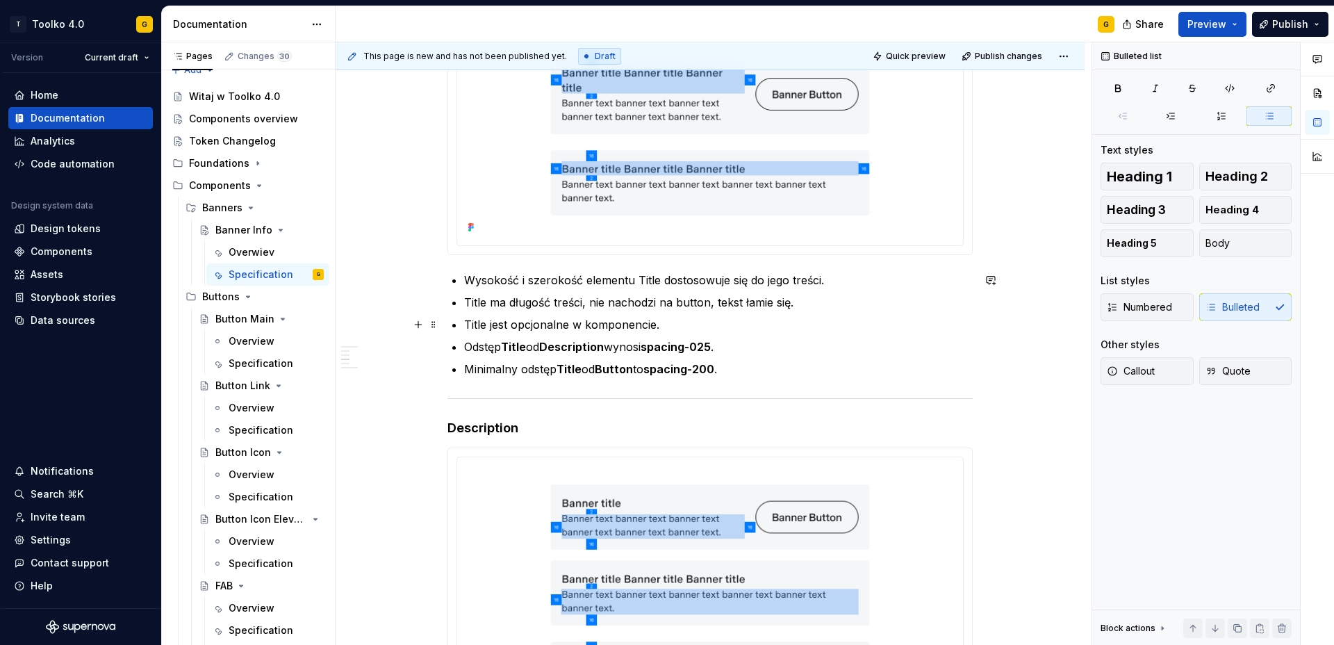
scroll to position [1098, 0]
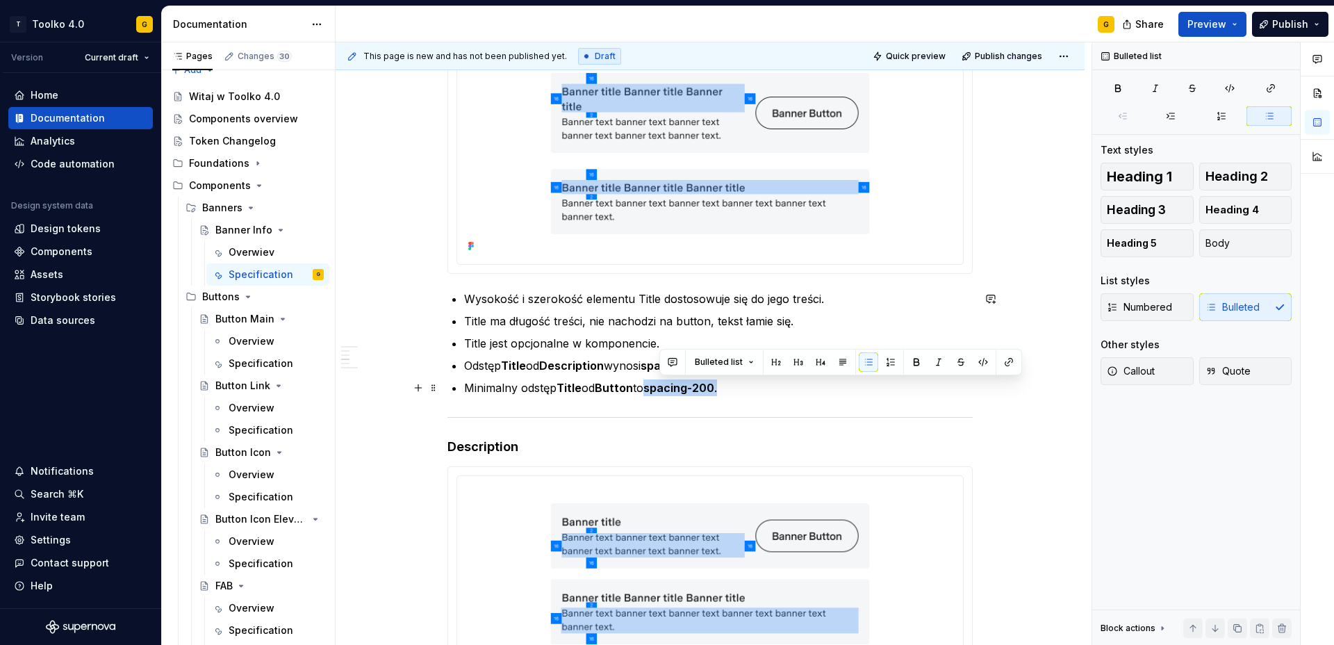
drag, startPoint x: 661, startPoint y: 389, endPoint x: 735, endPoint y: 390, distance: 73.6
click at [735, 390] on p "Minimalny odstęp Title od Button to spacing-200 ." at bounding box center [718, 387] width 509 height 17
copy p "spacing-200 ."
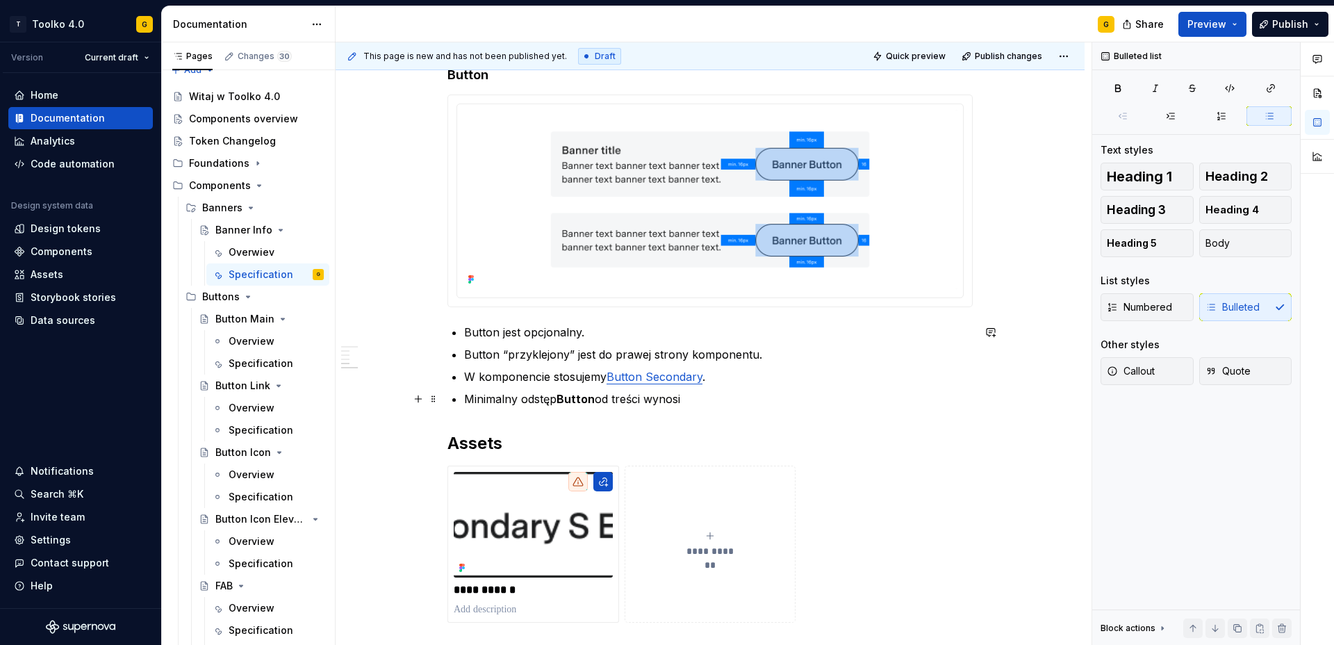
scroll to position [1971, 0]
click at [730, 402] on p "Minimalny odstęp Button od treści wynosi" at bounding box center [718, 398] width 509 height 17
click at [670, 399] on p "Minimalny odstęp Button od treści wynosi spacing-200 ." at bounding box center [718, 398] width 509 height 17
click at [488, 333] on p "Button jest opcjonalny." at bounding box center [718, 331] width 509 height 17
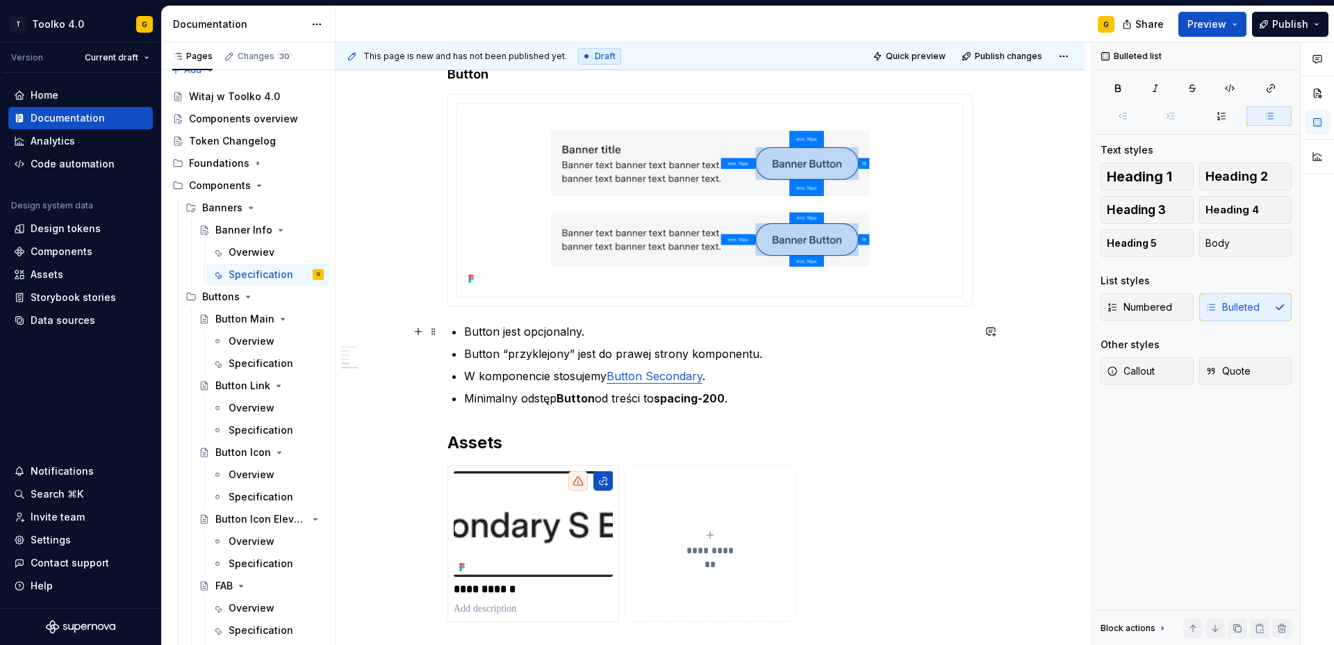
click at [488, 333] on p "Button jest opcjonalny." at bounding box center [718, 331] width 509 height 17
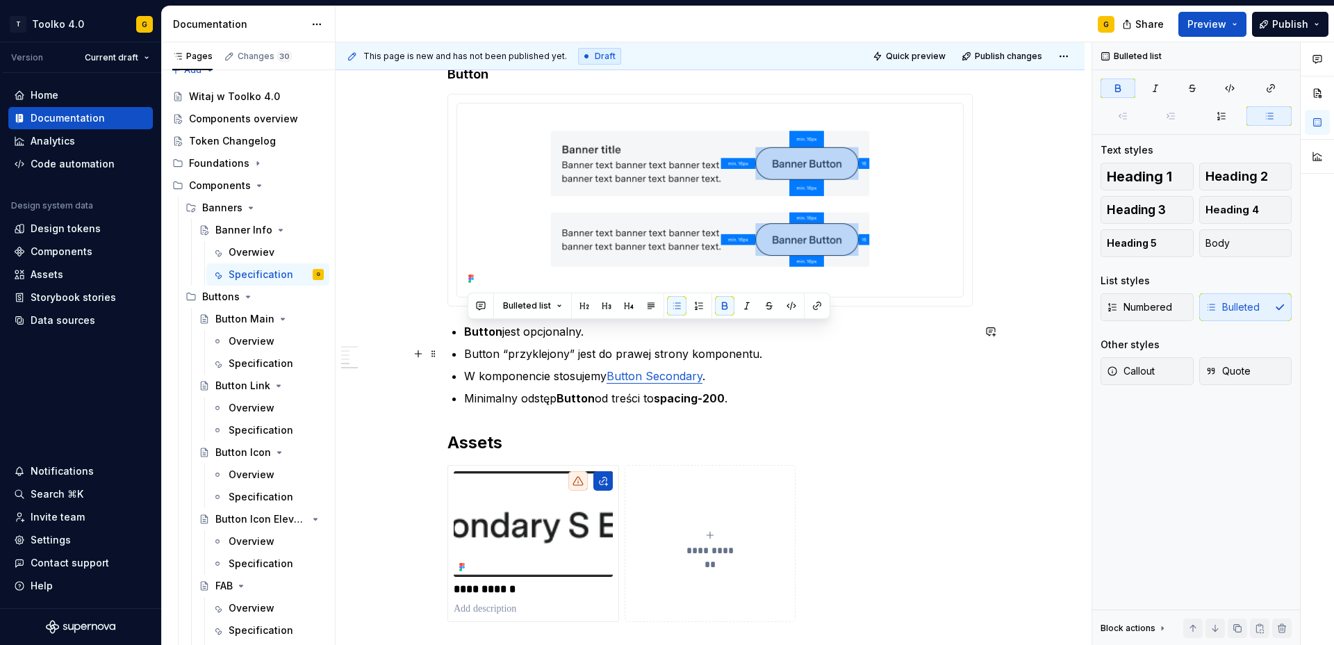
click at [488, 355] on p "Button “przyklejony” jest do prawej strony komponentu." at bounding box center [718, 353] width 509 height 17
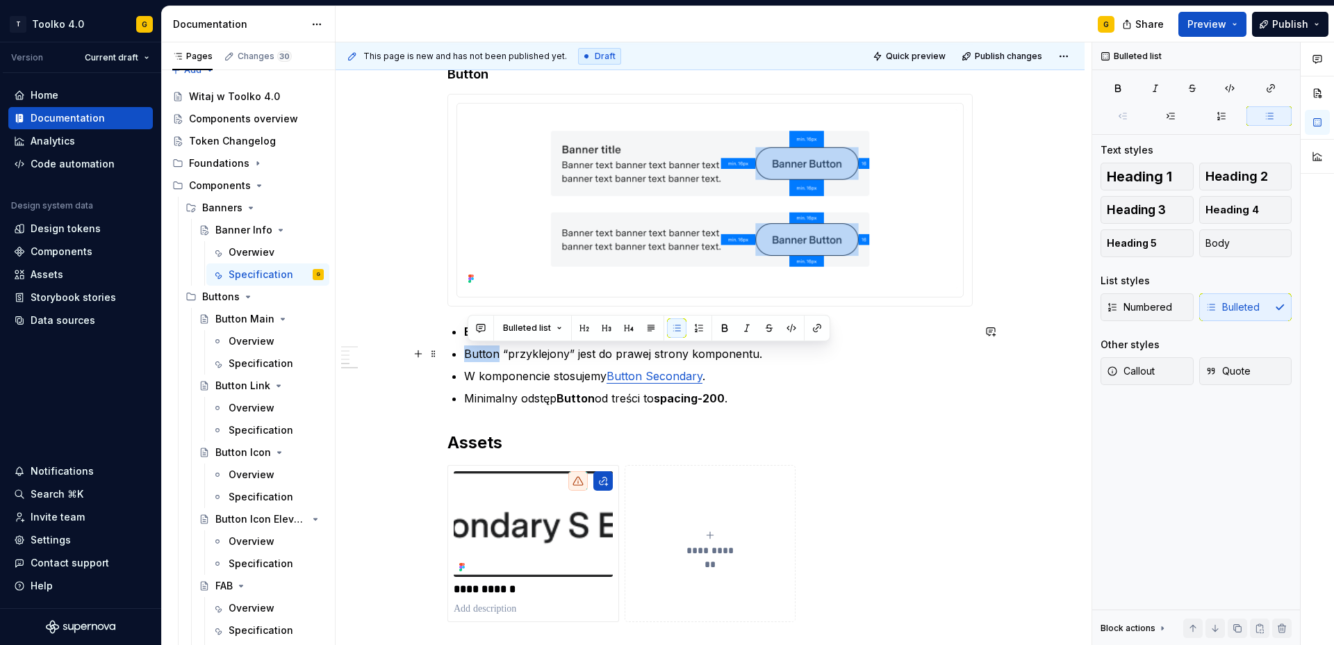
click at [488, 355] on p "Button “przyklejony” jest do prawej strony komponentu." at bounding box center [718, 353] width 509 height 17
click at [552, 372] on p "W komponencie stosujemy Button Secondary ." at bounding box center [718, 376] width 509 height 17
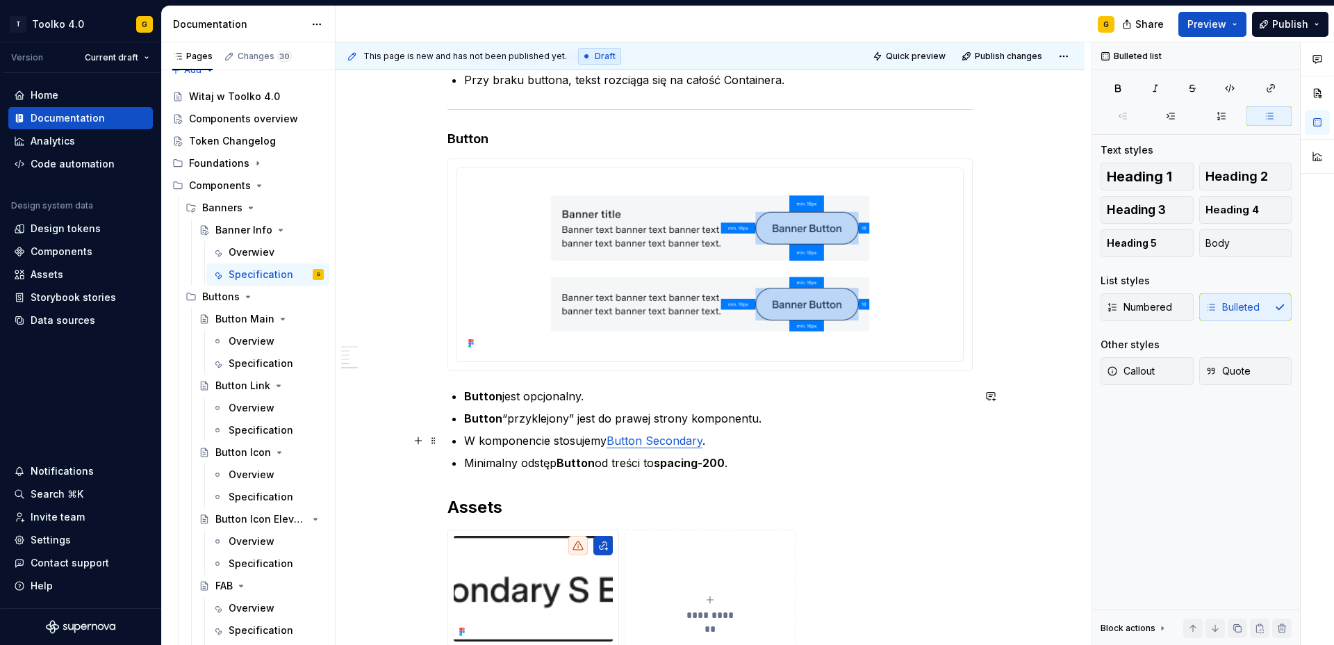
scroll to position [1908, 0]
click at [609, 441] on p "W komponencie stosujemy Button Secondary ." at bounding box center [718, 439] width 509 height 17
click at [485, 436] on p "W komponencie stosujemy Button Secondary bez ikony." at bounding box center [718, 439] width 509 height 17
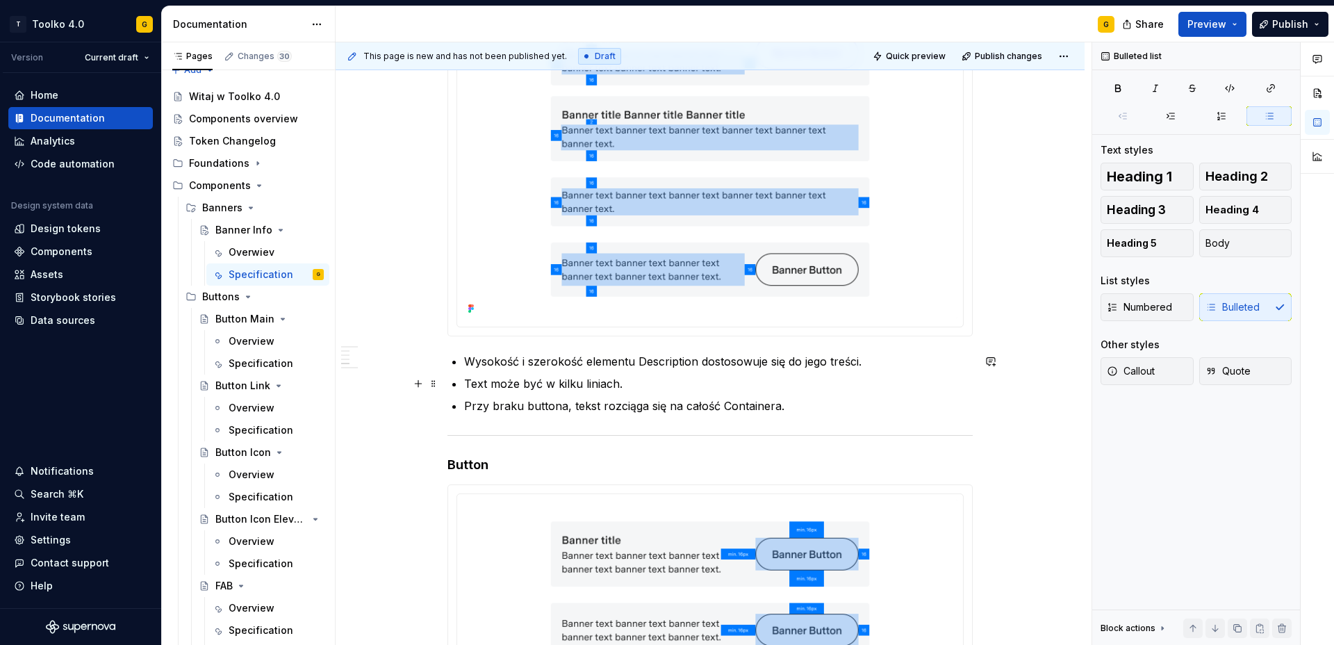
scroll to position [1538, 0]
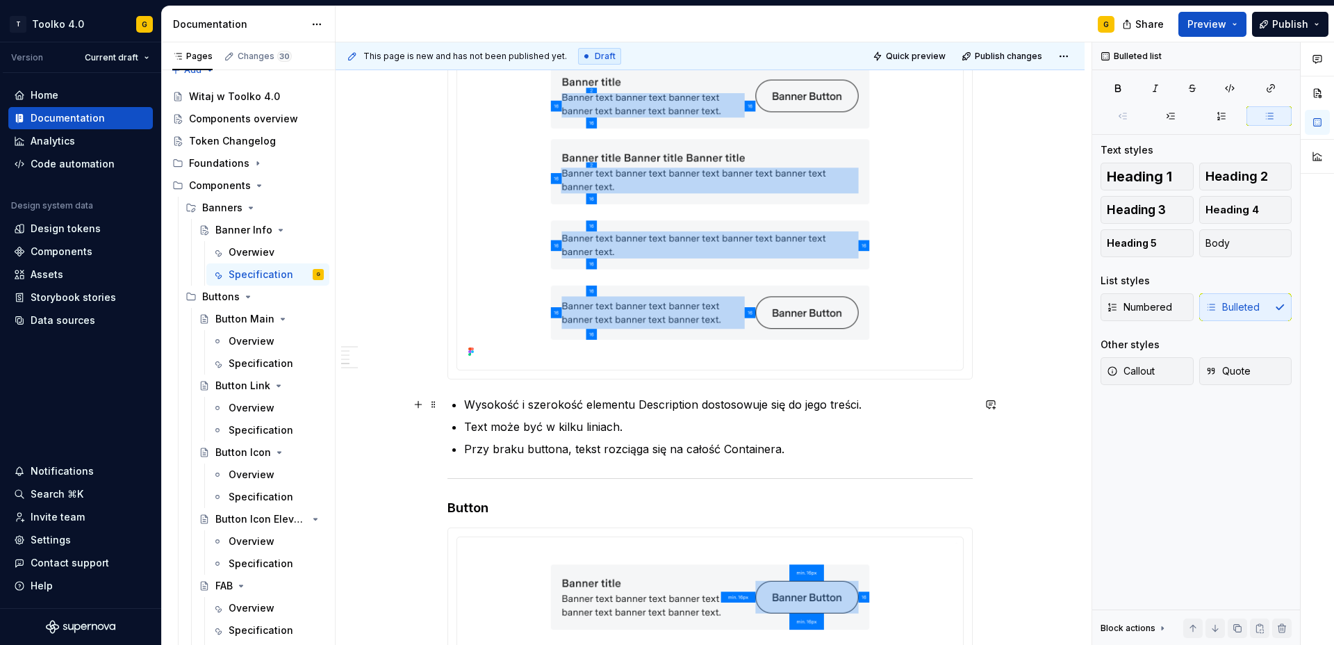
click at [659, 403] on p "Wysokość i szerokość elementu Description dostosowuje się do jego treści." at bounding box center [718, 404] width 509 height 17
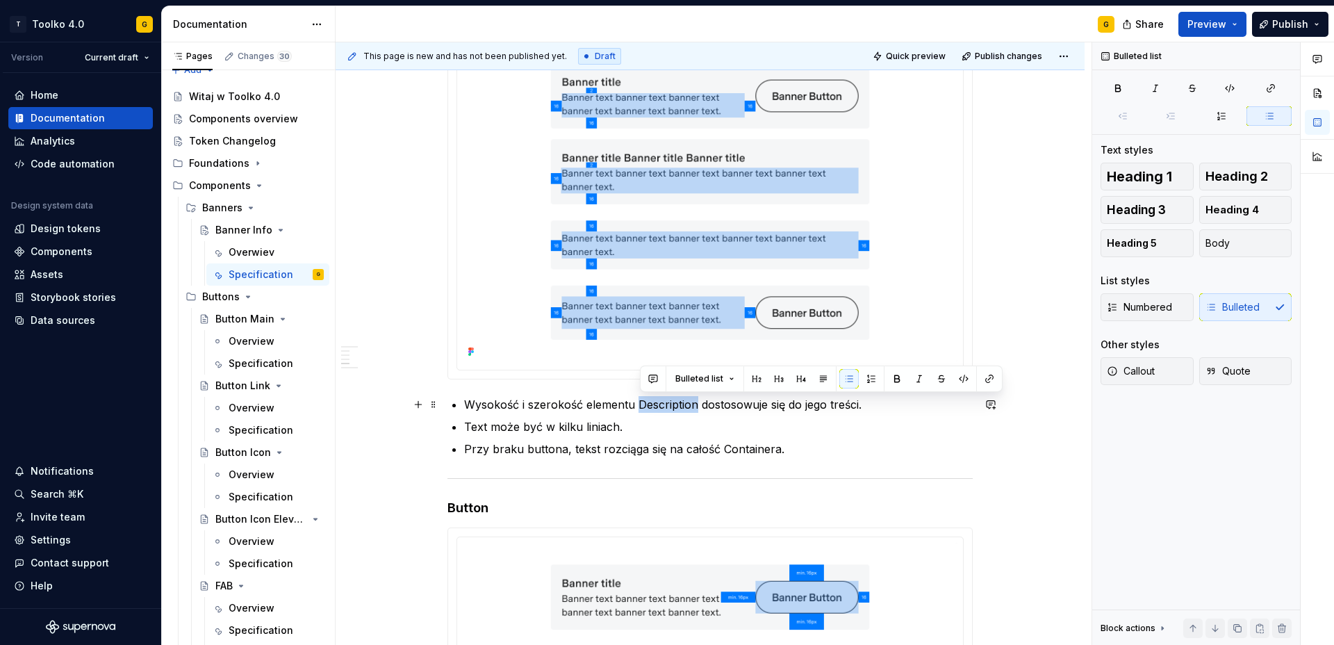
click at [659, 403] on p "Wysokość i szerokość elementu Description dostosowuje się do jego treści." at bounding box center [718, 404] width 509 height 17
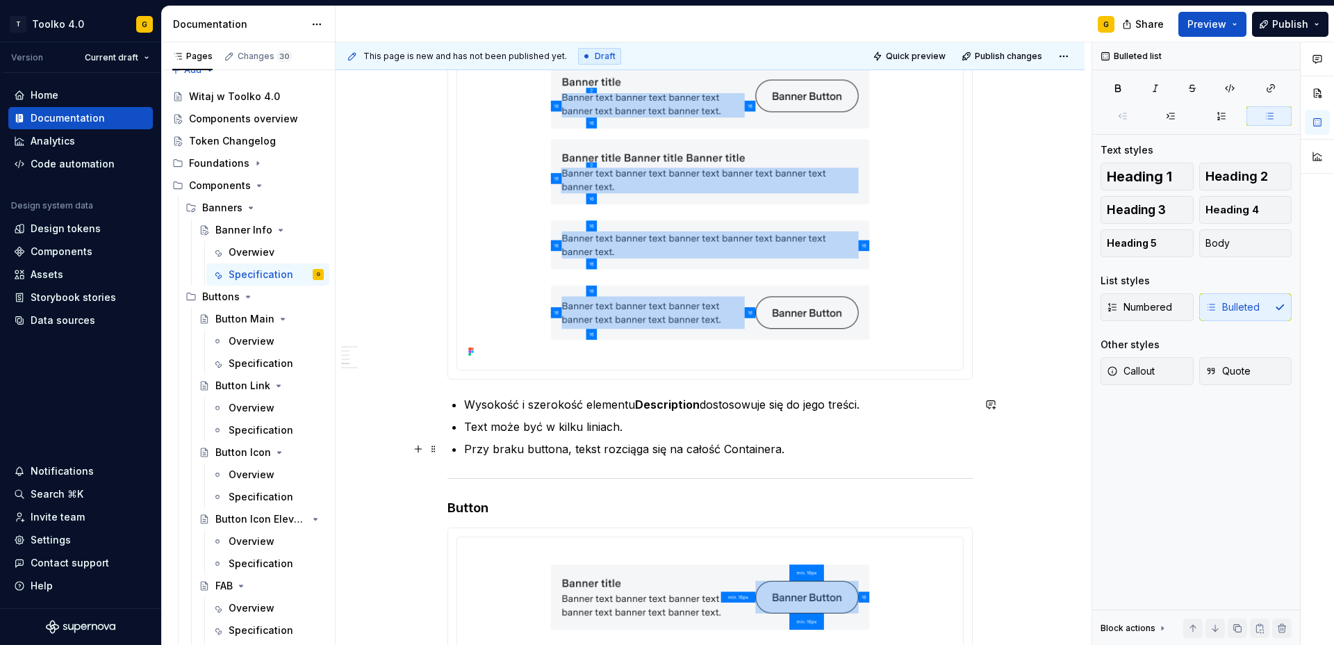
click at [743, 450] on p "Przy braku buttona, tekst rozciąga się na całość Containera." at bounding box center [718, 448] width 509 height 17
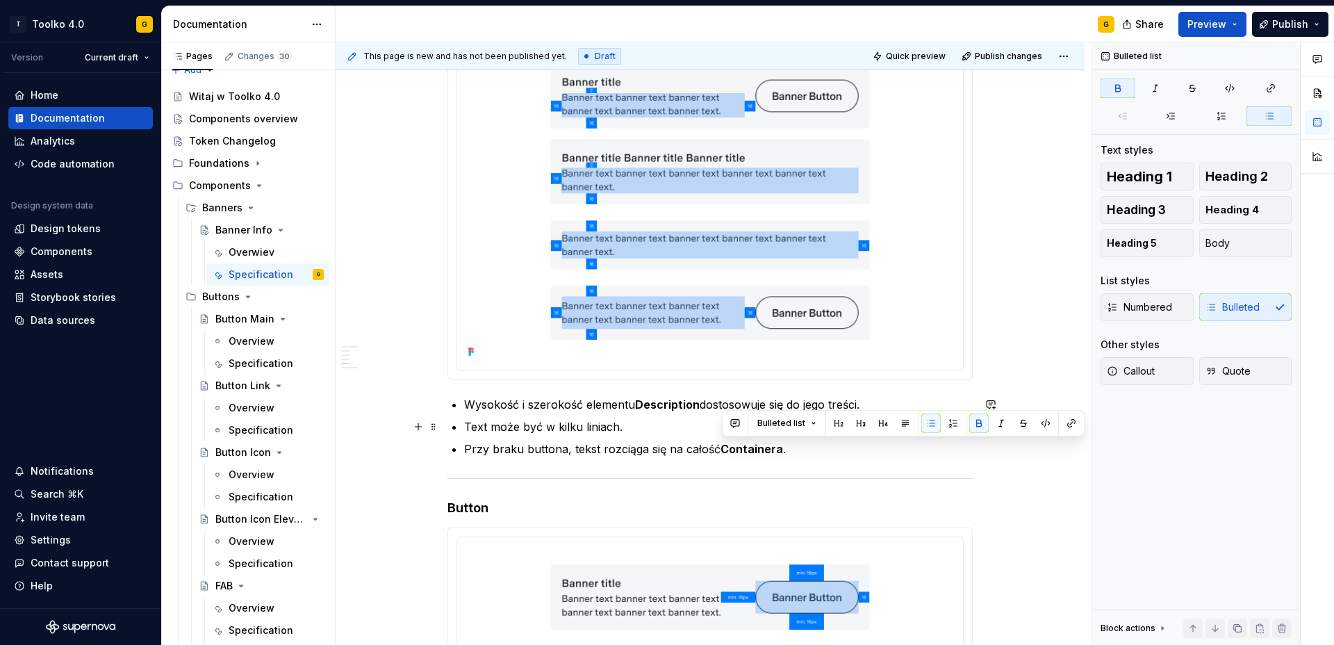
click at [502, 425] on p "Text może być w kilku liniach." at bounding box center [718, 426] width 509 height 17
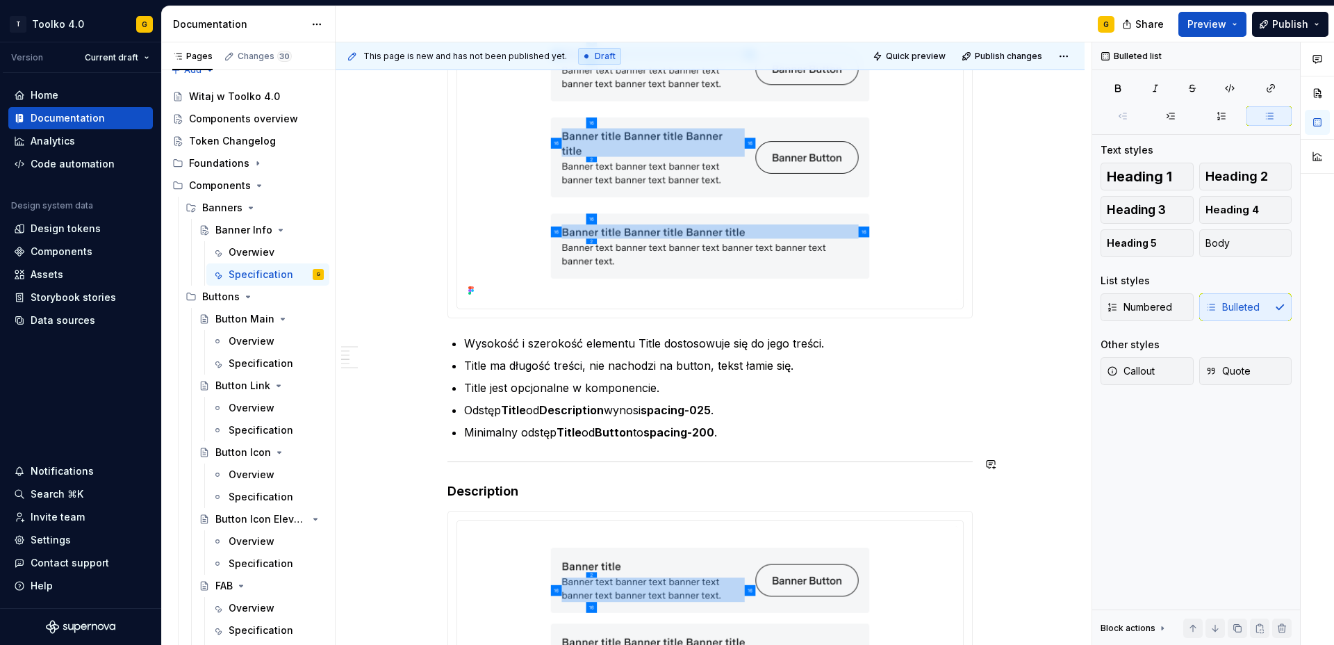
scroll to position [1052, 0]
click at [477, 365] on p "Title ma długość treści, nie nachodzi na button, tekst łamie się." at bounding box center [718, 367] width 509 height 17
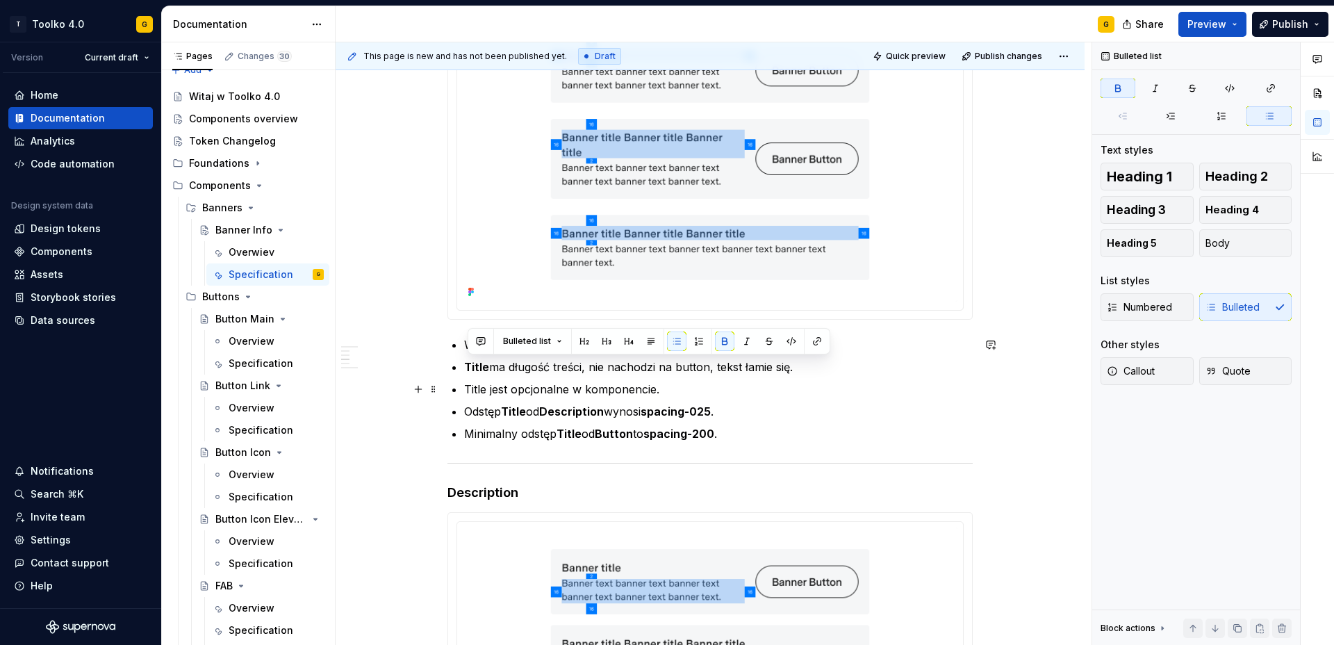
click at [480, 390] on p "Title jest opcjonalne w komponencie." at bounding box center [718, 389] width 509 height 17
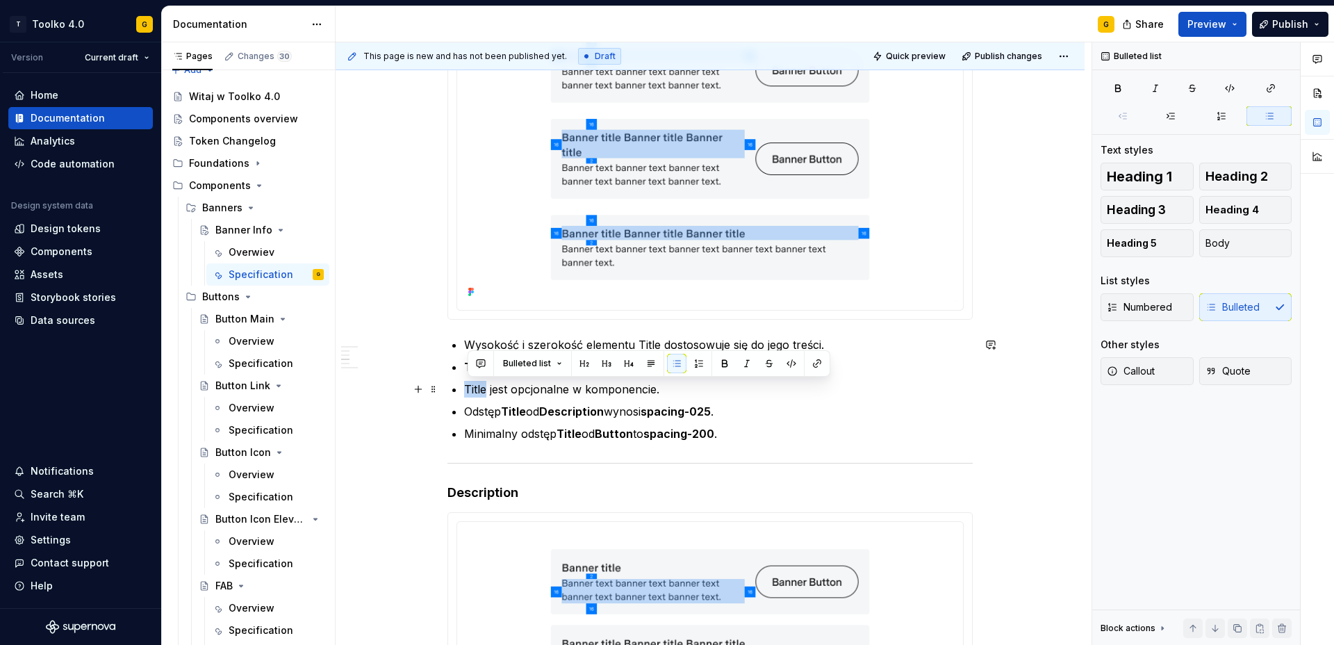
click at [480, 390] on p "Title jest opcjonalne w komponencie." at bounding box center [718, 389] width 509 height 17
click at [789, 400] on ul "Wysokość i szerokość elementu Title dostosowuje się do jego treści. Title ma dł…" at bounding box center [718, 389] width 509 height 106
click at [655, 345] on p "Wysokość i szerokość elementu Title dostosowuje się do jego treści." at bounding box center [718, 344] width 509 height 17
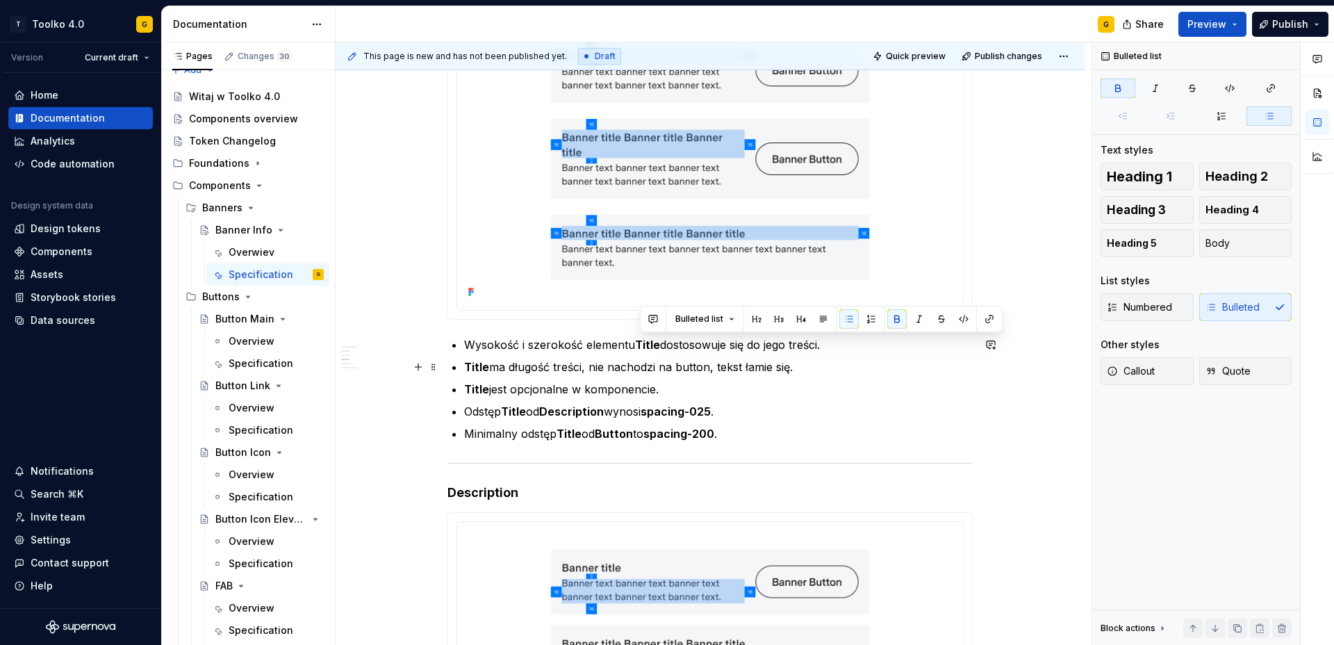
click at [706, 366] on p "Title ma długość treści, nie nachodzi na button, tekst łamie się." at bounding box center [718, 367] width 509 height 17
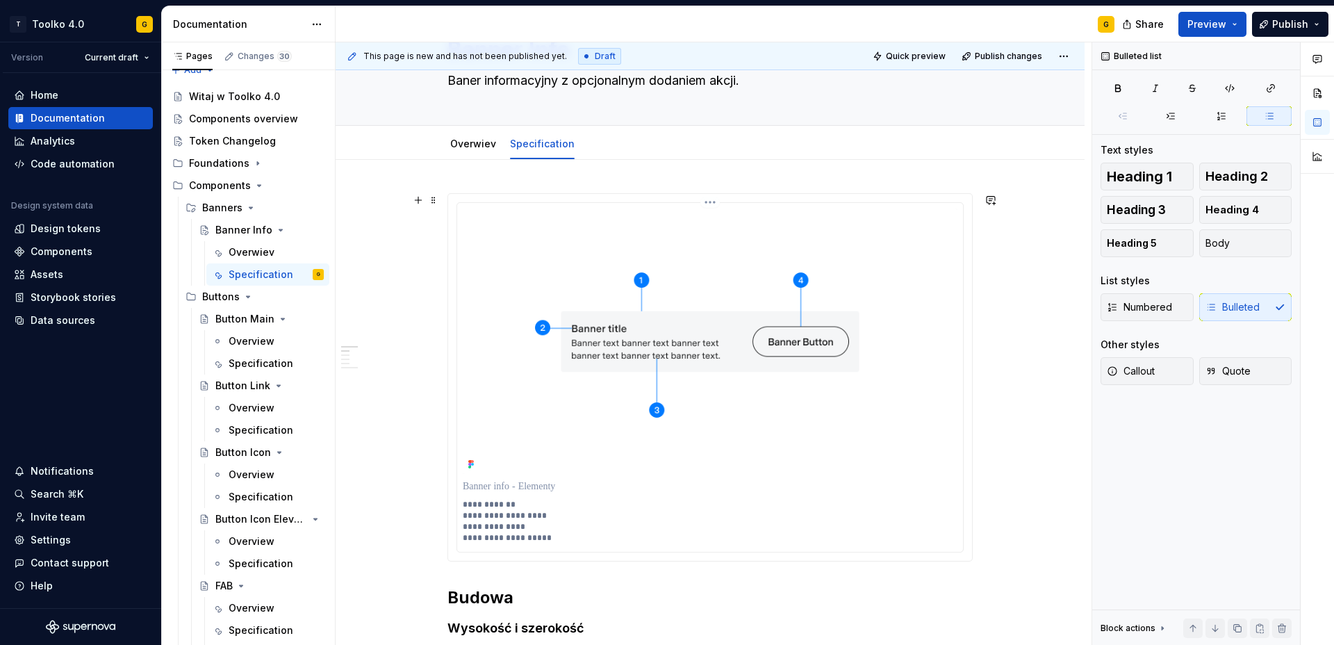
scroll to position [0, 0]
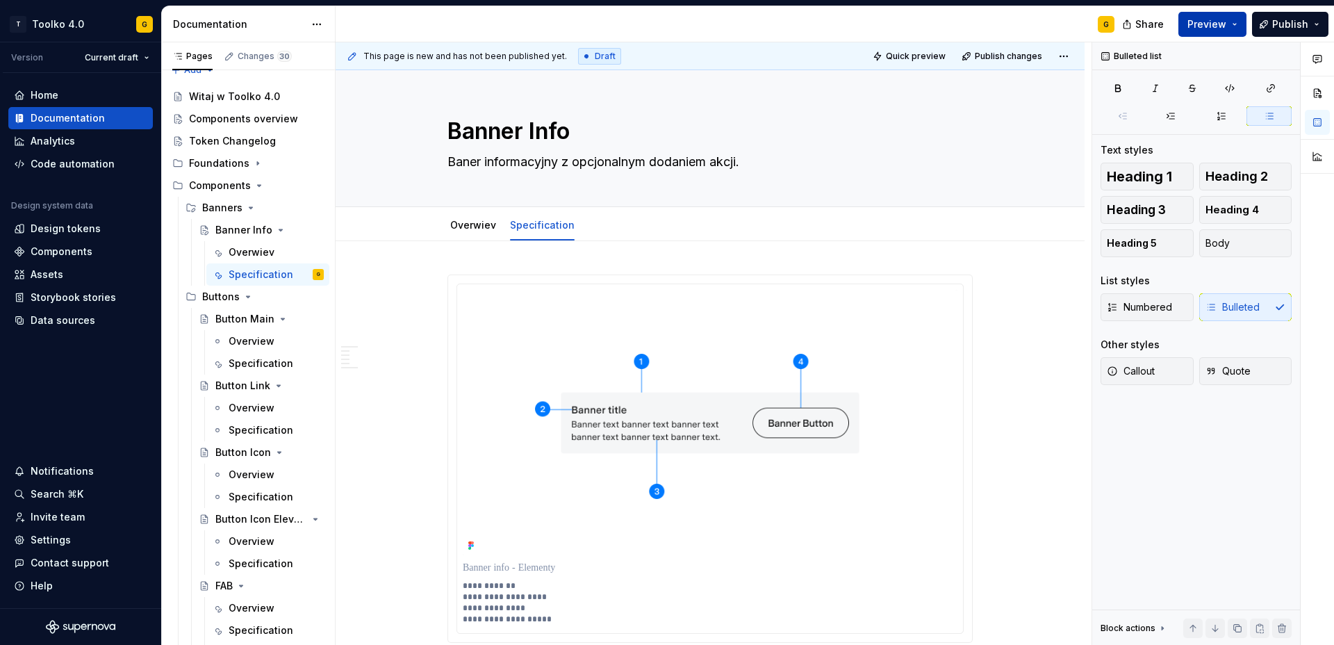
click at [1214, 22] on span "Preview" at bounding box center [1206, 24] width 39 height 14
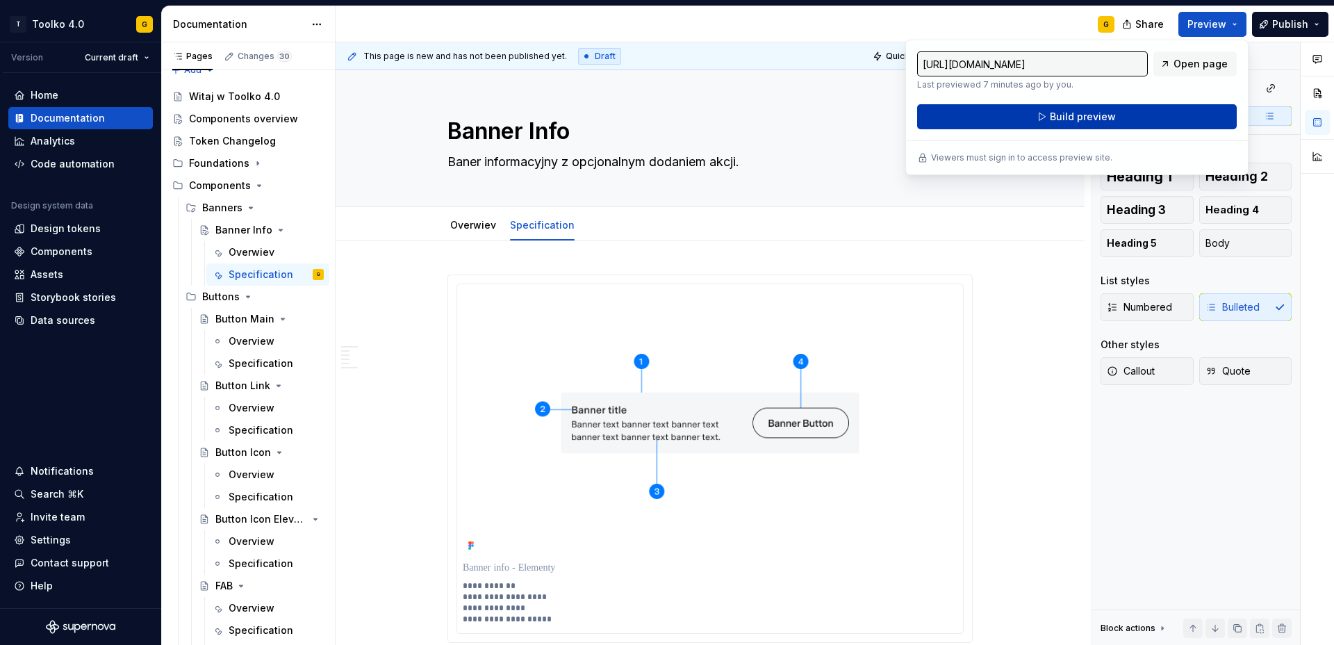
click at [1051, 114] on span "Build preview" at bounding box center [1083, 117] width 66 height 14
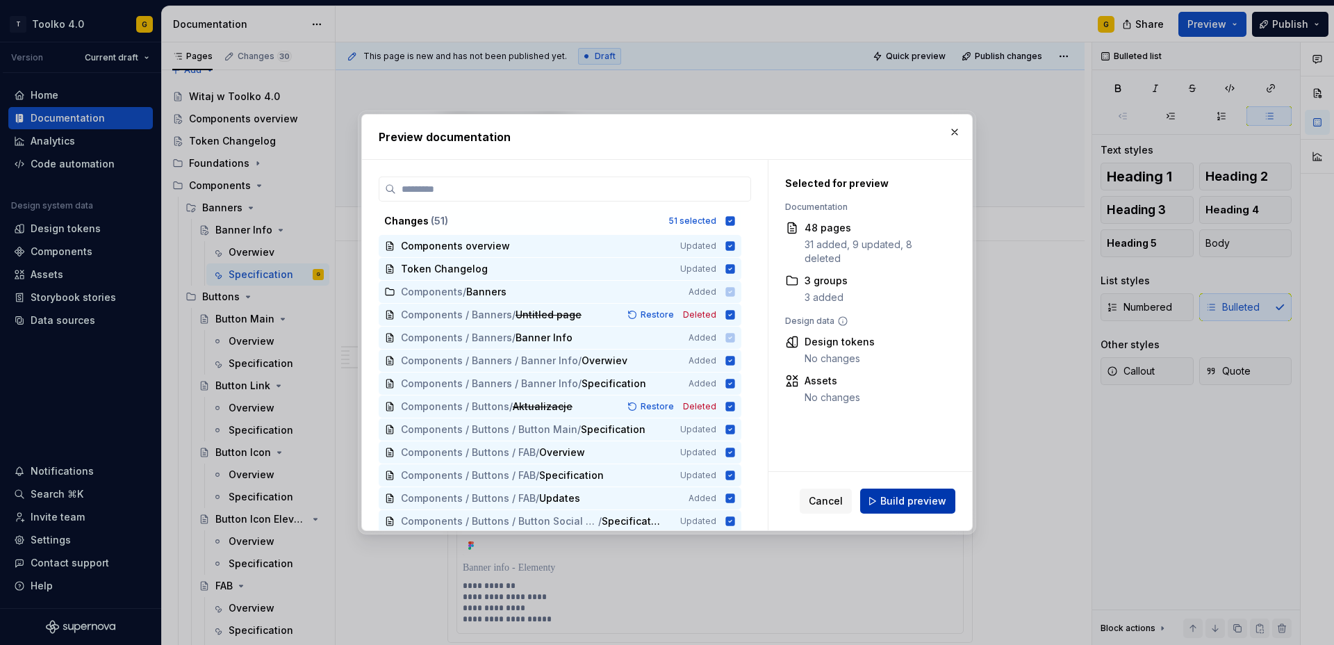
click at [891, 500] on span "Build preview" at bounding box center [913, 501] width 66 height 14
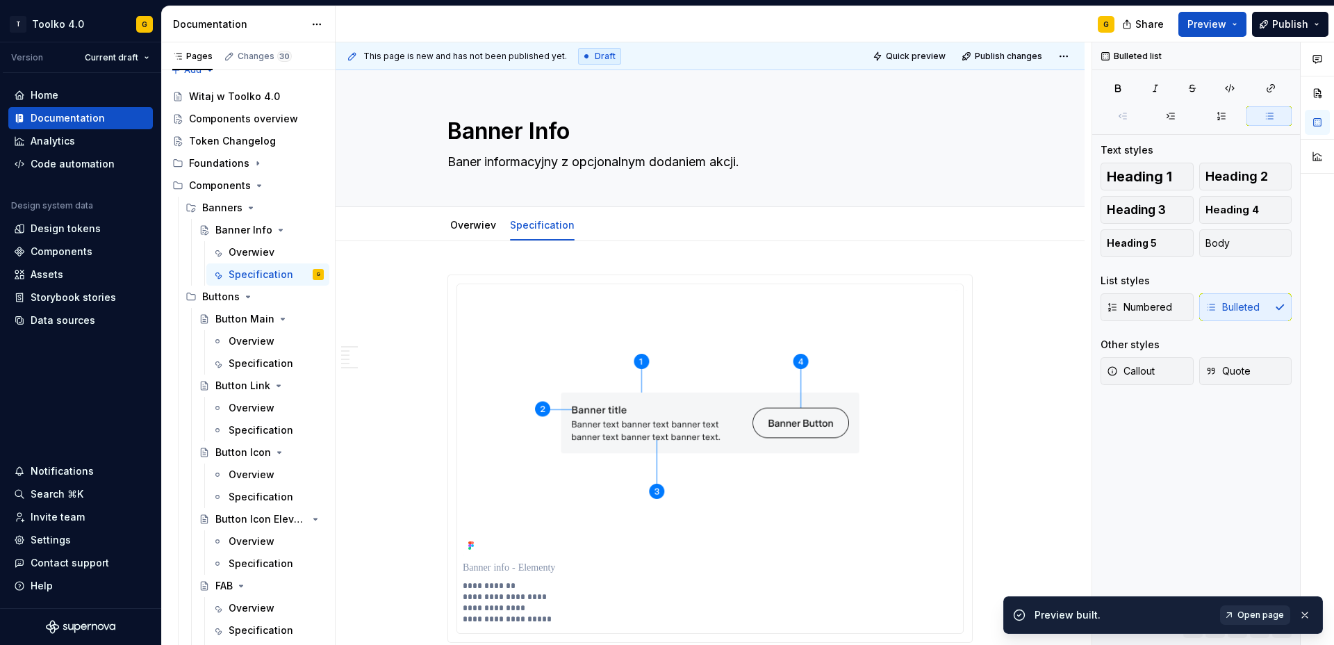
click at [1237, 612] on link "Open page" at bounding box center [1255, 614] width 70 height 19
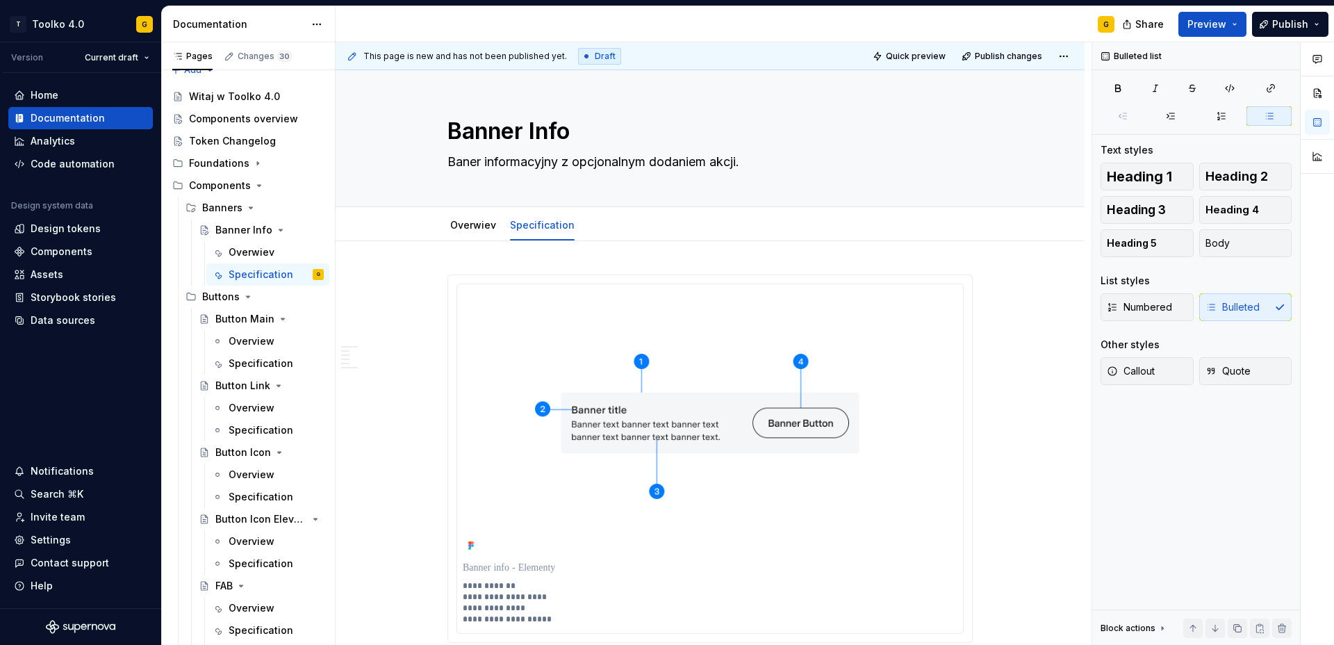
type textarea "*"
